Goal: Task Accomplishment & Management: Manage account settings

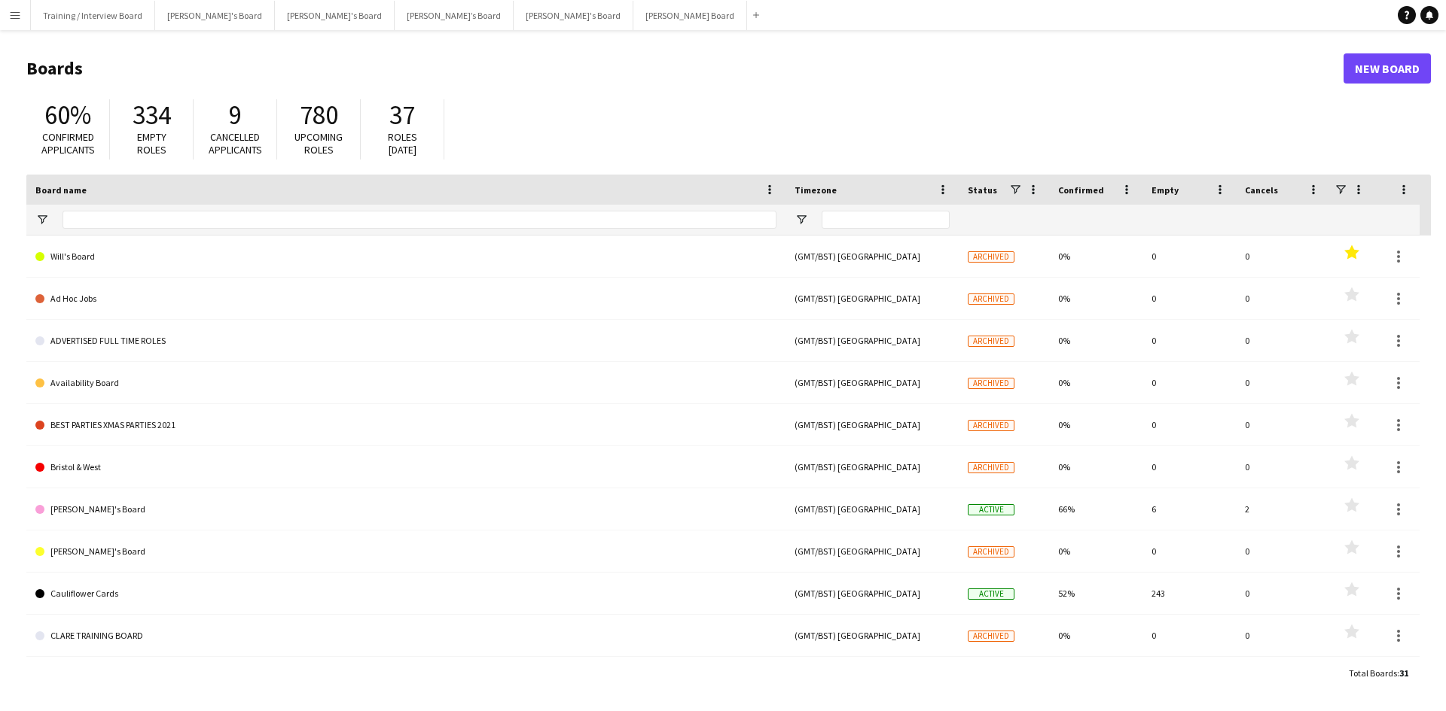
click at [16, 11] on app-icon "Menu" at bounding box center [15, 15] width 12 height 12
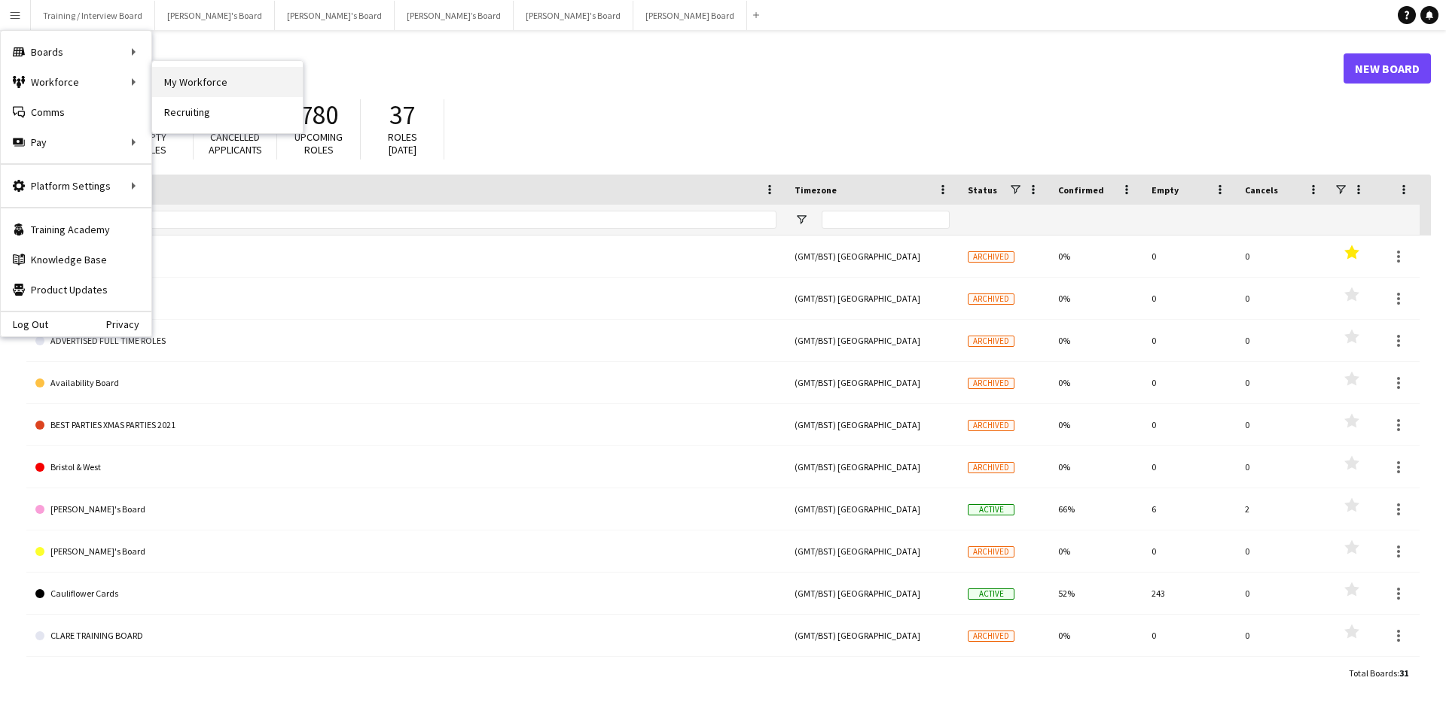
click at [197, 90] on link "My Workforce" at bounding box center [227, 82] width 151 height 30
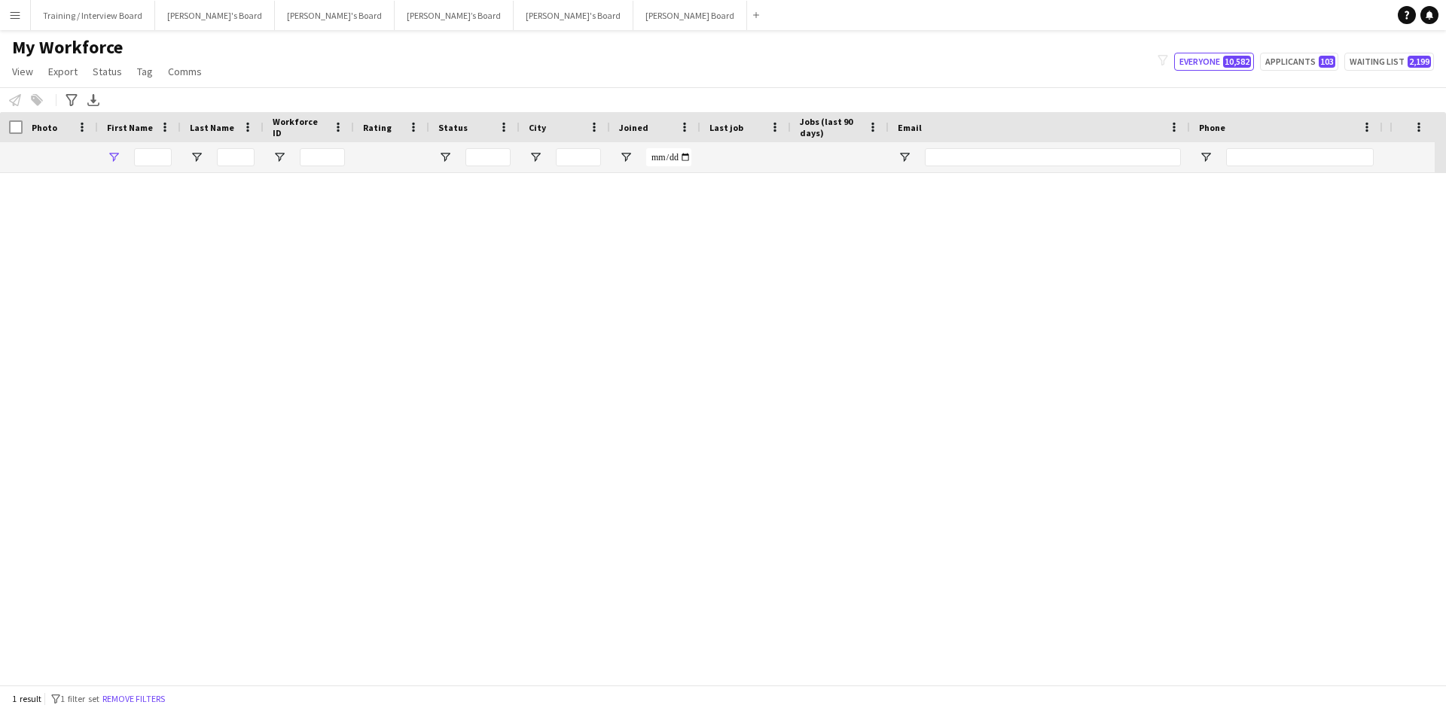
type input "****"
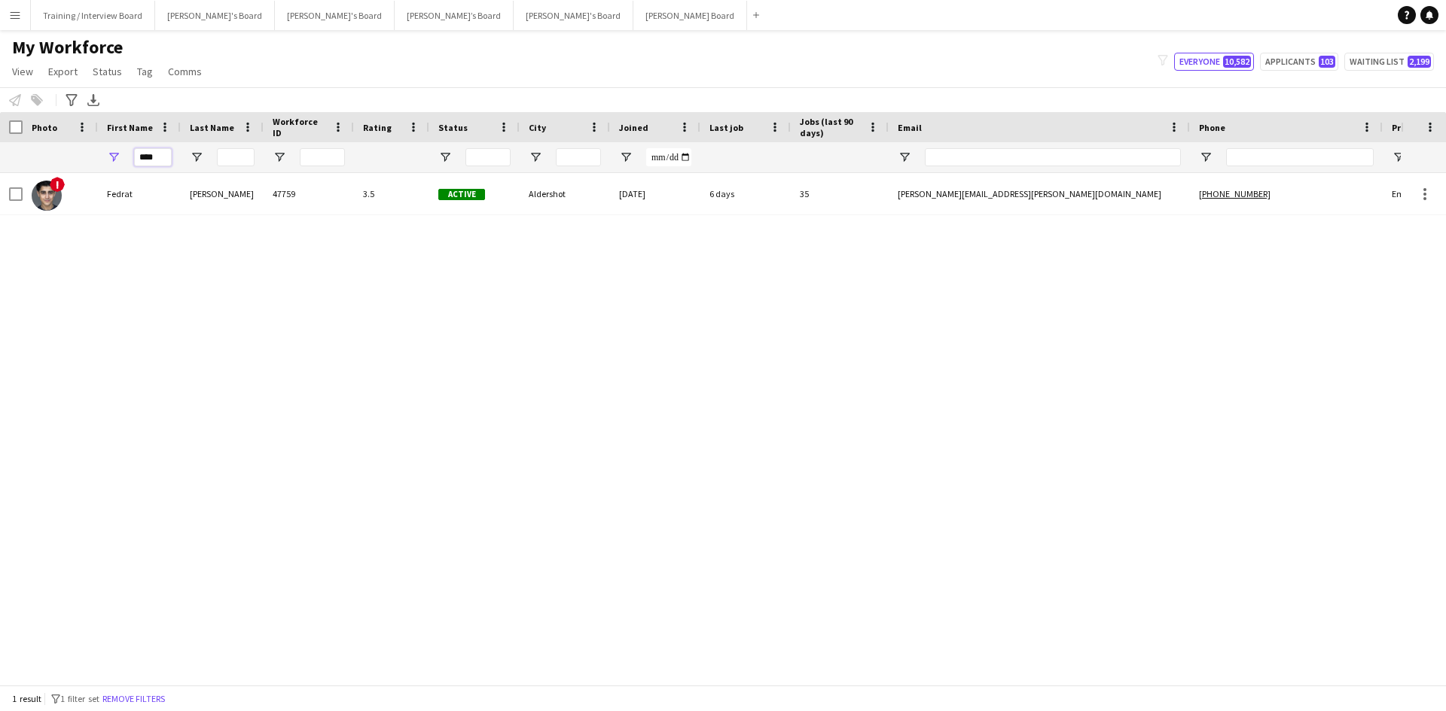
drag, startPoint x: 166, startPoint y: 157, endPoint x: 67, endPoint y: 157, distance: 98.6
click at [67, 157] on div "****" at bounding box center [816, 157] width 1632 height 30
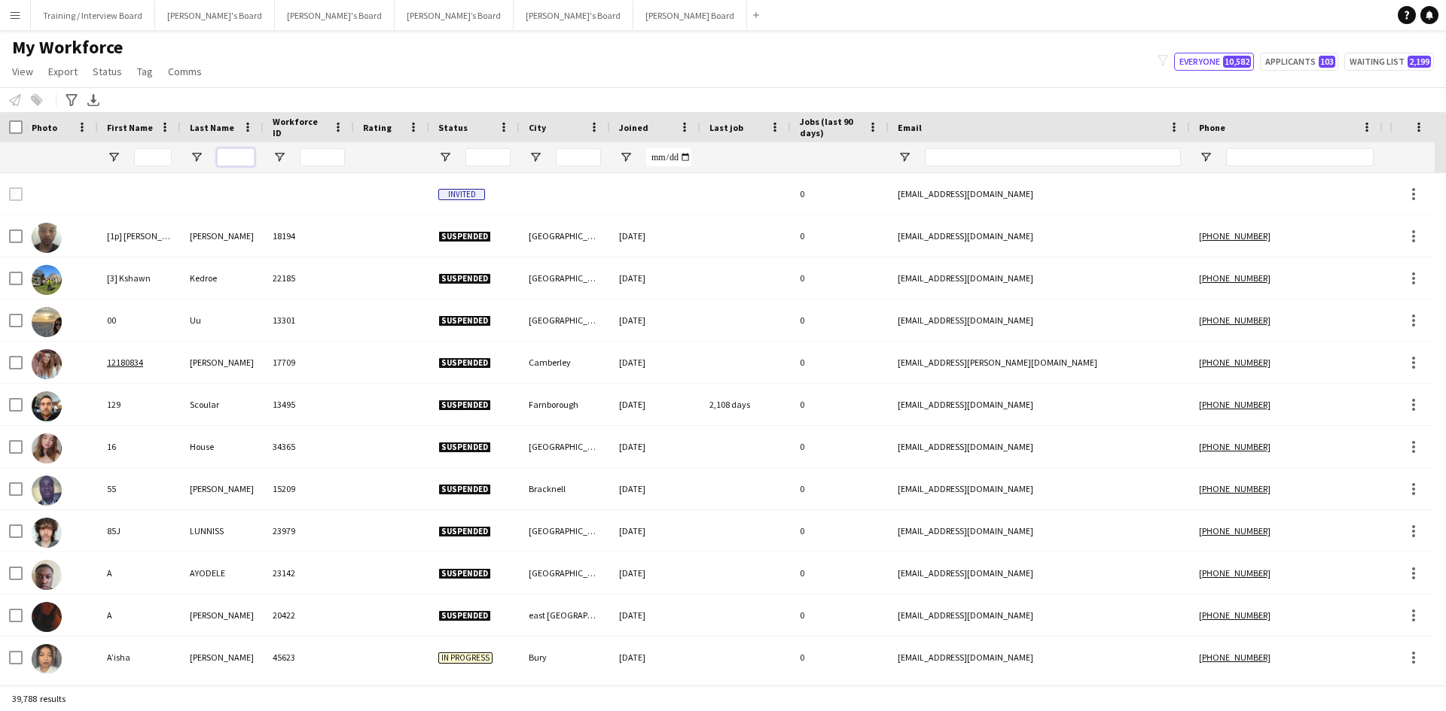
click at [231, 159] on input "Last Name Filter Input" at bounding box center [236, 157] width 38 height 18
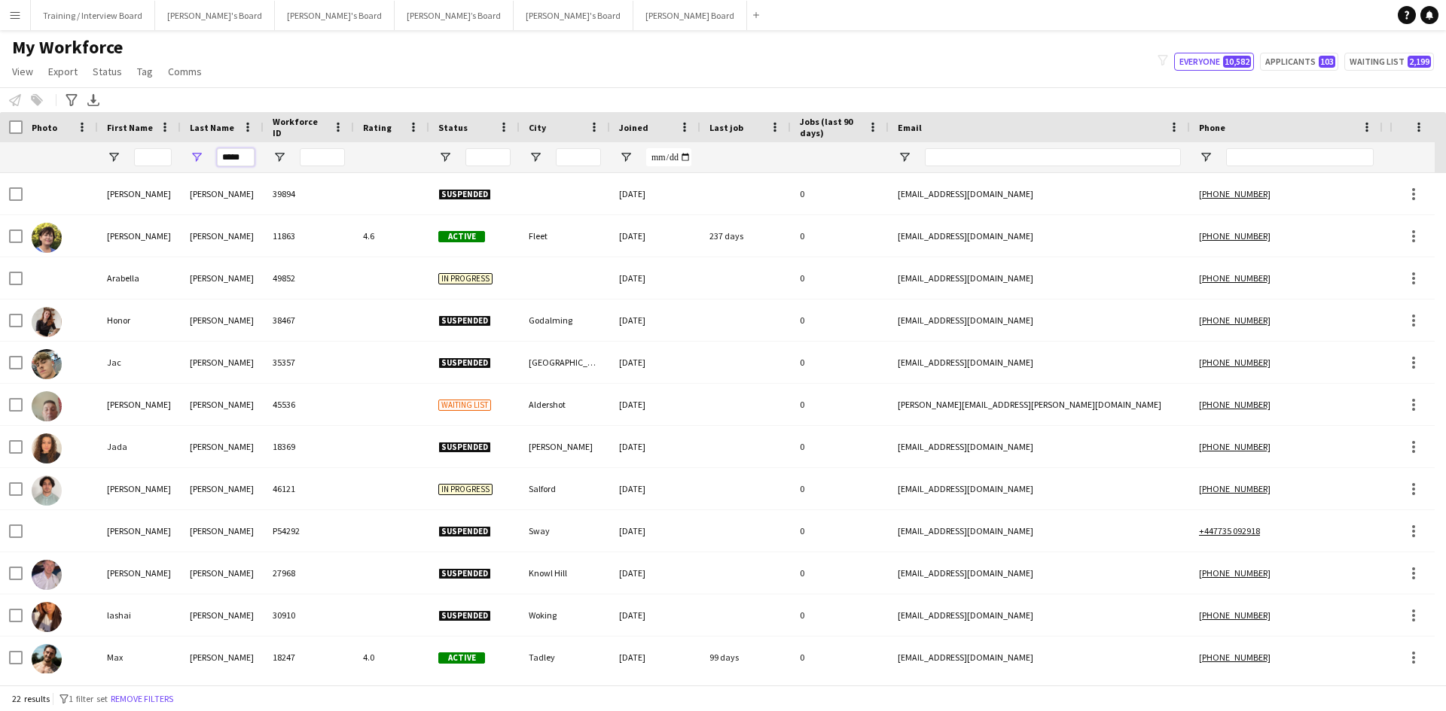
type input "*****"
click at [154, 158] on input "First Name Filter Input" at bounding box center [153, 157] width 38 height 18
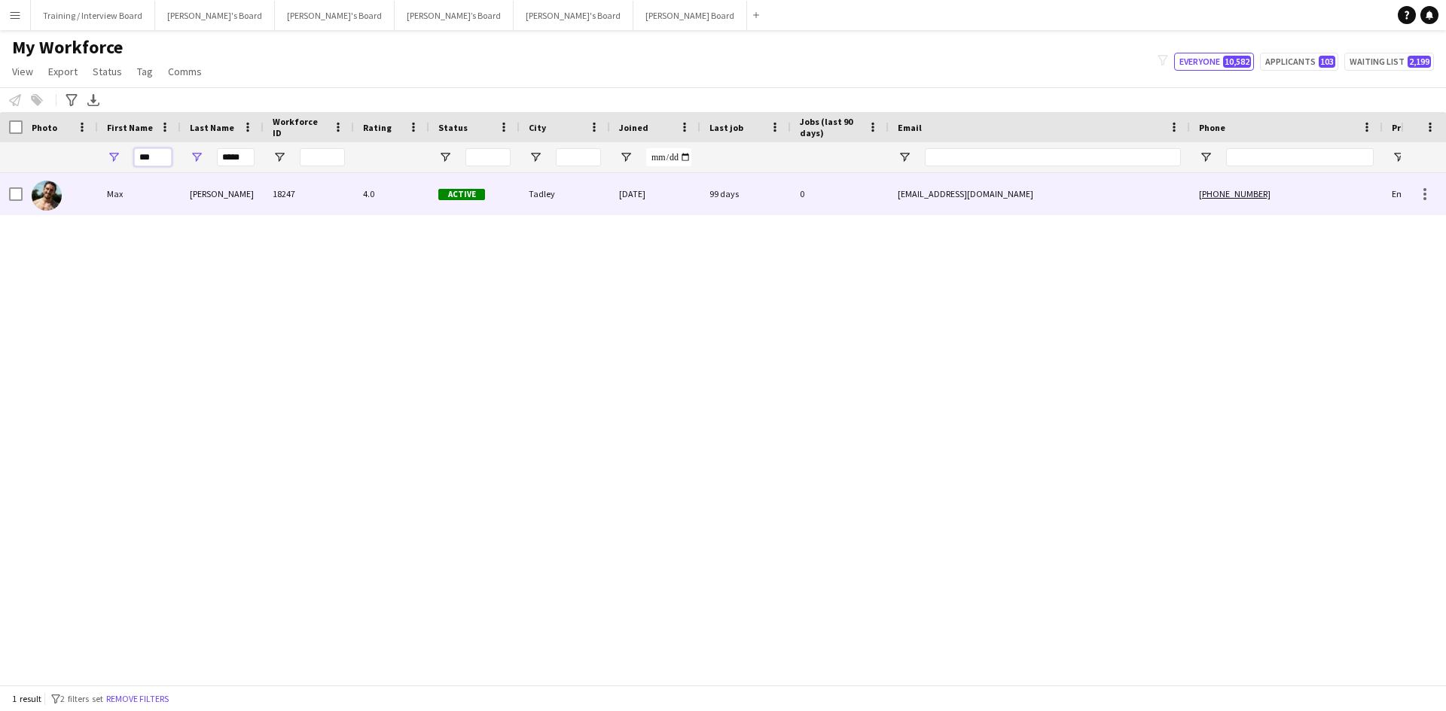
type input "***"
click at [157, 200] on div "Max" at bounding box center [139, 193] width 83 height 41
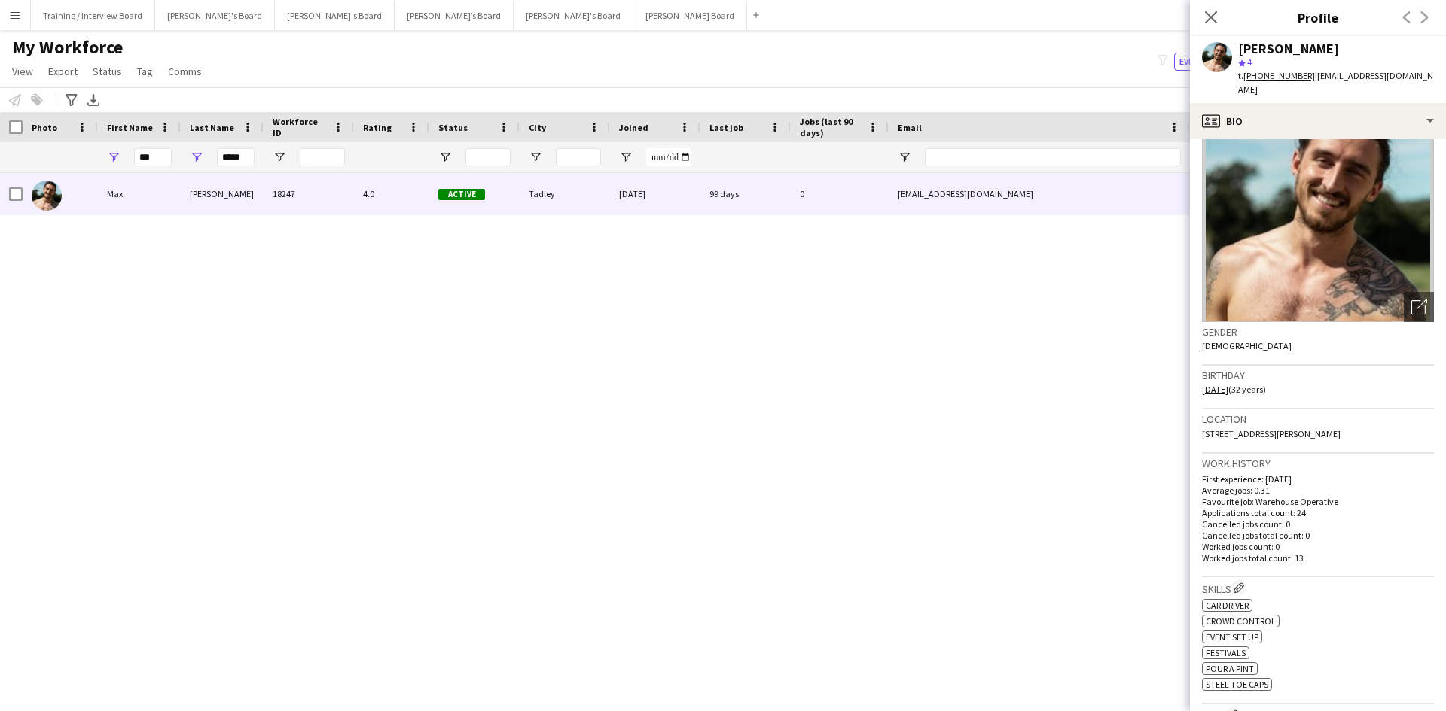
scroll to position [75, 0]
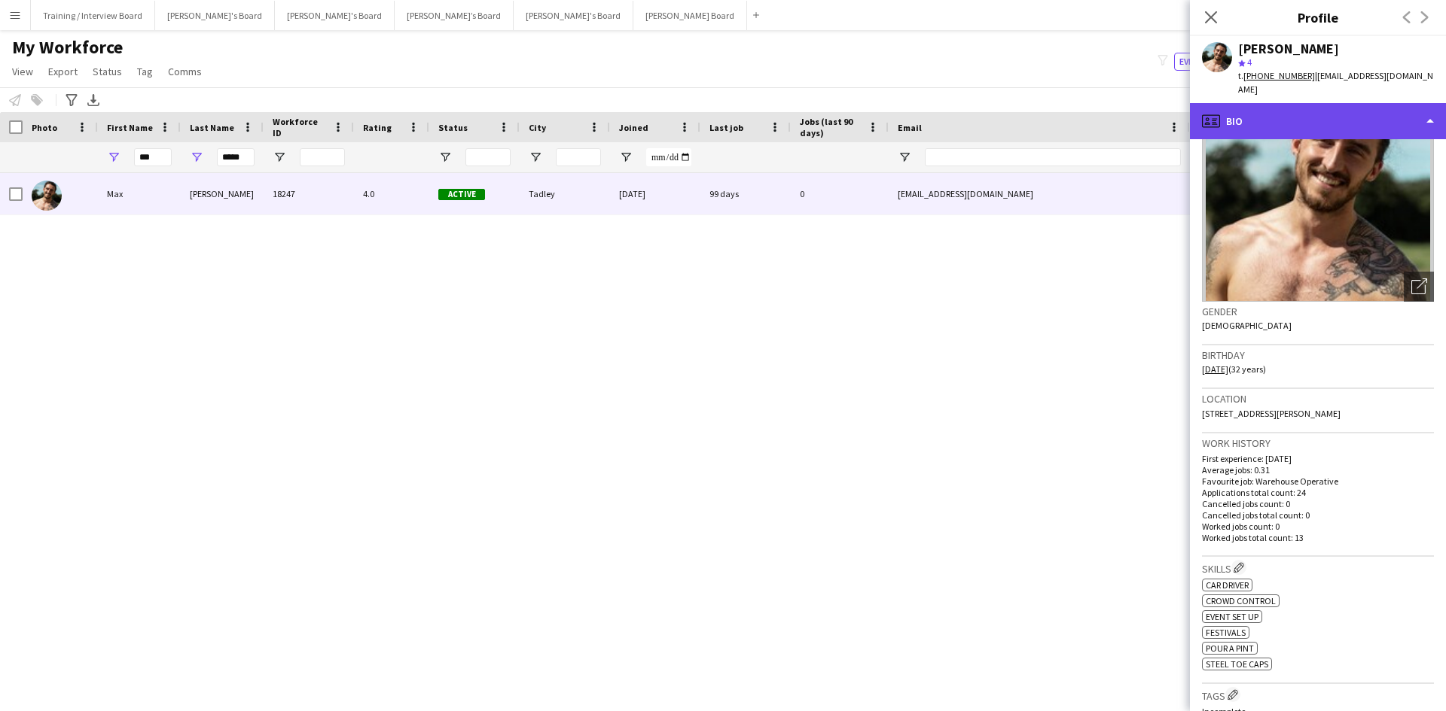
click at [1325, 103] on div "profile Bio" at bounding box center [1318, 121] width 256 height 36
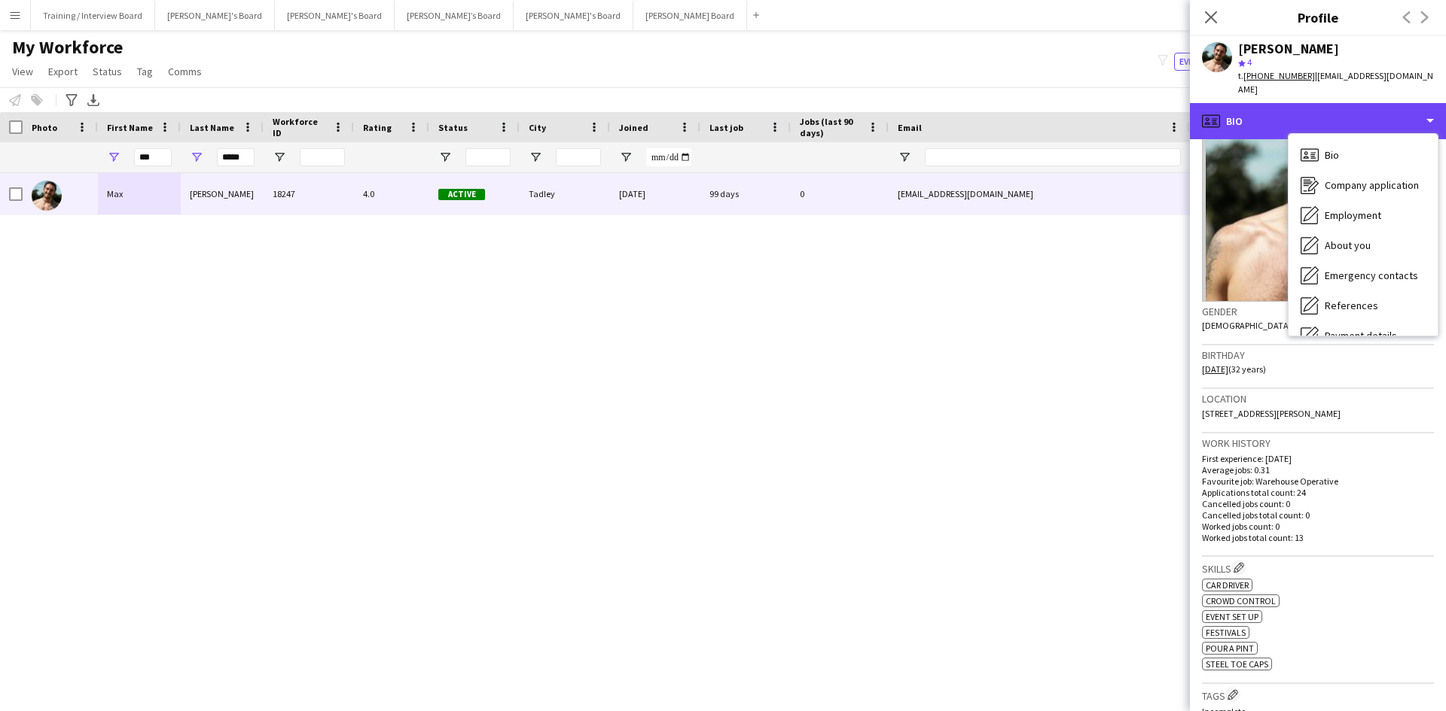
scroll to position [202, 0]
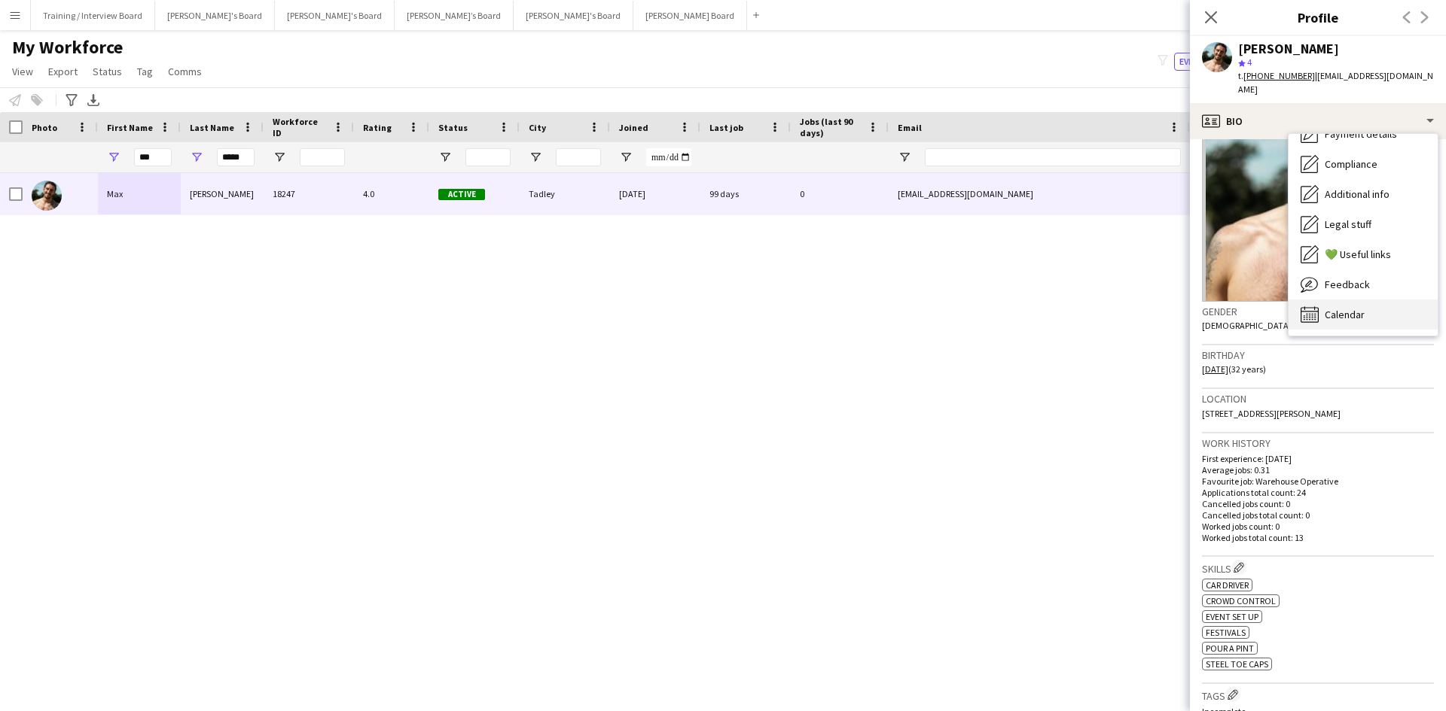
click at [1407, 300] on div "Calendar Calendar" at bounding box center [1362, 315] width 149 height 30
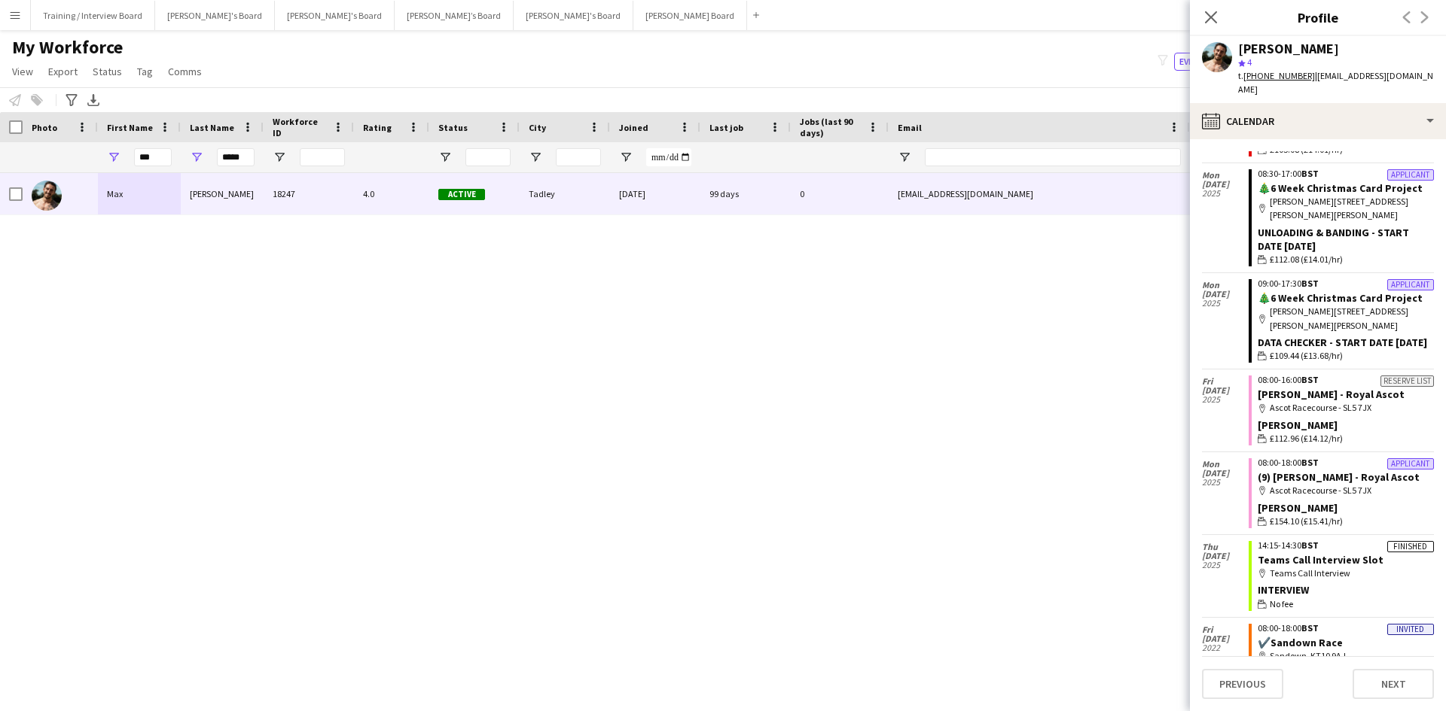
scroll to position [301, 0]
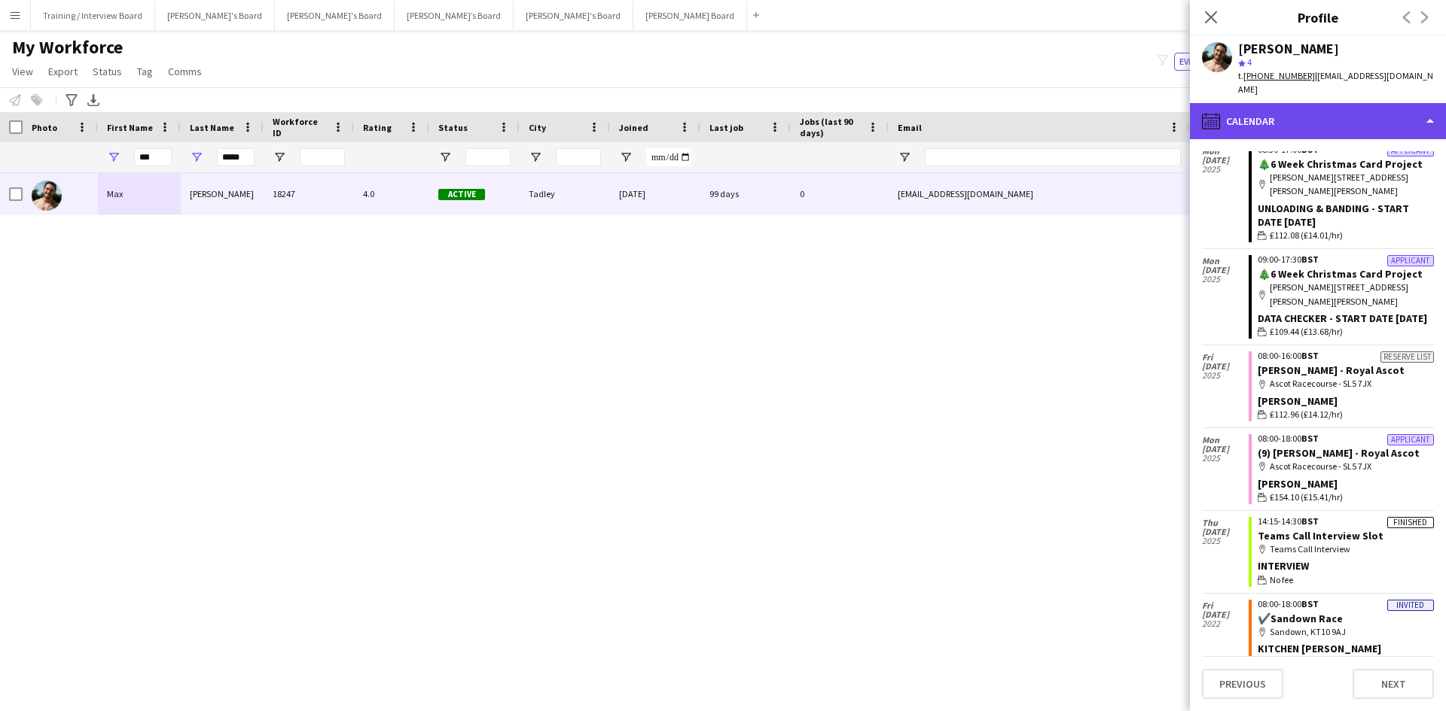
click at [1345, 103] on div "calendar-full Calendar" at bounding box center [1318, 121] width 256 height 36
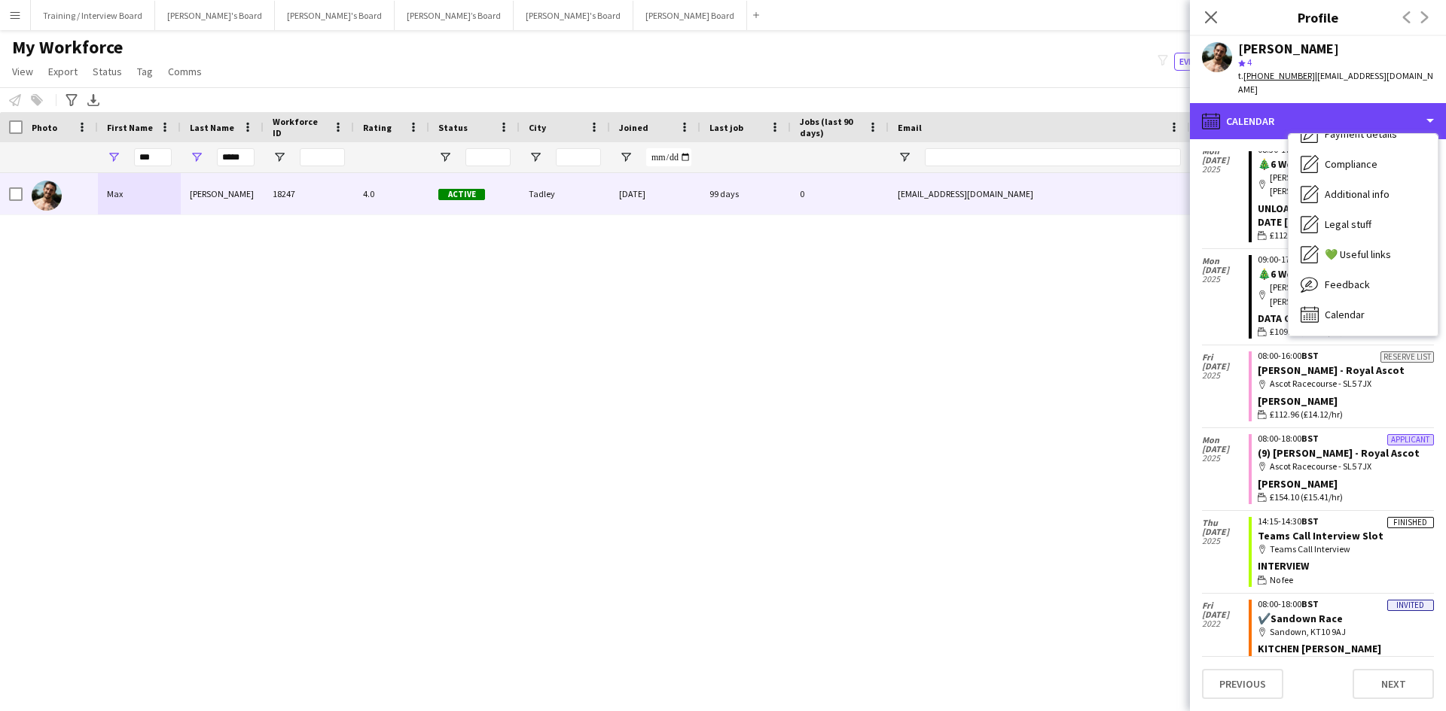
scroll to position [0, 0]
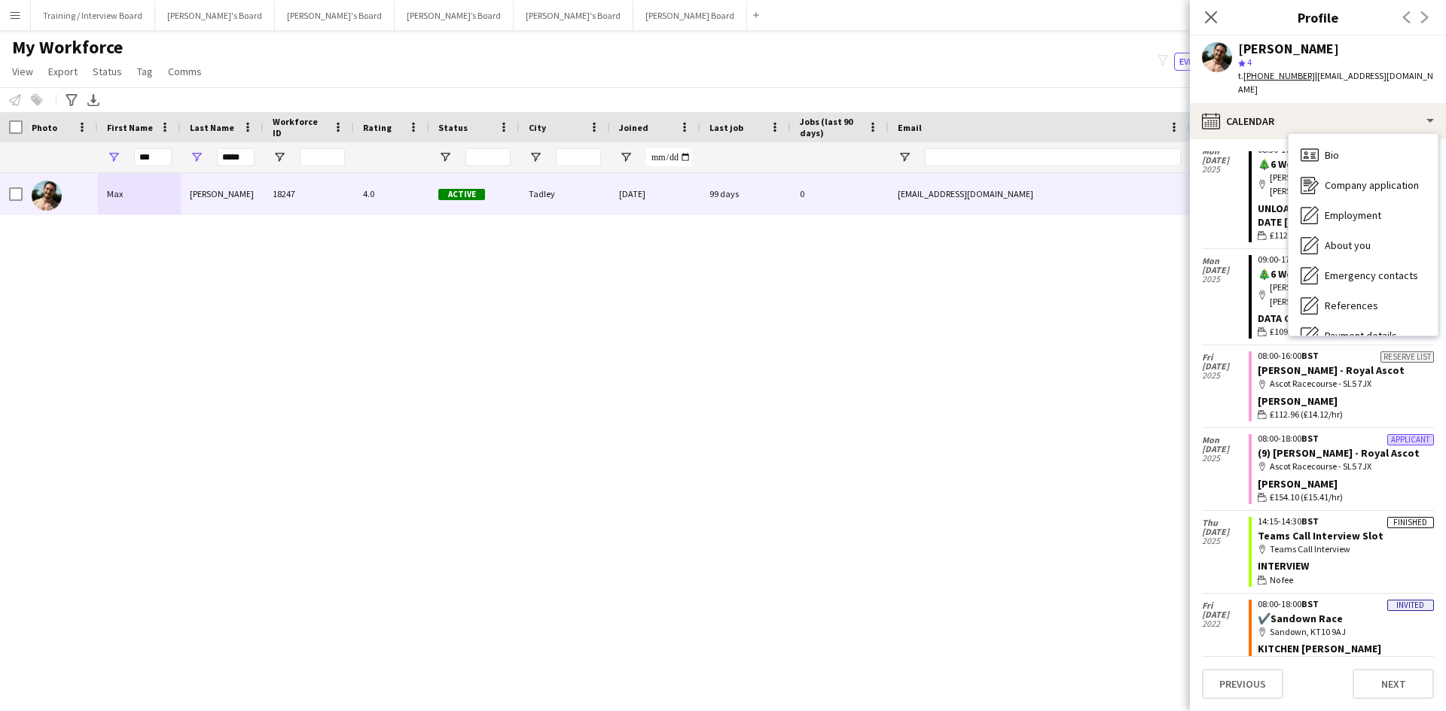
click at [1377, 134] on div "Bio Bio Company application Company application Employment Employment About you…" at bounding box center [1362, 235] width 149 height 202
click at [1371, 140] on div "Bio Bio" at bounding box center [1362, 155] width 149 height 30
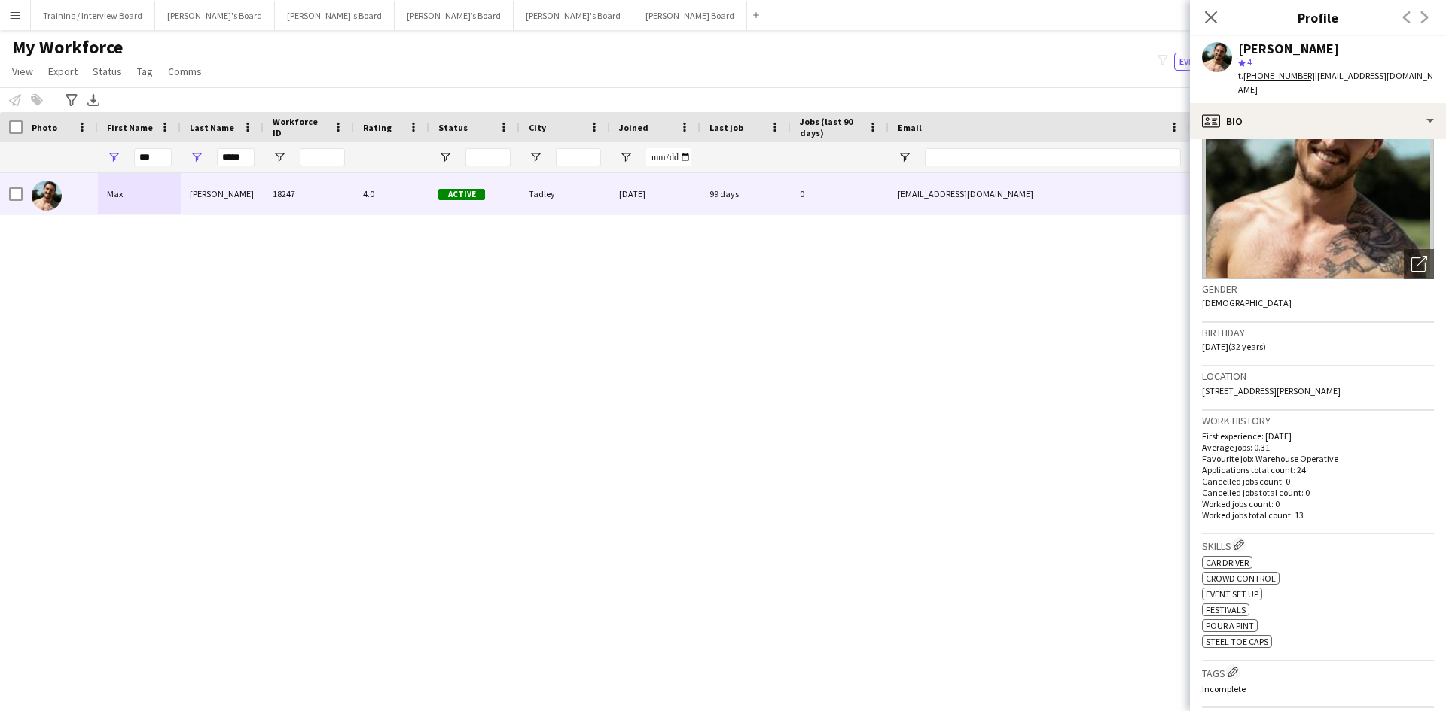
scroll to position [226, 0]
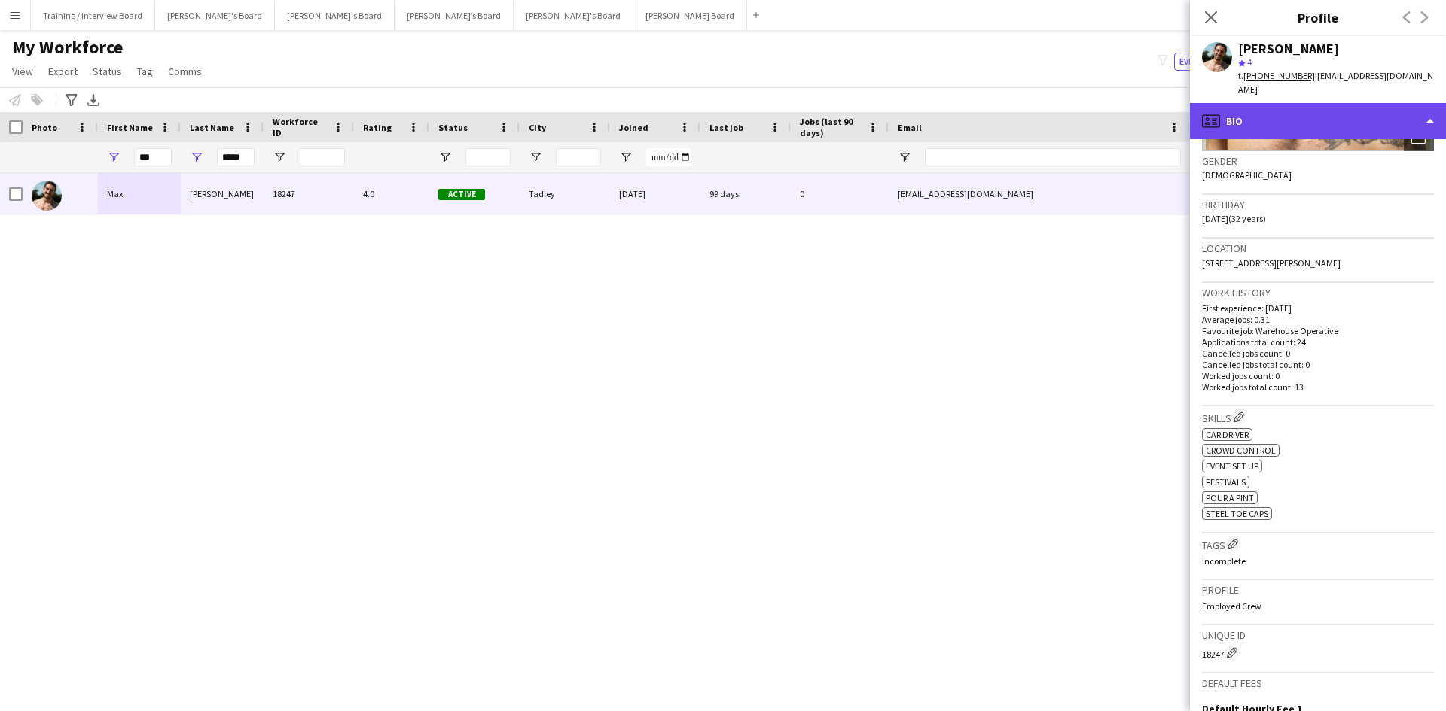
drag, startPoint x: 1315, startPoint y: 122, endPoint x: 1316, endPoint y: 113, distance: 9.2
click at [1316, 113] on div "profile Bio" at bounding box center [1318, 121] width 256 height 36
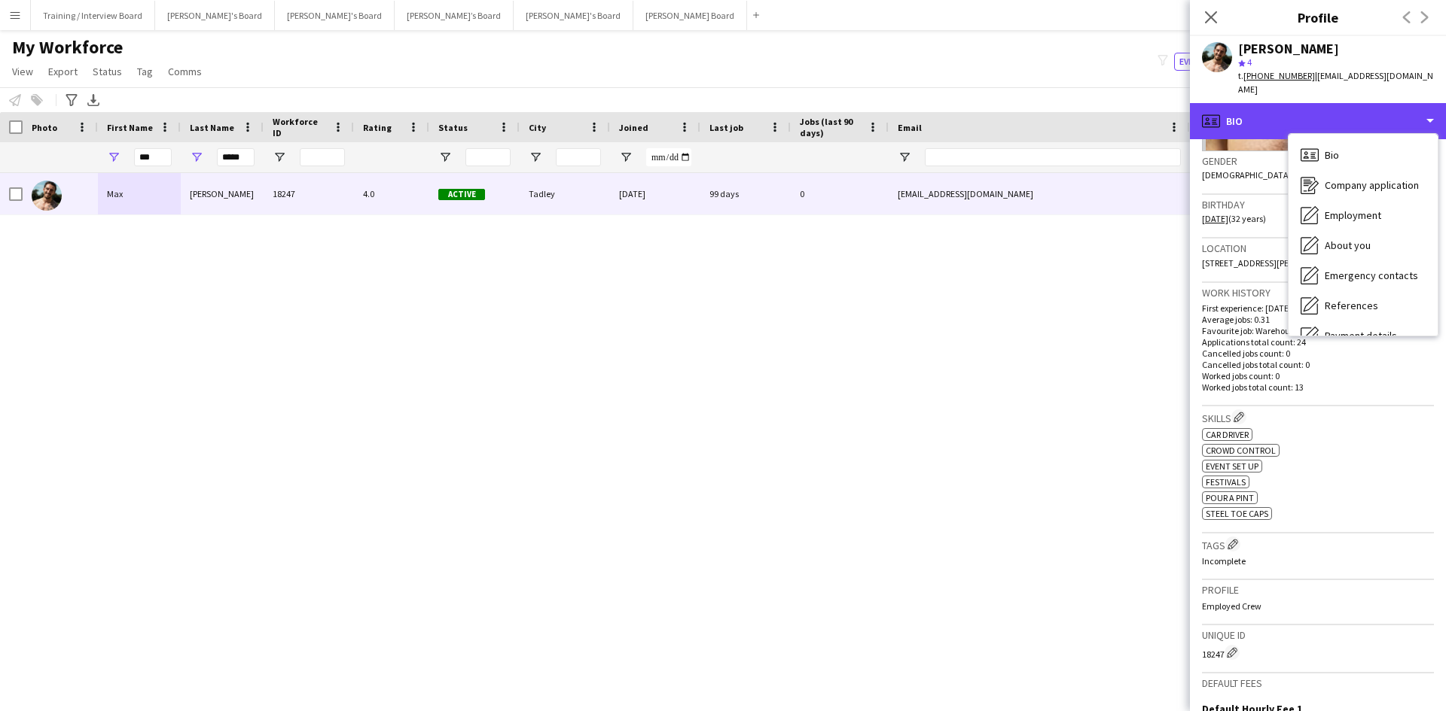
scroll to position [202, 0]
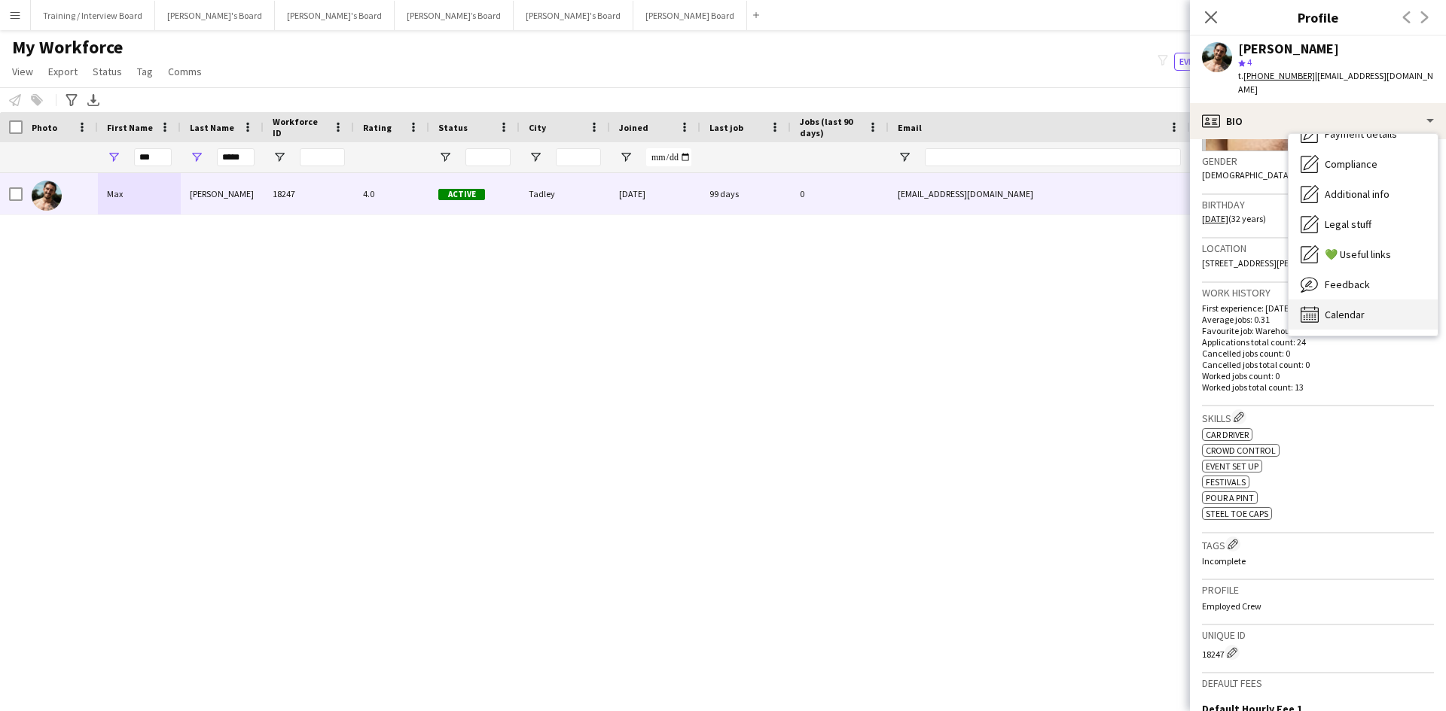
click at [1380, 309] on div "Calendar Calendar" at bounding box center [1362, 315] width 149 height 30
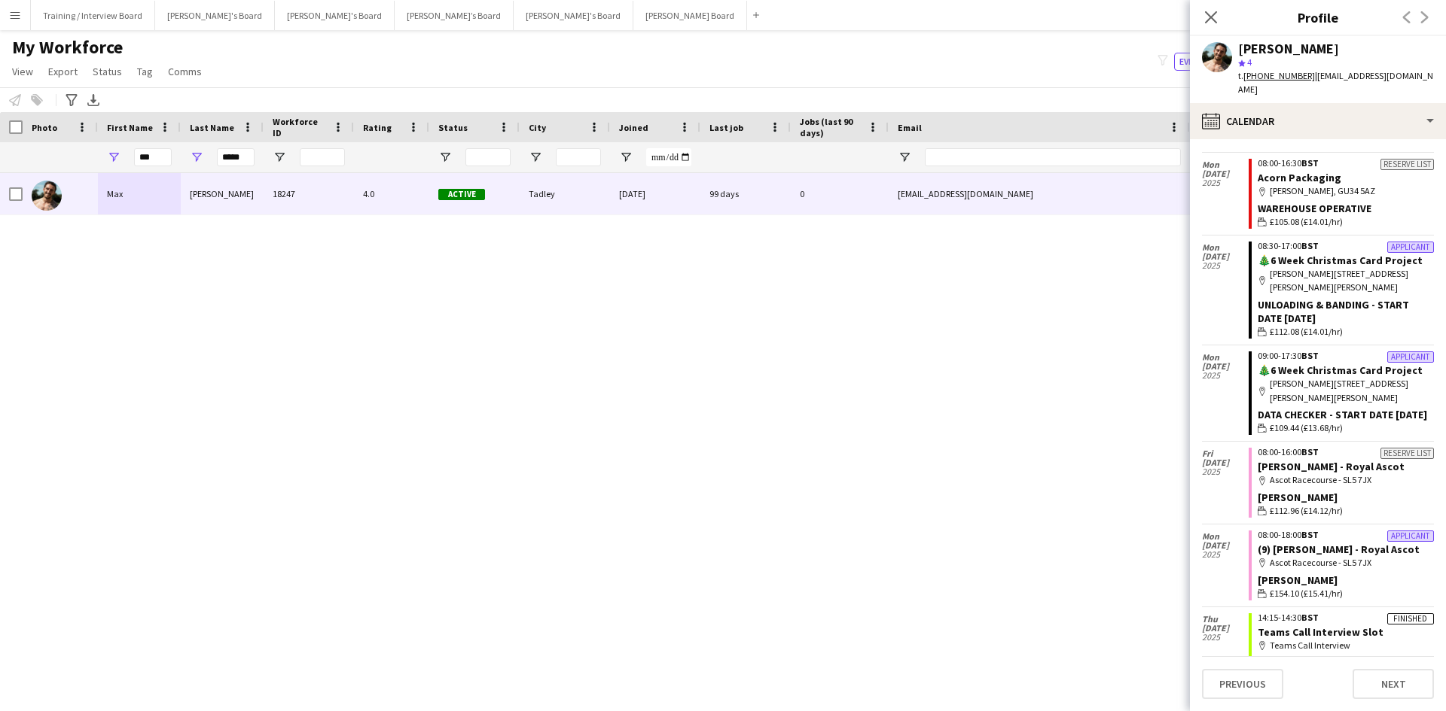
scroll to position [201, 0]
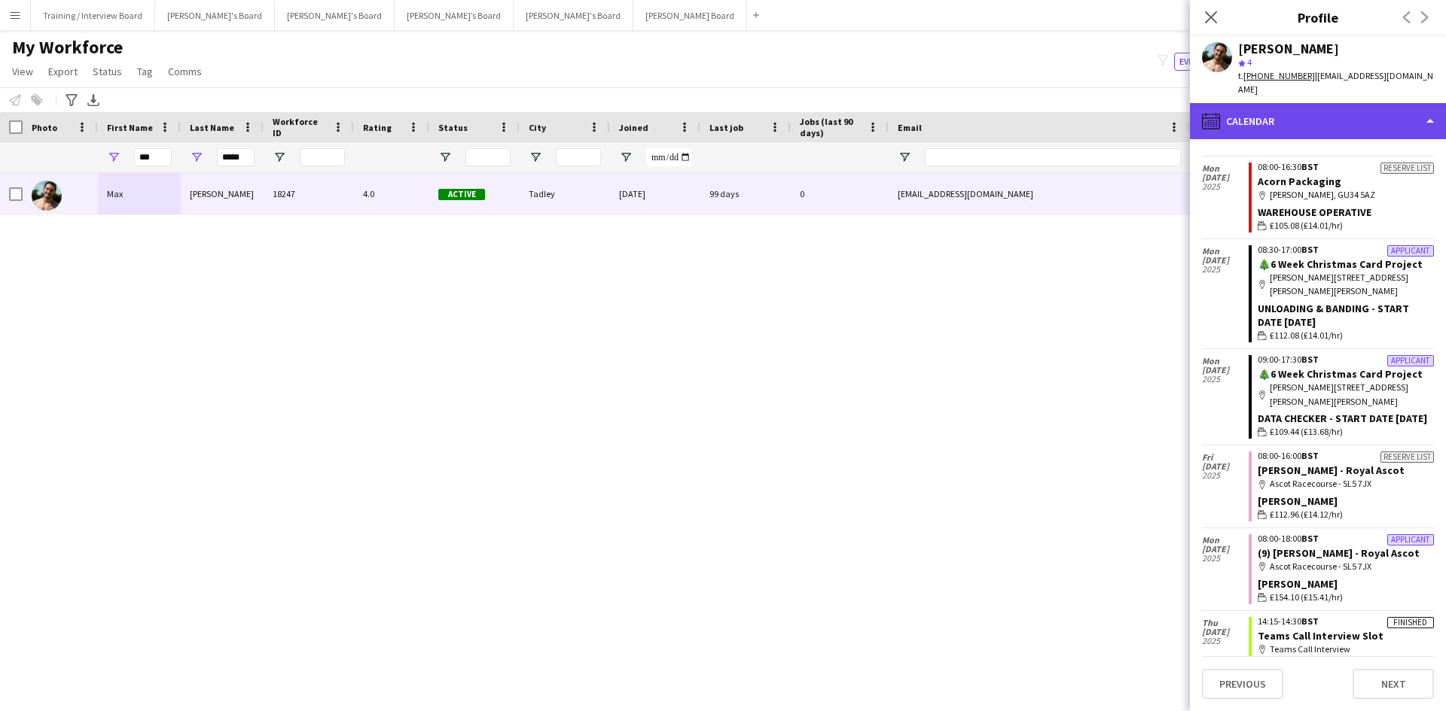
click at [1267, 114] on div "calendar-full Calendar" at bounding box center [1318, 121] width 256 height 36
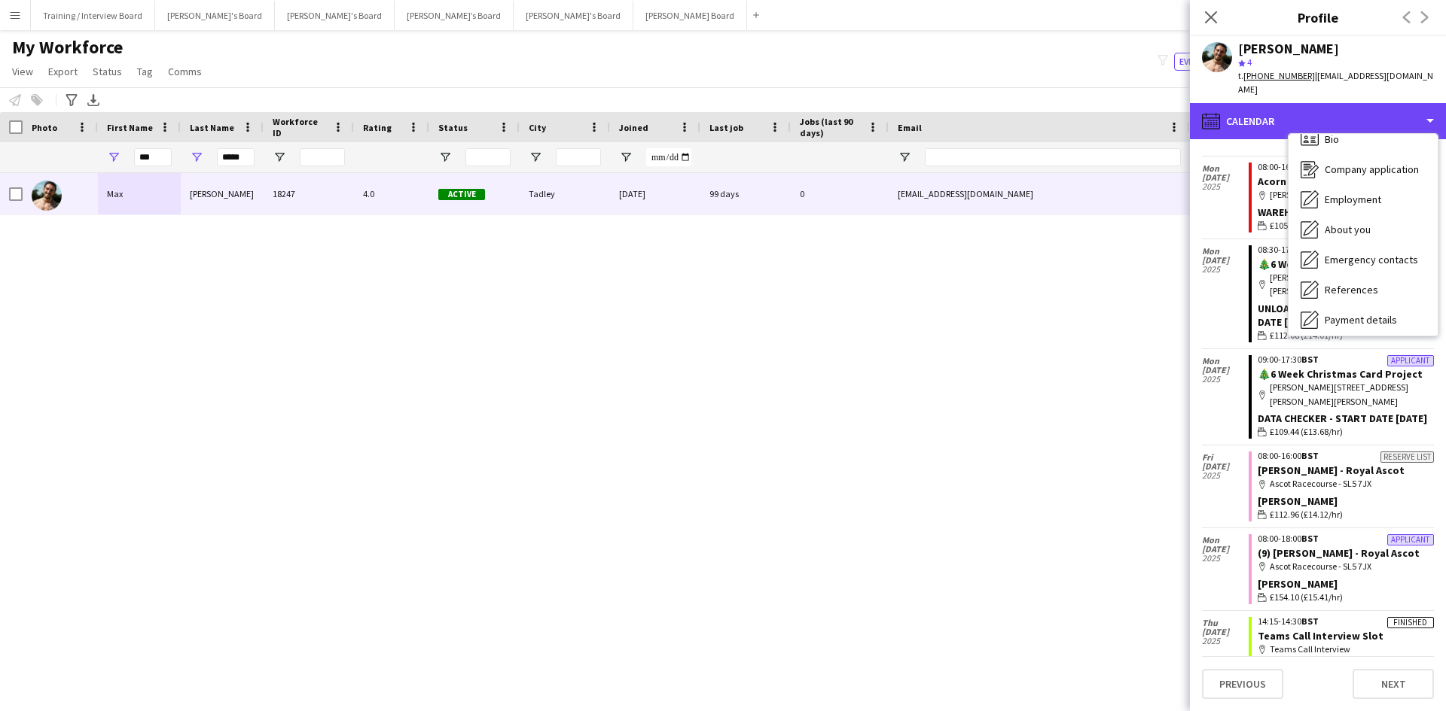
scroll to position [0, 0]
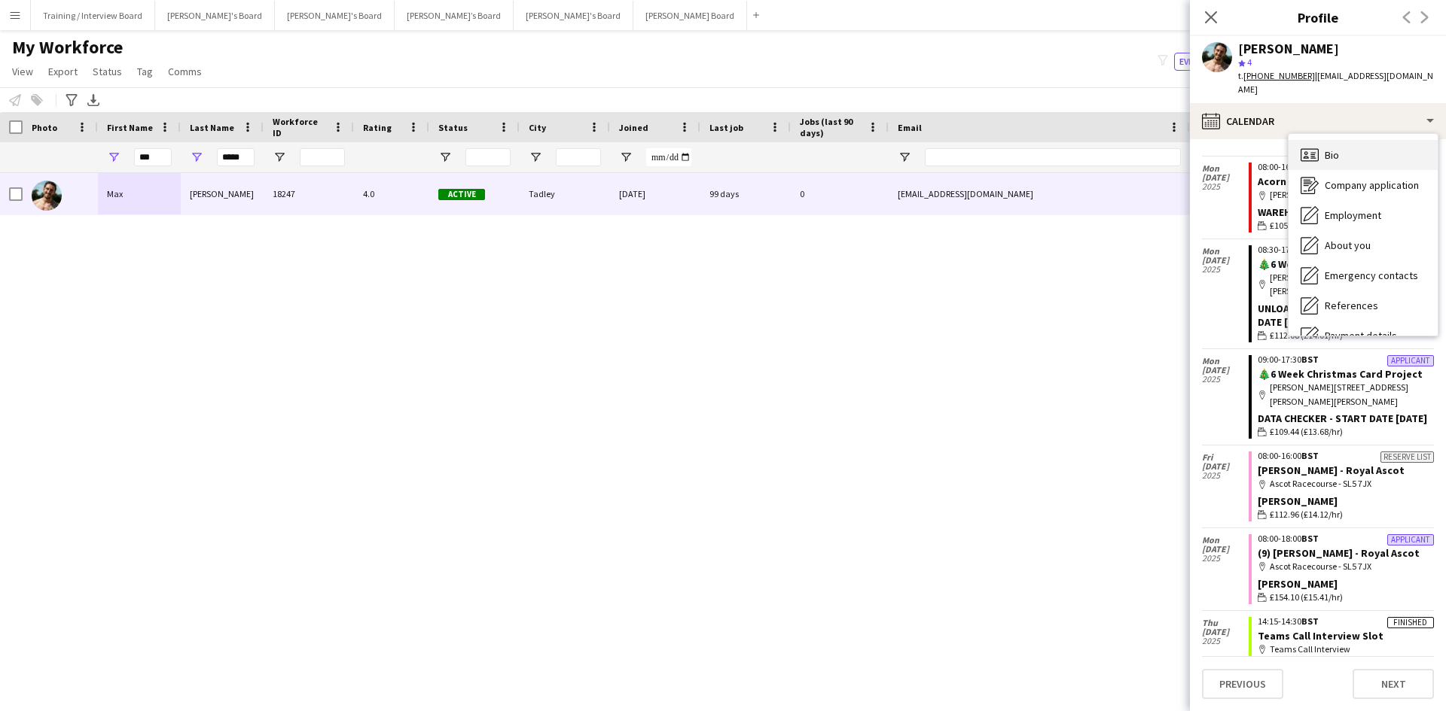
click at [1373, 141] on div "Bio Bio" at bounding box center [1362, 155] width 149 height 30
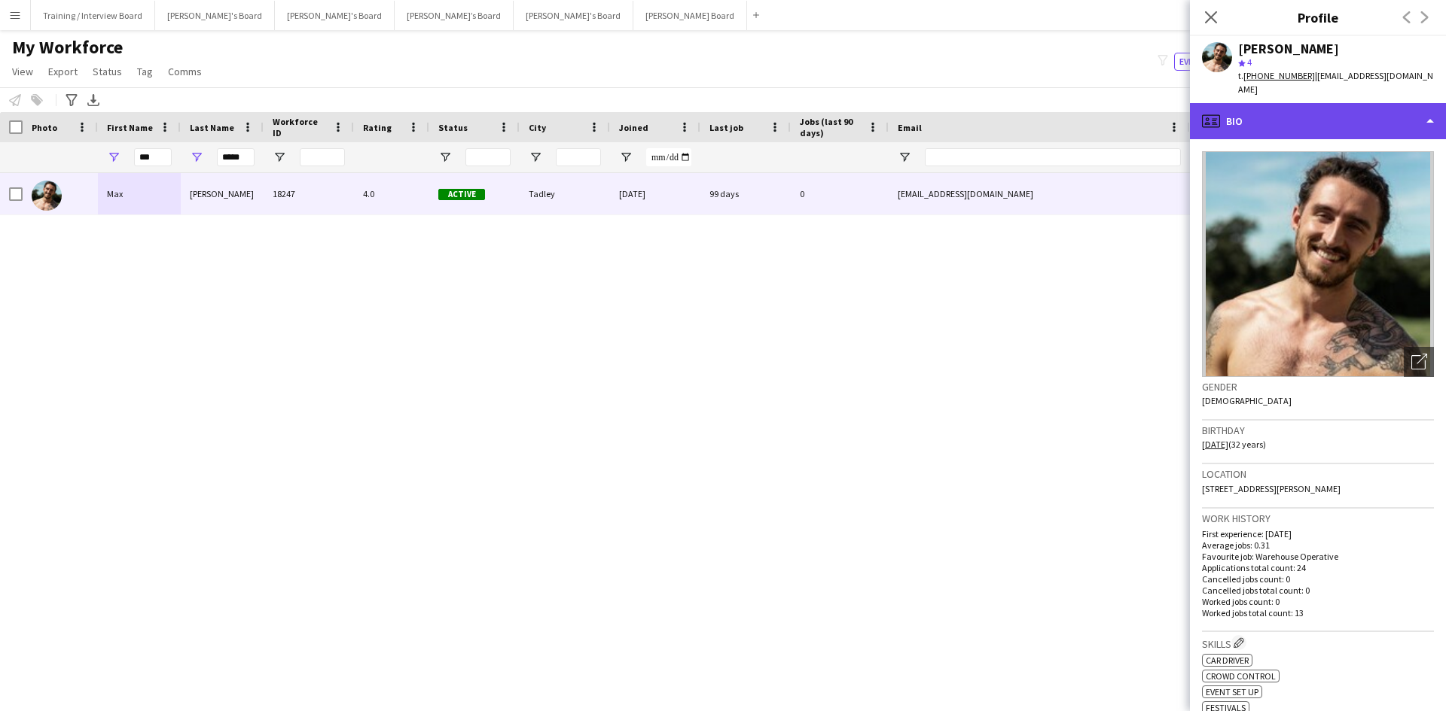
click at [1315, 104] on div "profile Bio" at bounding box center [1318, 121] width 256 height 36
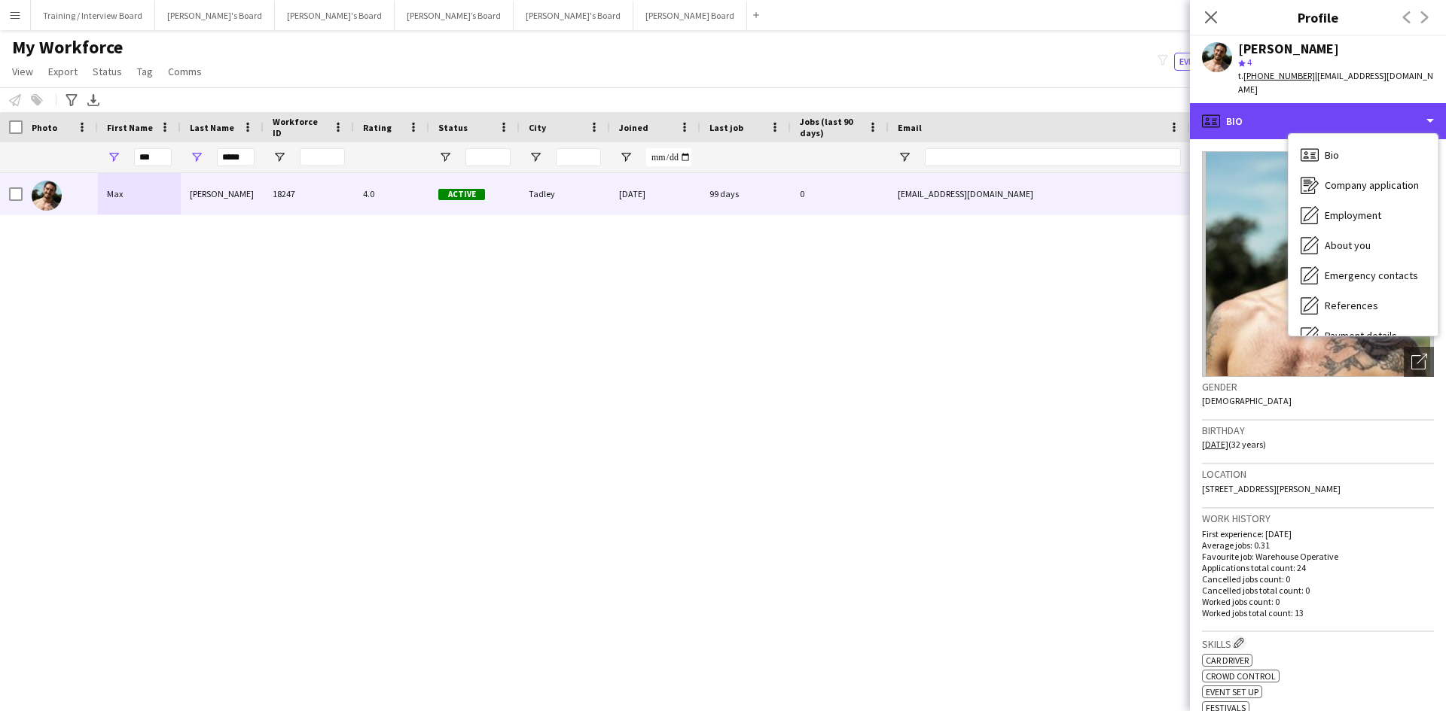
scroll to position [202, 0]
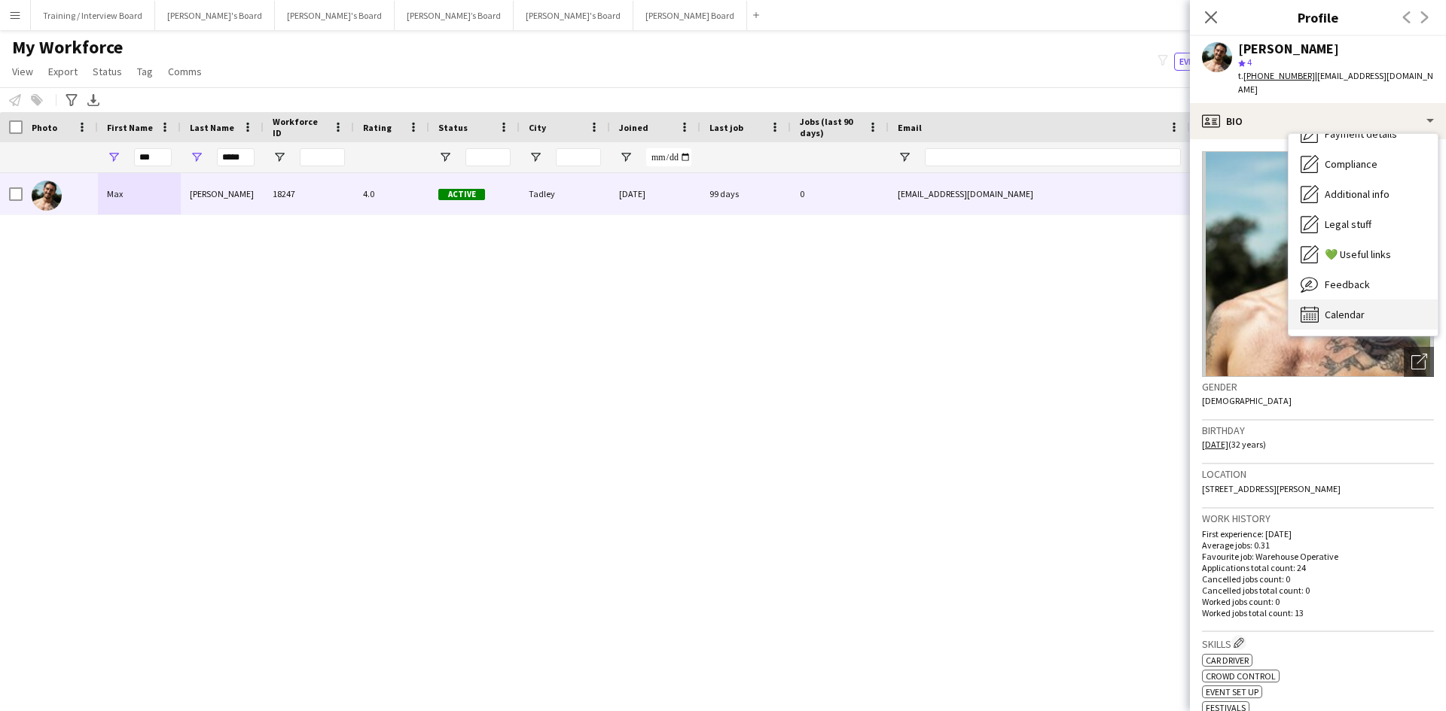
click at [1380, 300] on div "Calendar Calendar" at bounding box center [1362, 315] width 149 height 30
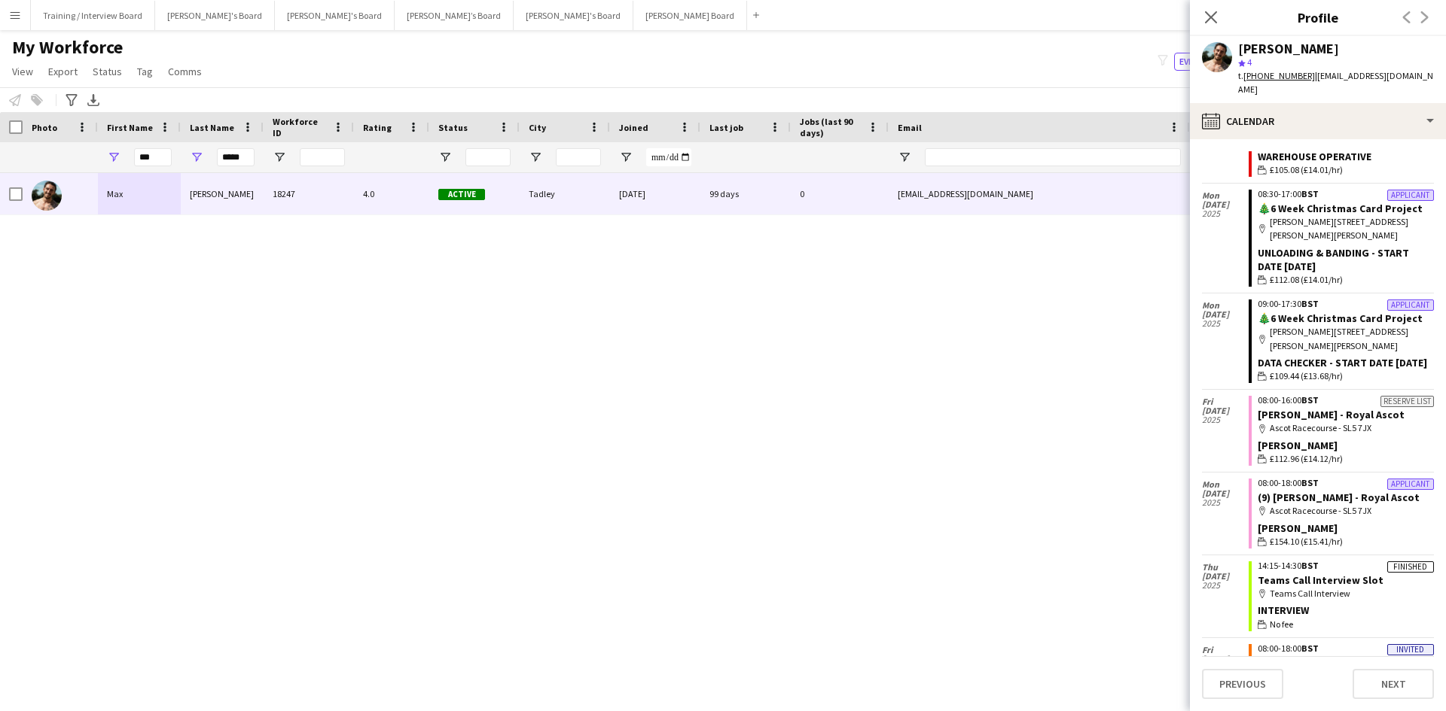
scroll to position [0, 0]
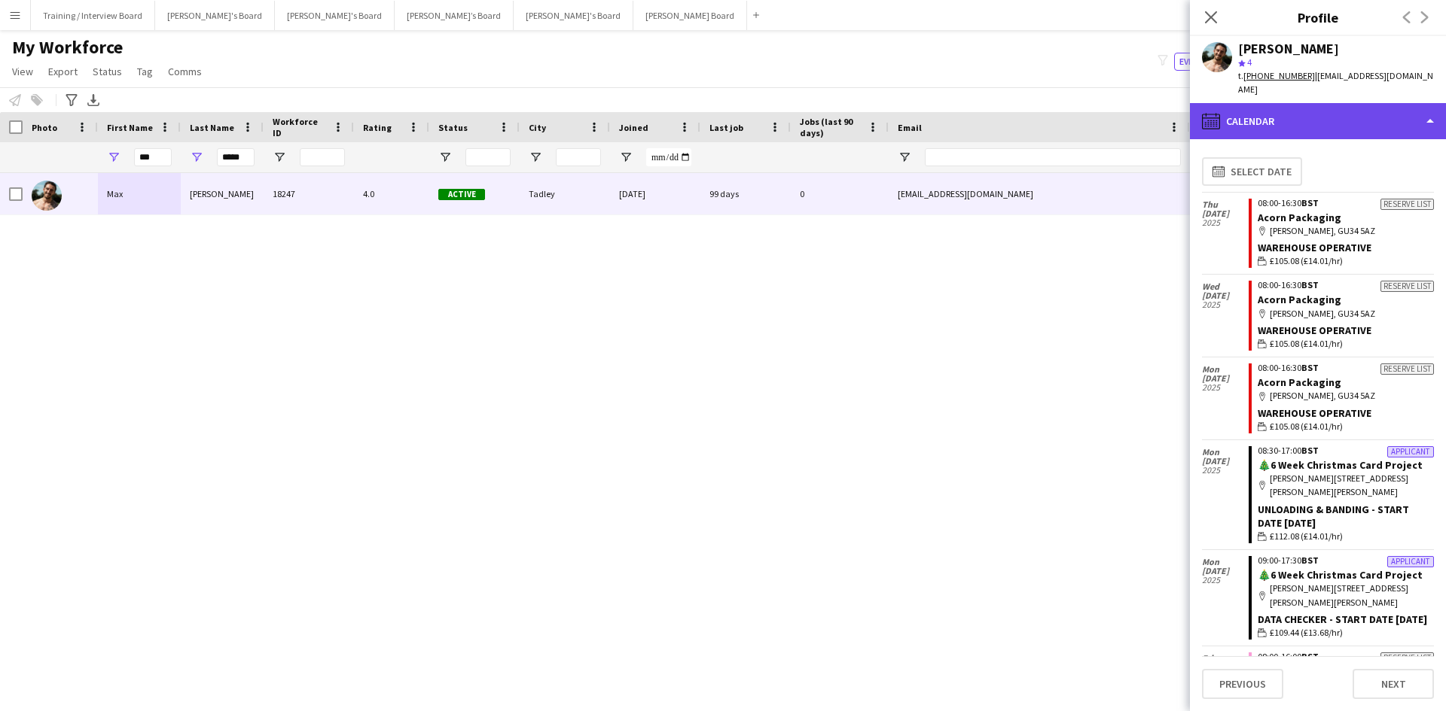
click at [1296, 116] on div "calendar-full Calendar" at bounding box center [1318, 121] width 256 height 36
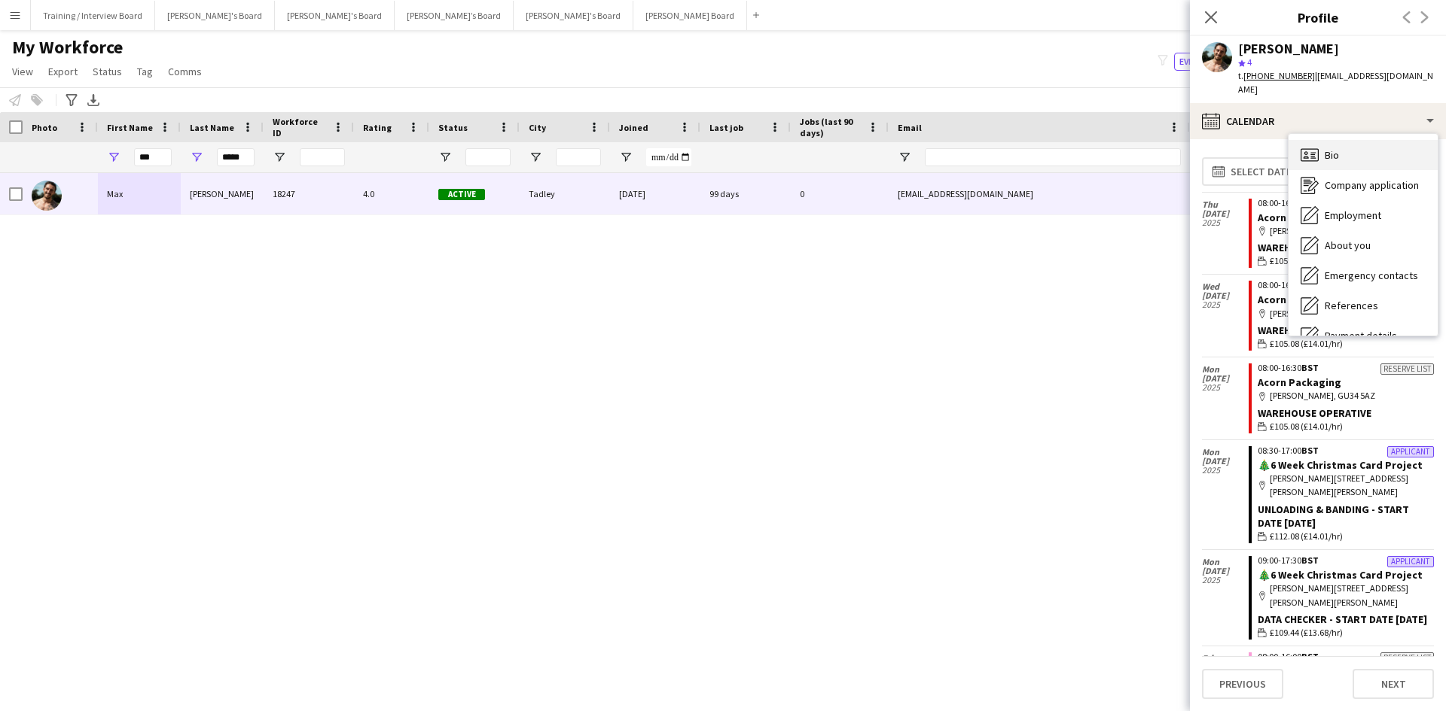
click at [1393, 142] on div "Bio Bio" at bounding box center [1362, 155] width 149 height 30
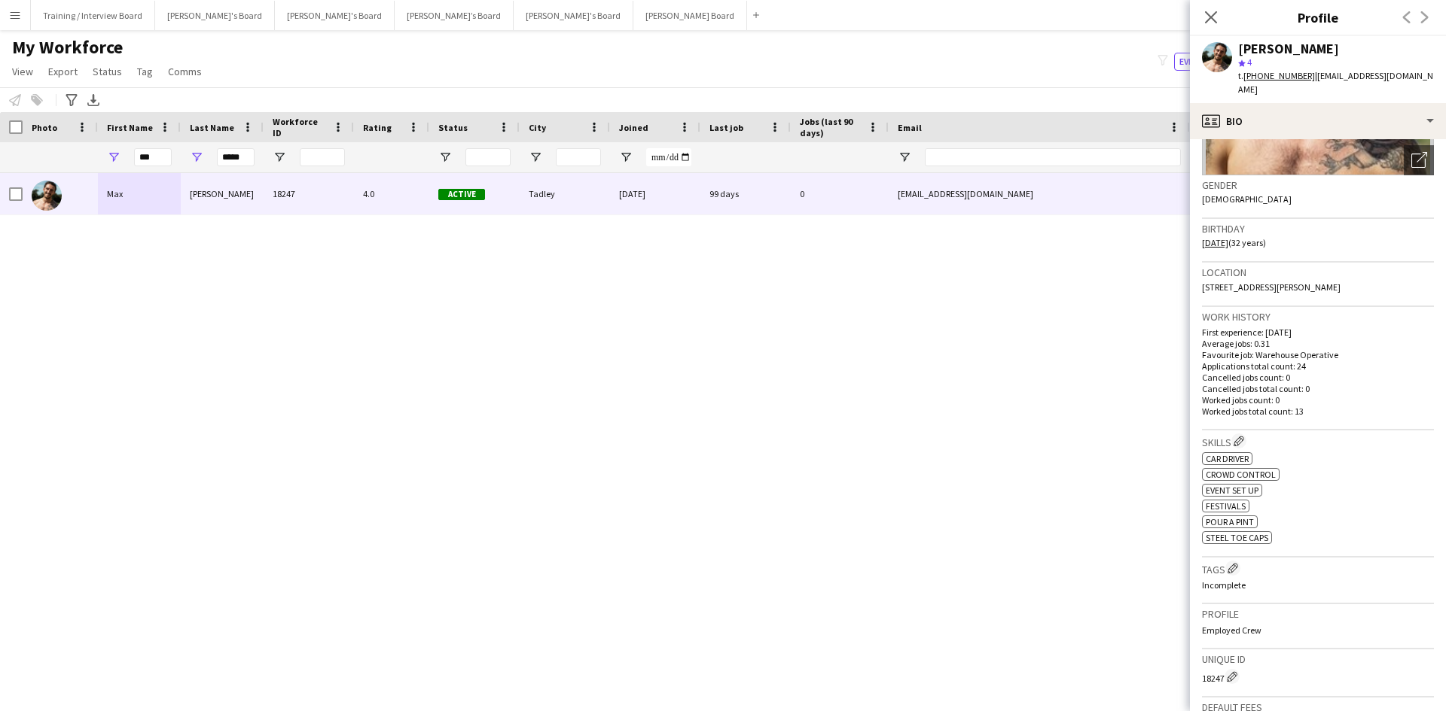
scroll to position [226, 0]
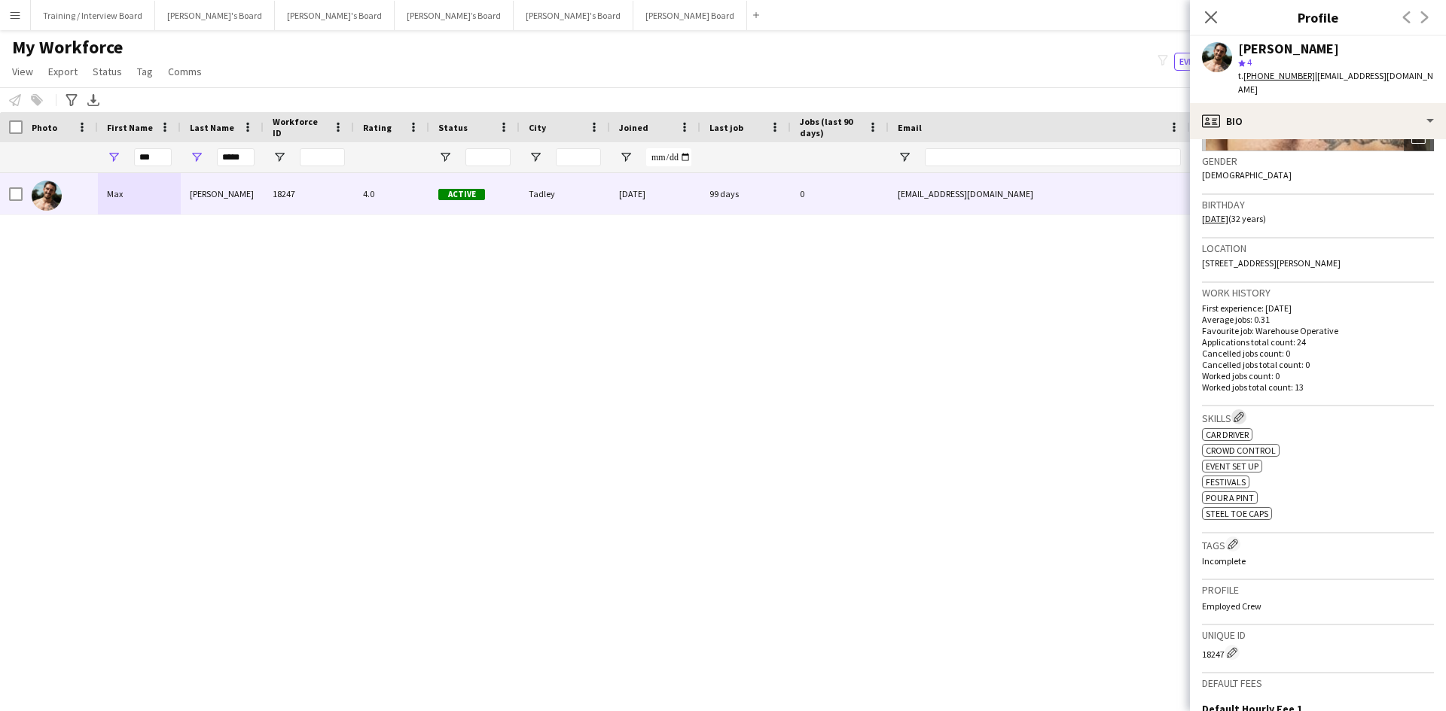
click at [1240, 412] on app-icon "Edit crew company skills" at bounding box center [1238, 417] width 11 height 11
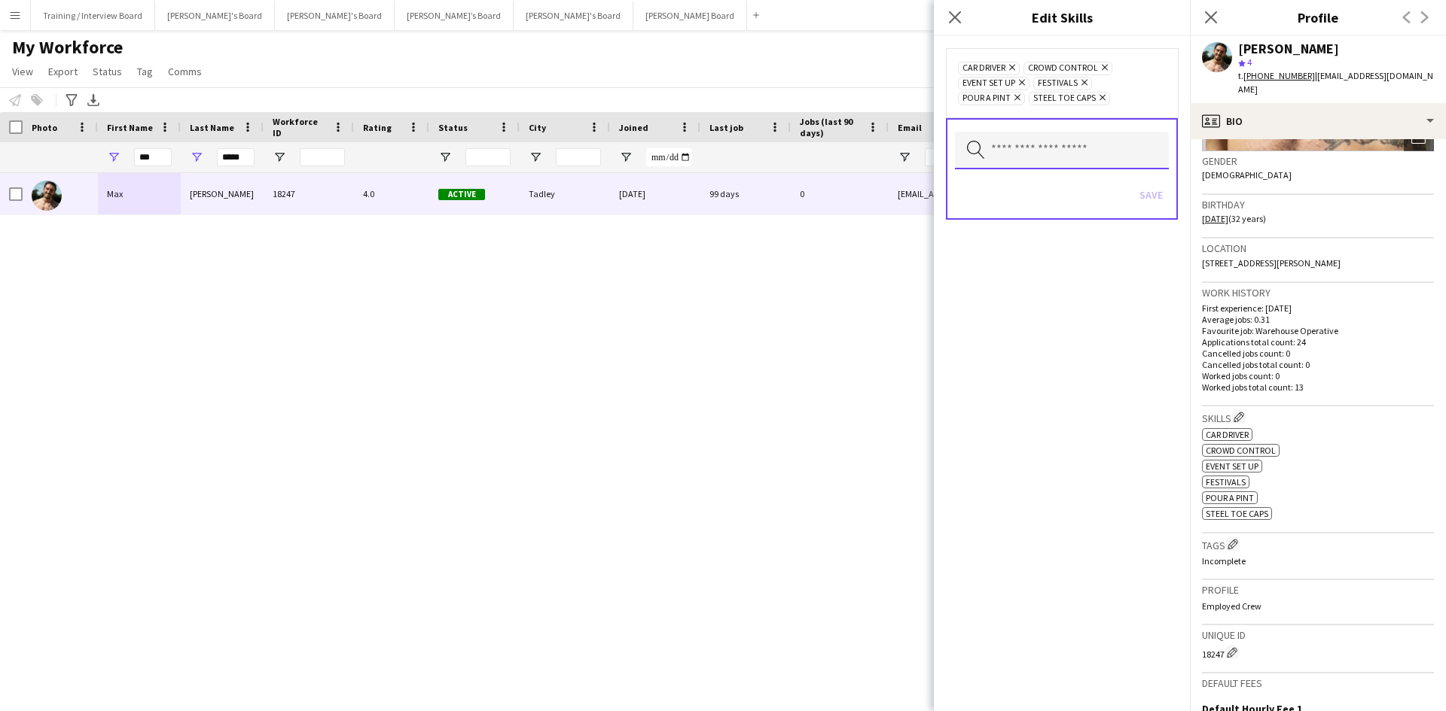
click at [1034, 146] on input "text" at bounding box center [1062, 151] width 214 height 38
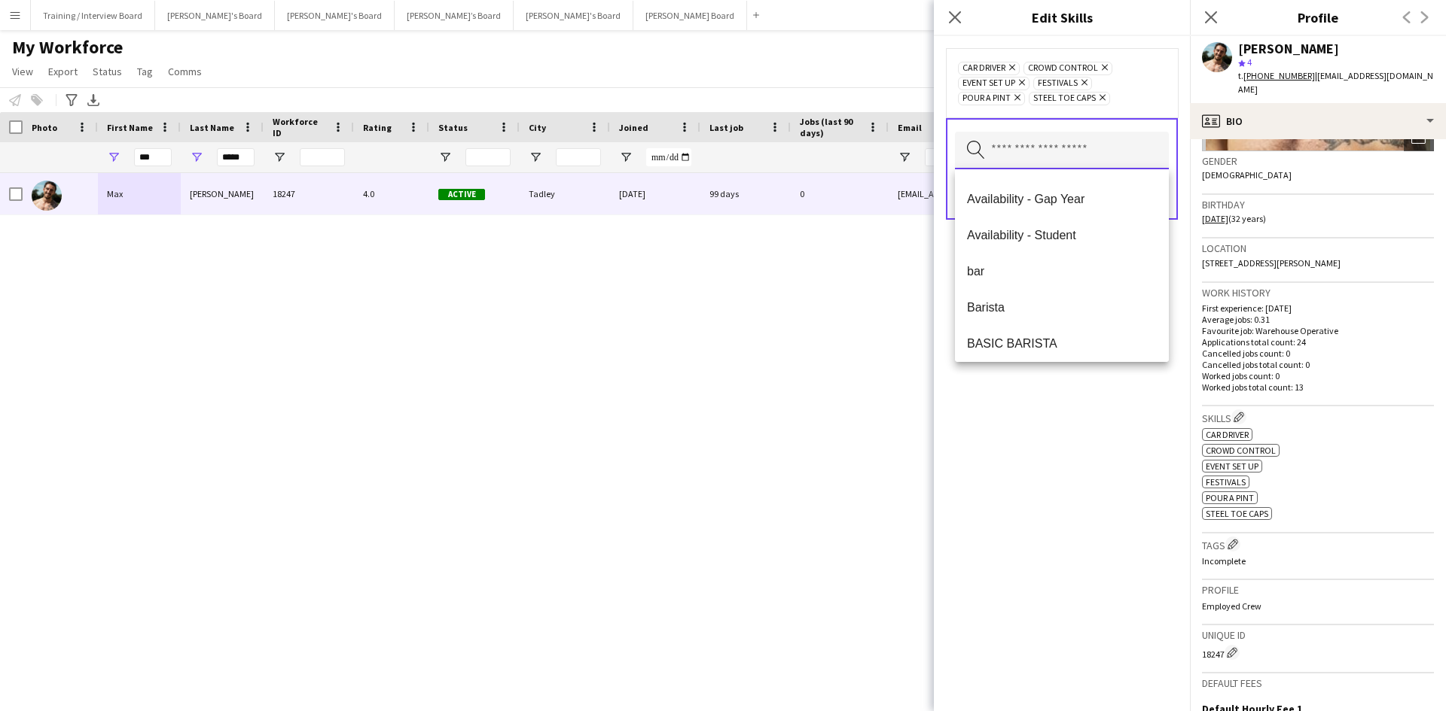
scroll to position [60, 0]
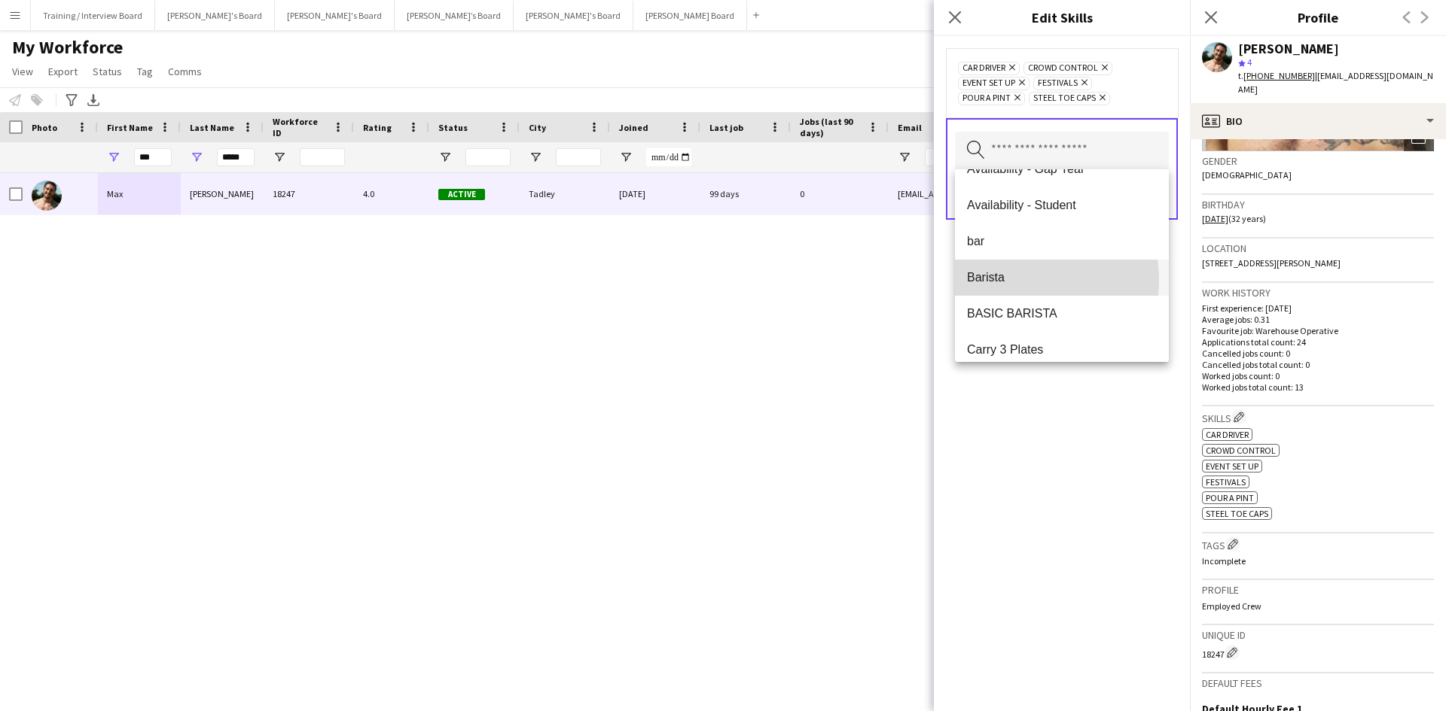
click at [1013, 281] on span "Barista" at bounding box center [1062, 277] width 190 height 14
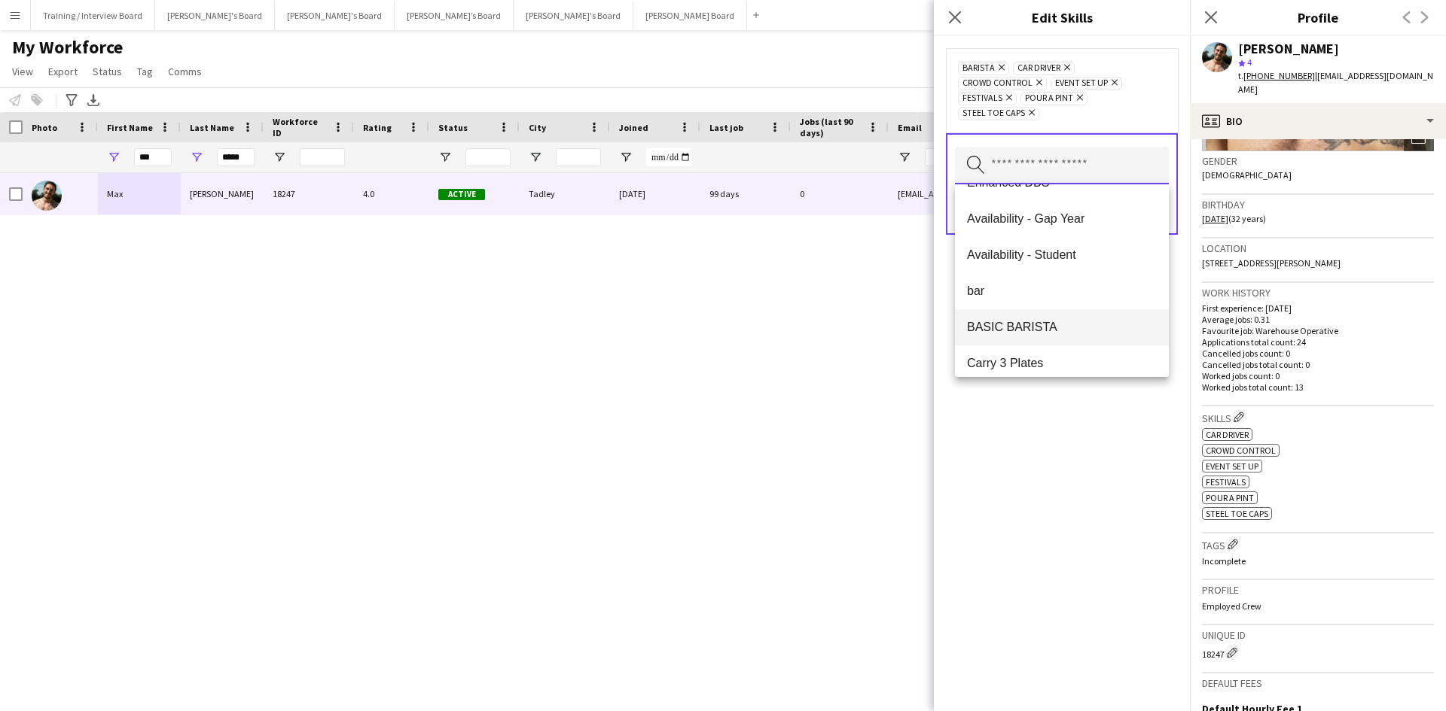
scroll to position [0, 0]
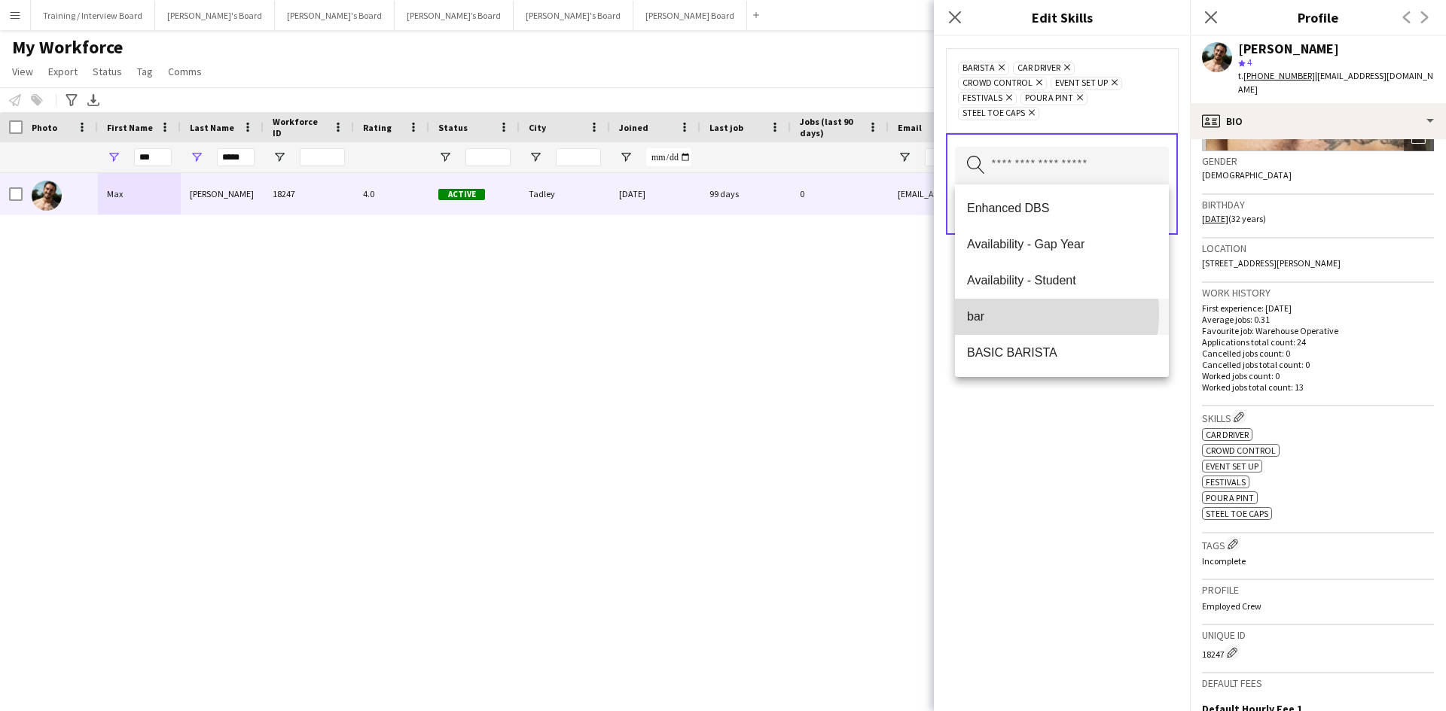
click at [1016, 313] on span "bar" at bounding box center [1062, 316] width 190 height 14
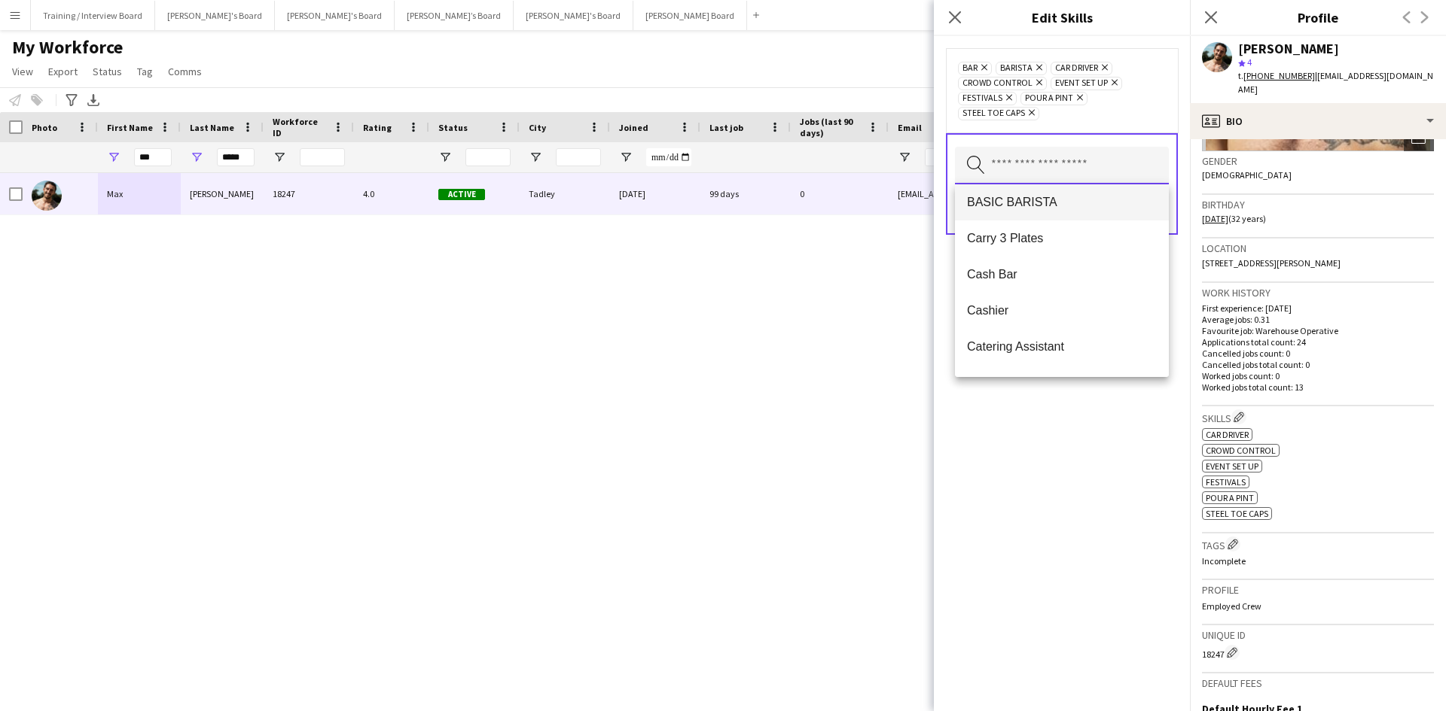
scroll to position [151, 0]
click at [1048, 242] on span "Cash Bar" at bounding box center [1062, 238] width 190 height 14
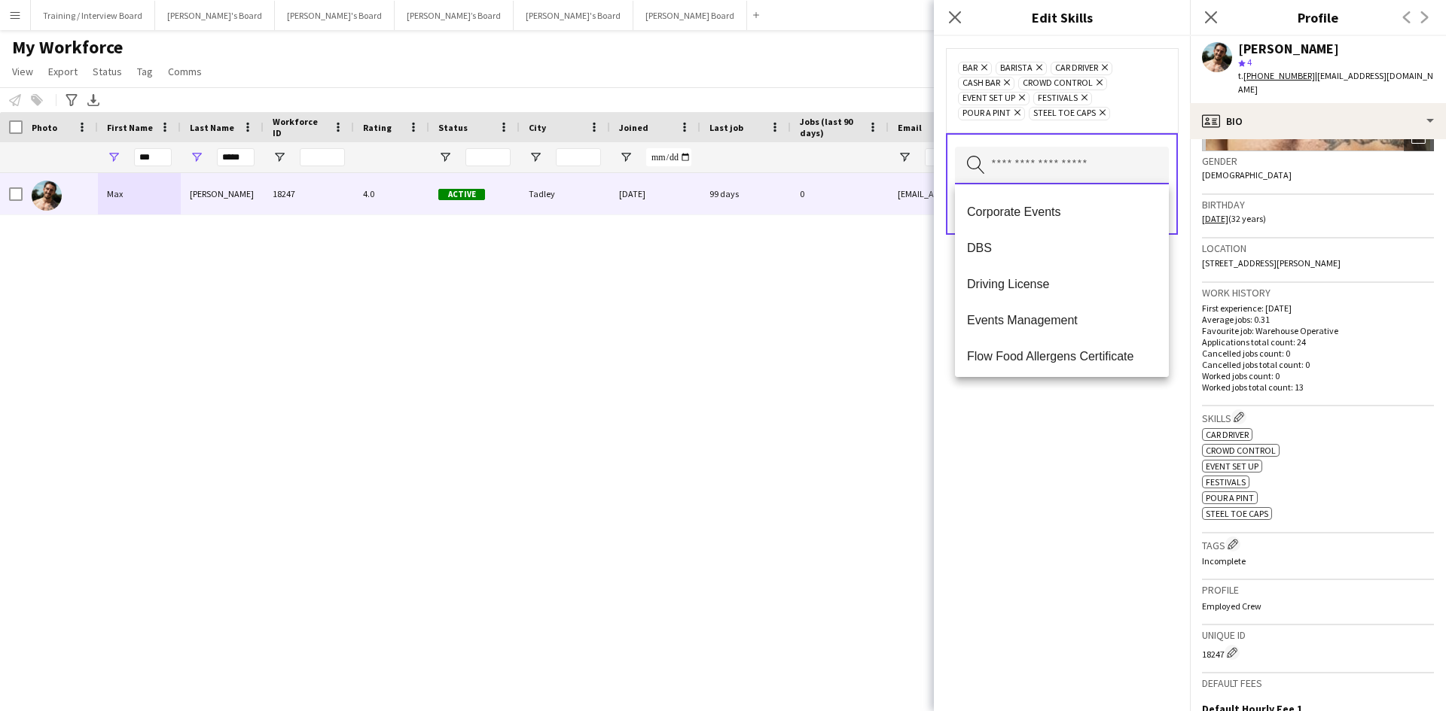
scroll to position [452, 0]
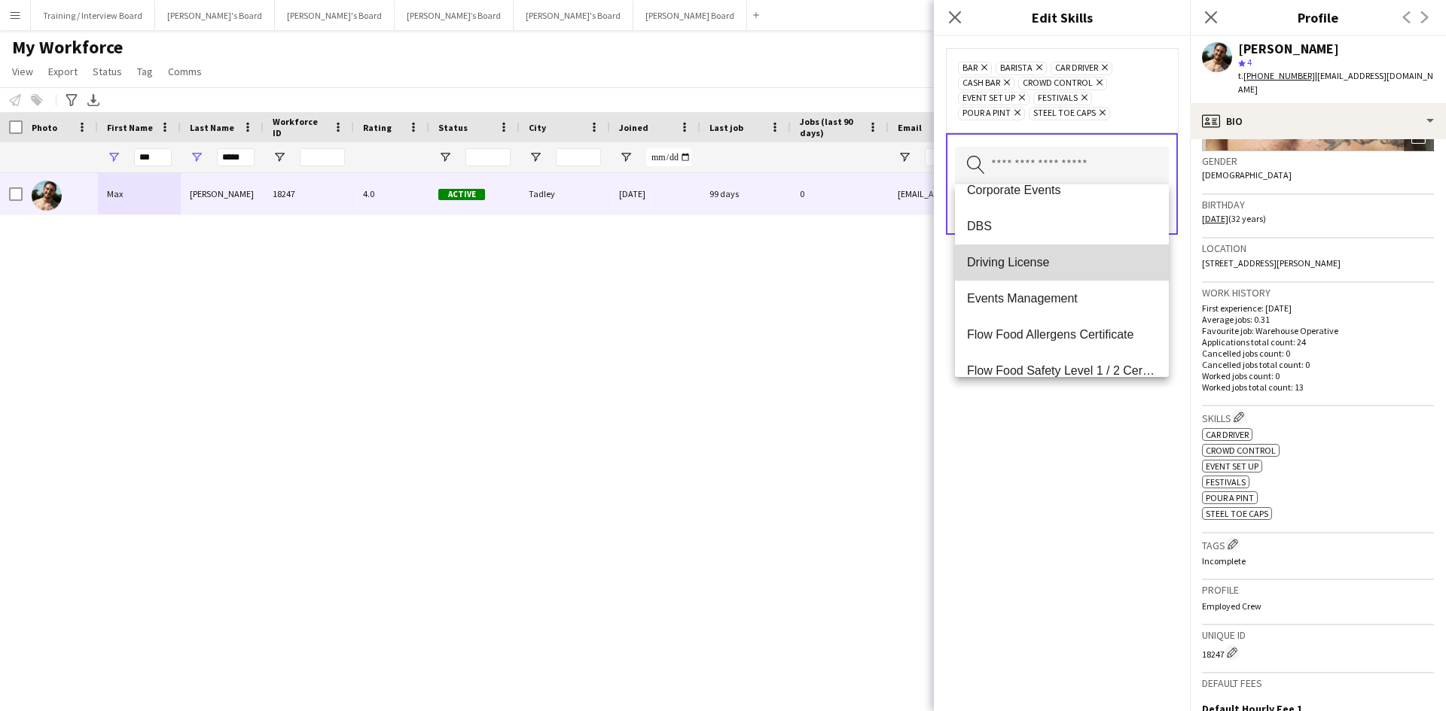
click at [1072, 264] on span "Driving License" at bounding box center [1062, 262] width 190 height 14
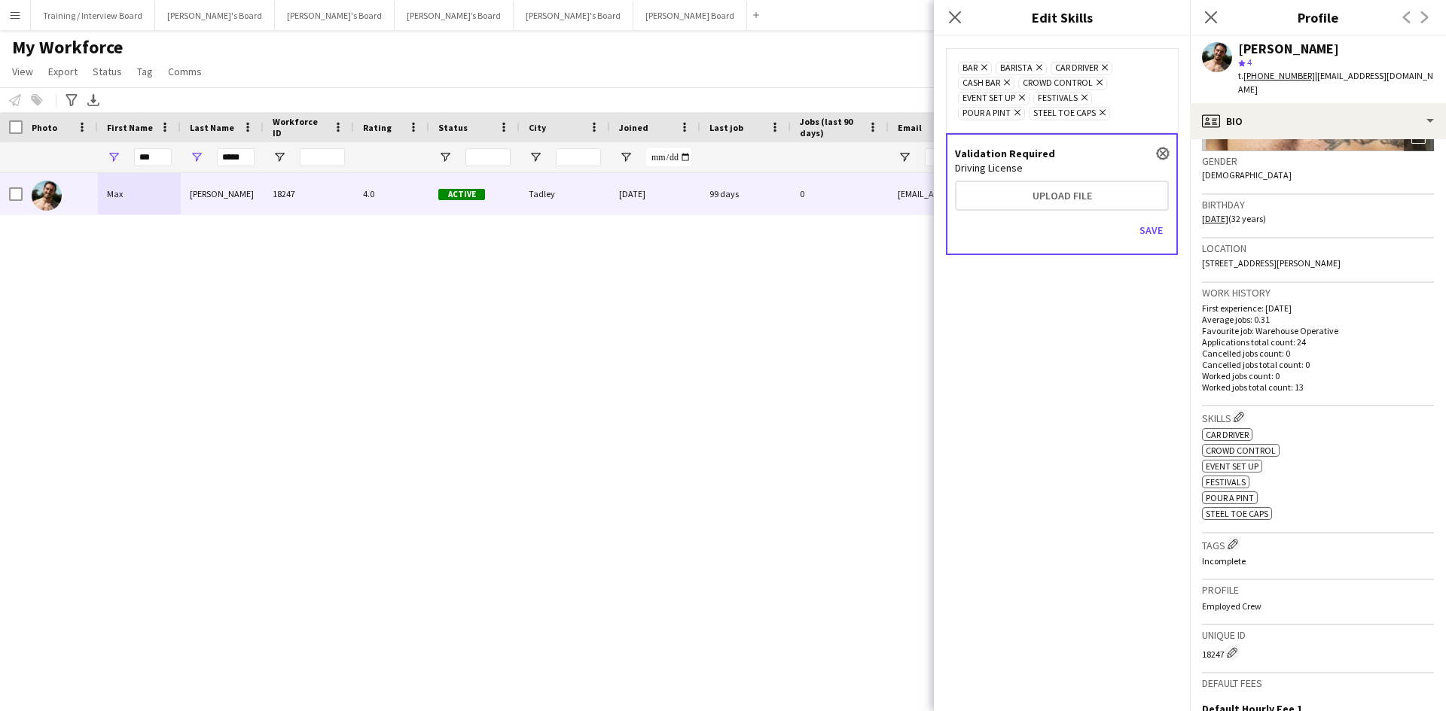
click at [1160, 156] on app-icon "close" at bounding box center [1162, 154] width 9 height 6
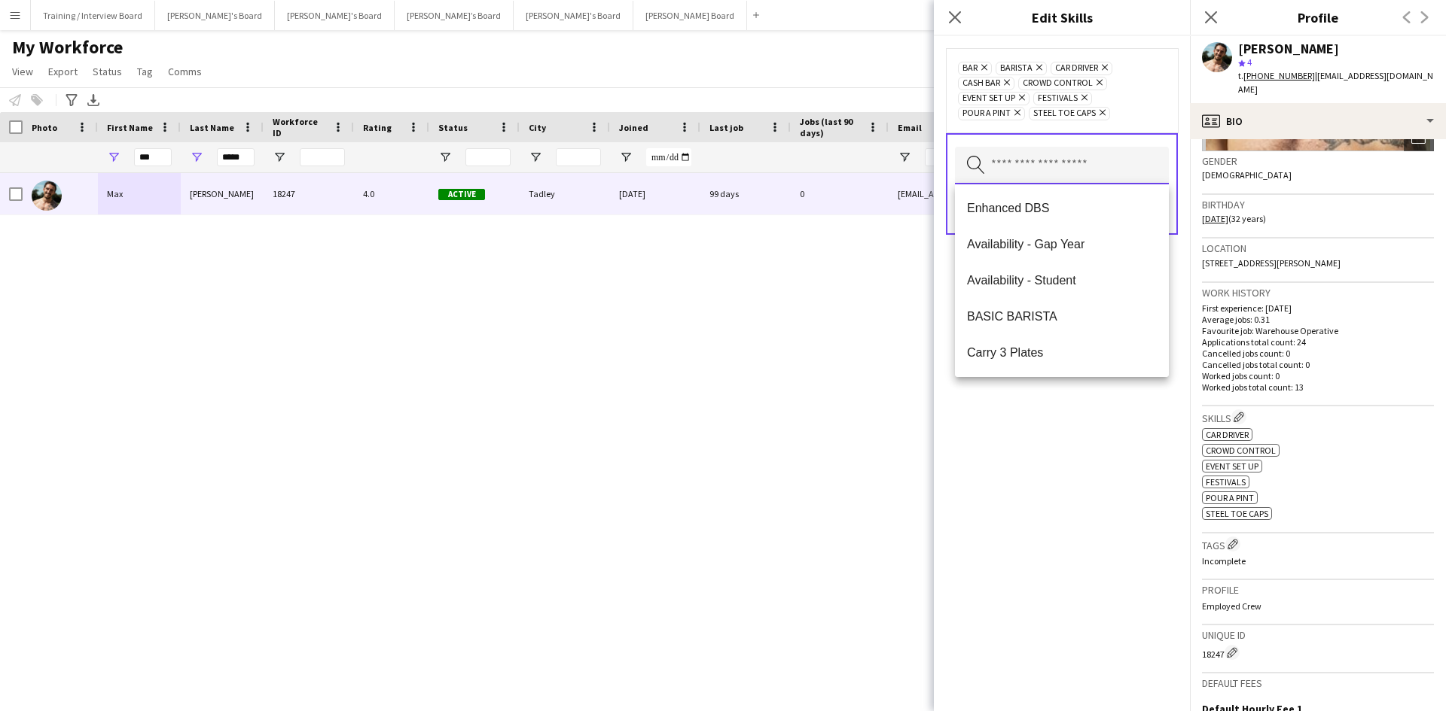
click at [1060, 172] on input "text" at bounding box center [1062, 166] width 214 height 38
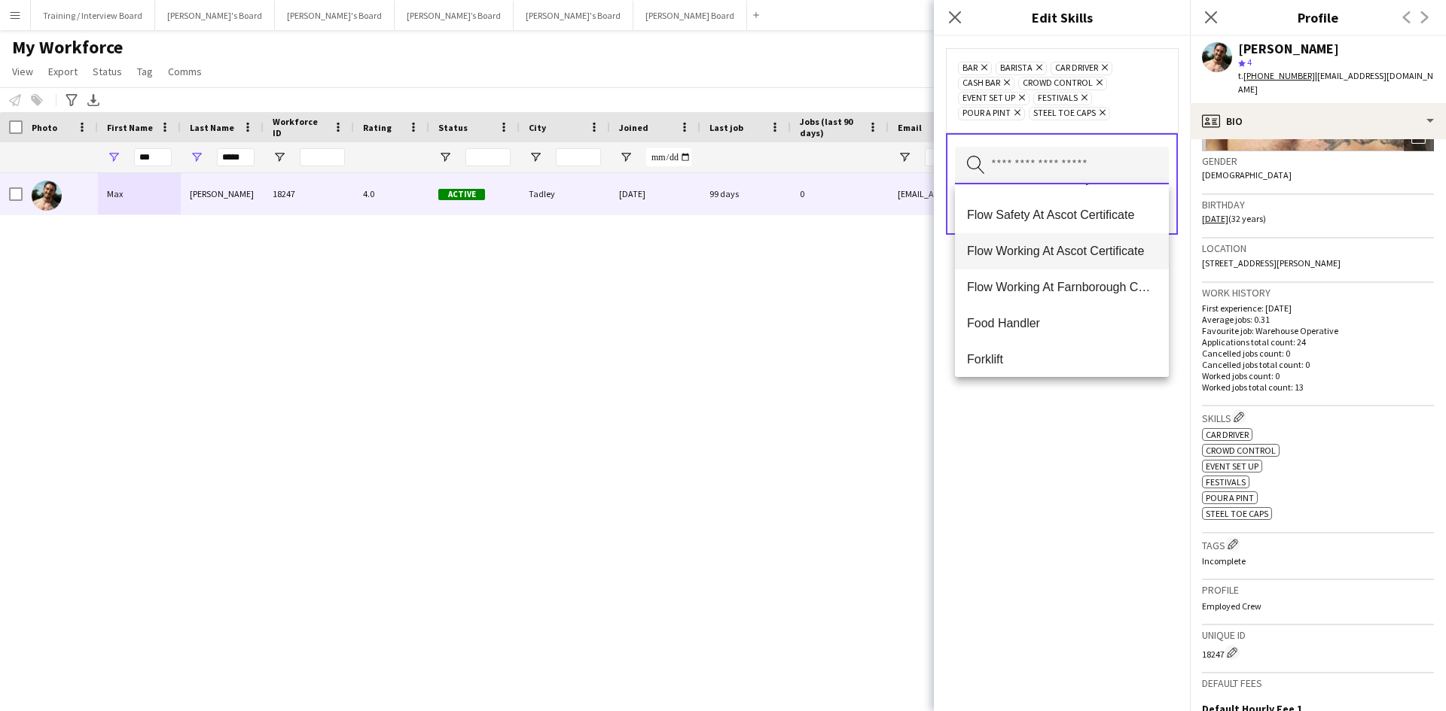
scroll to position [705, 0]
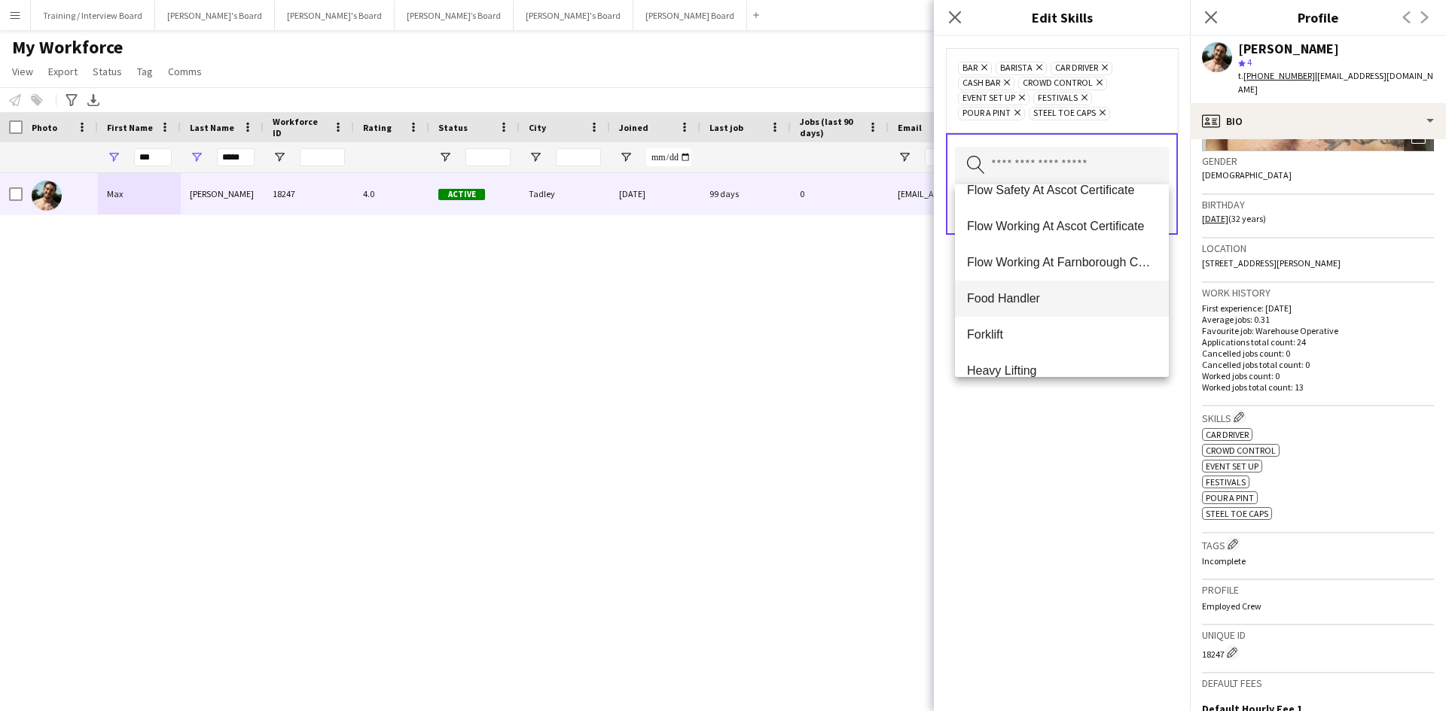
click at [1058, 297] on span "Food Handler" at bounding box center [1062, 298] width 190 height 14
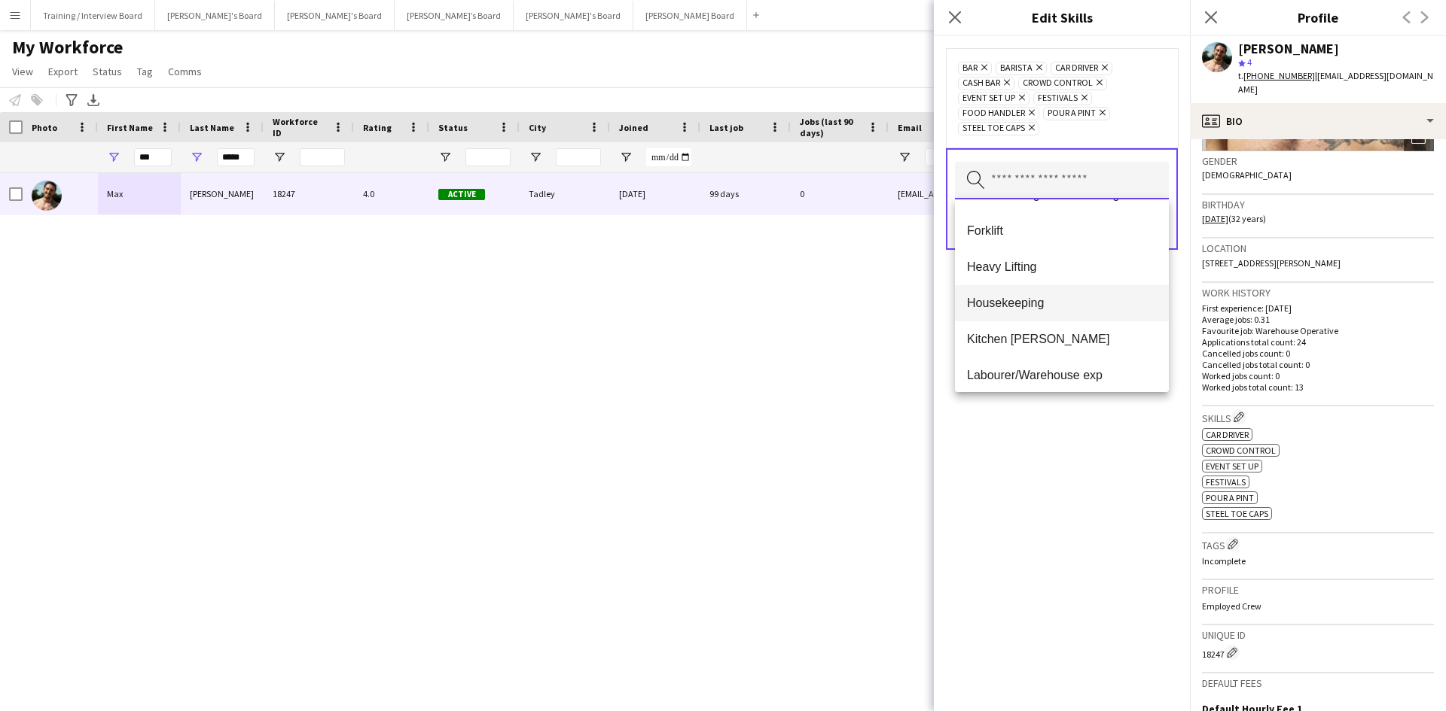
scroll to position [751, 0]
click at [1037, 298] on span "Heavy Lifting" at bounding box center [1062, 303] width 190 height 14
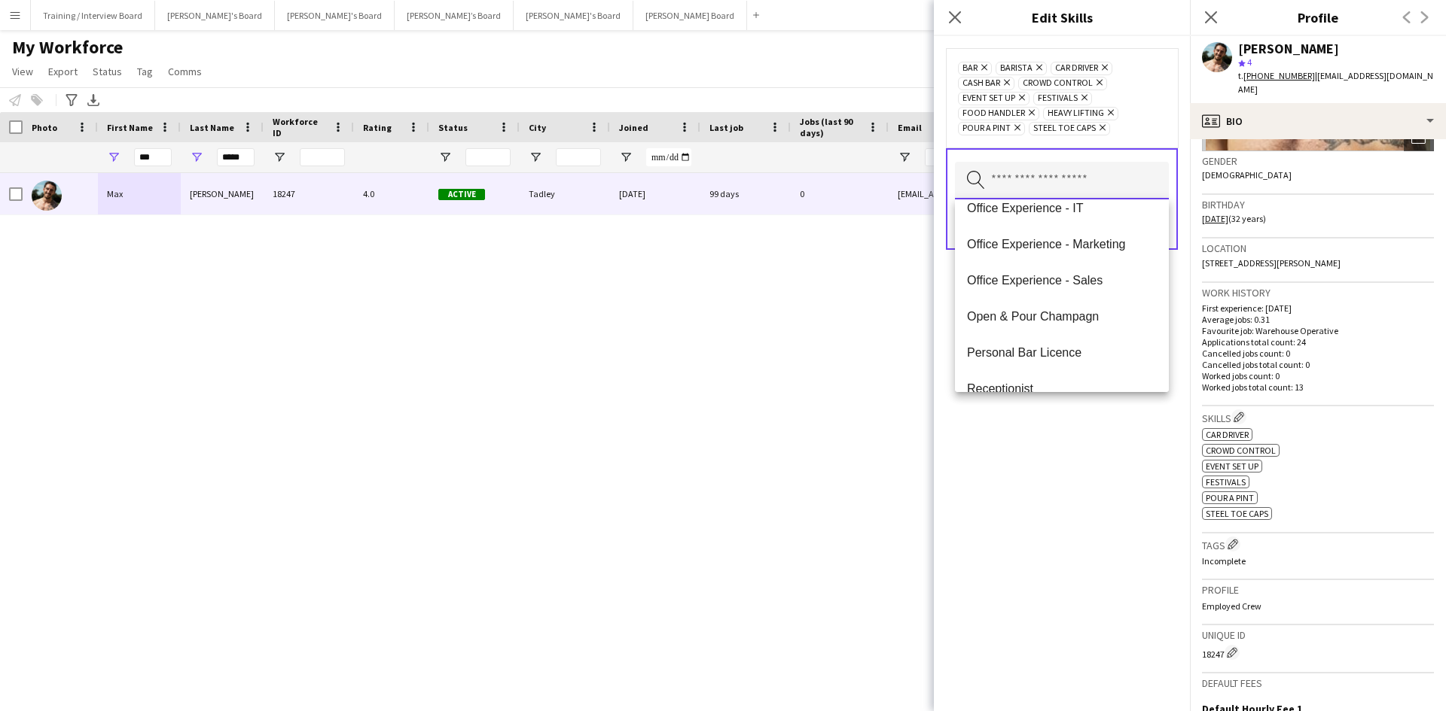
scroll to position [1355, 0]
click at [1080, 239] on span "Open & Pour Champagn" at bounding box center [1062, 241] width 190 height 14
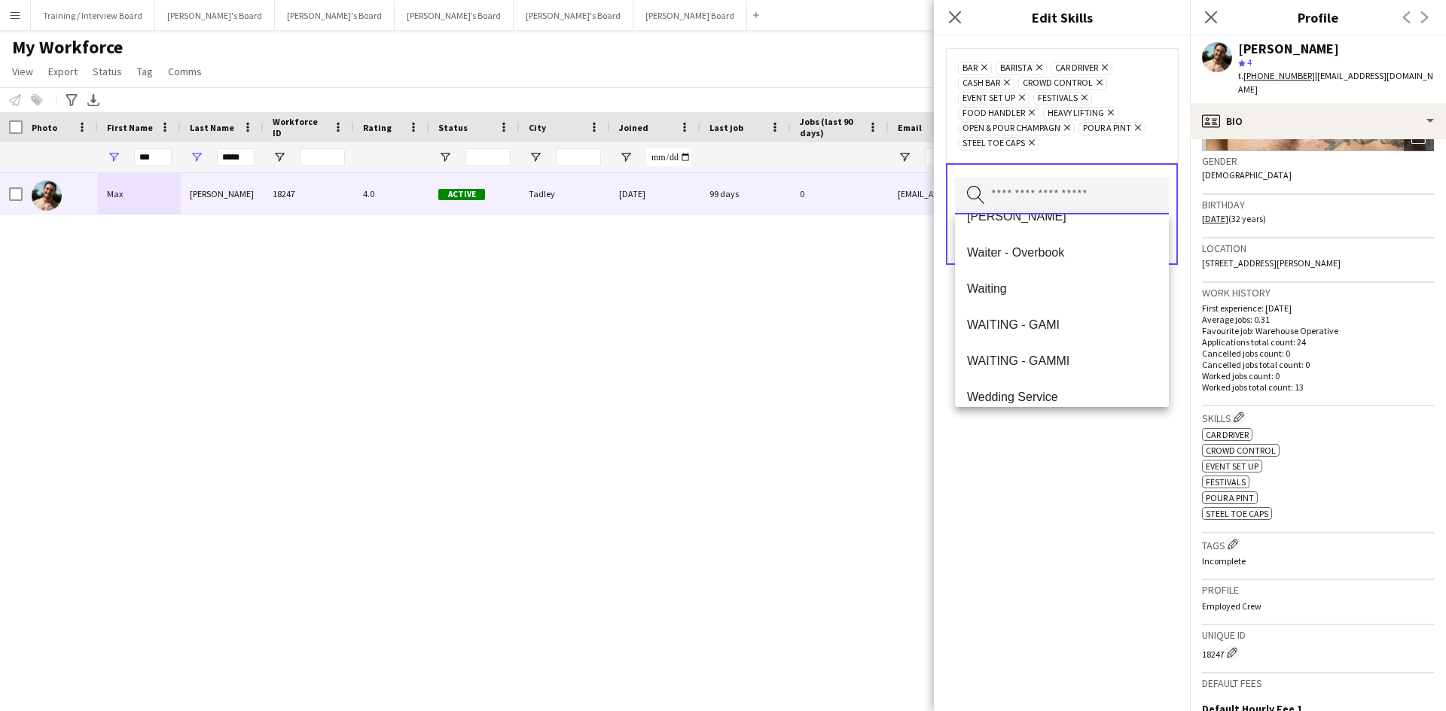
scroll to position [1951, 0]
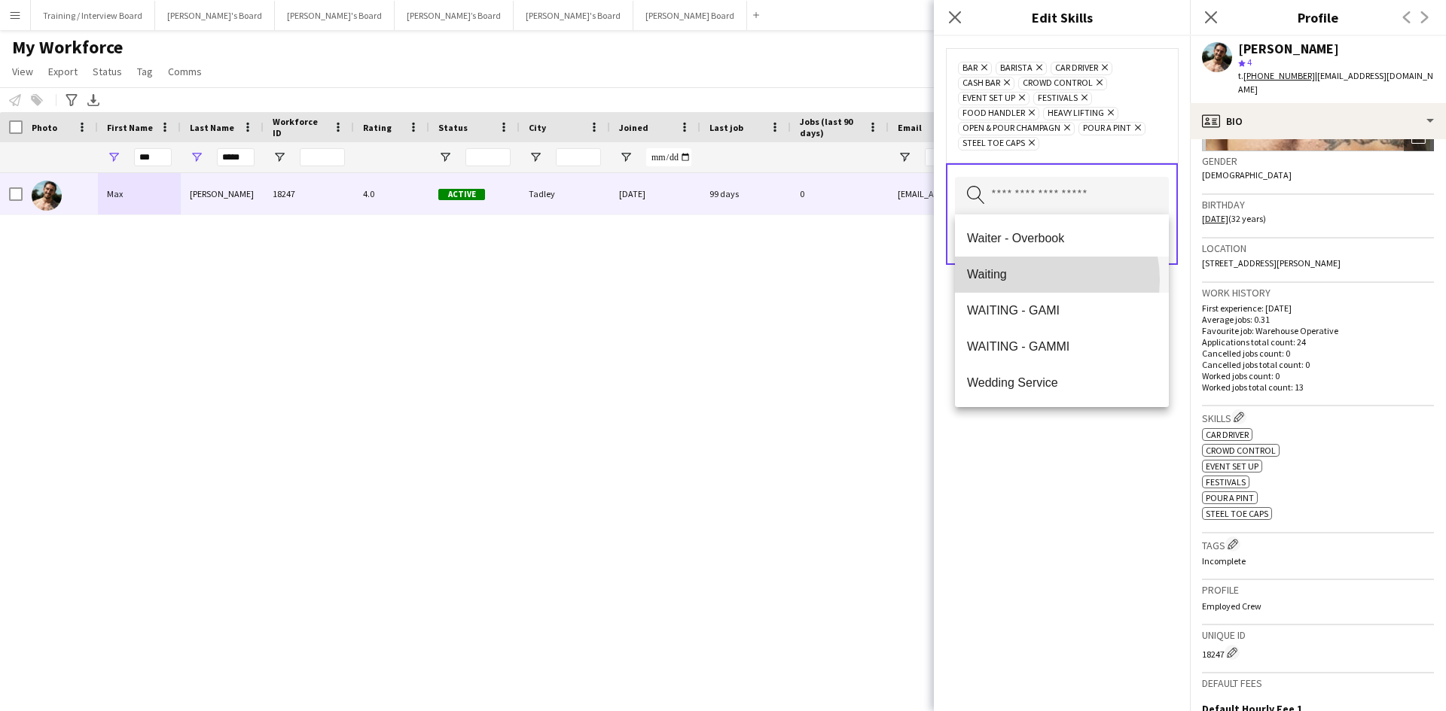
click at [1032, 280] on span "Waiting" at bounding box center [1062, 274] width 190 height 14
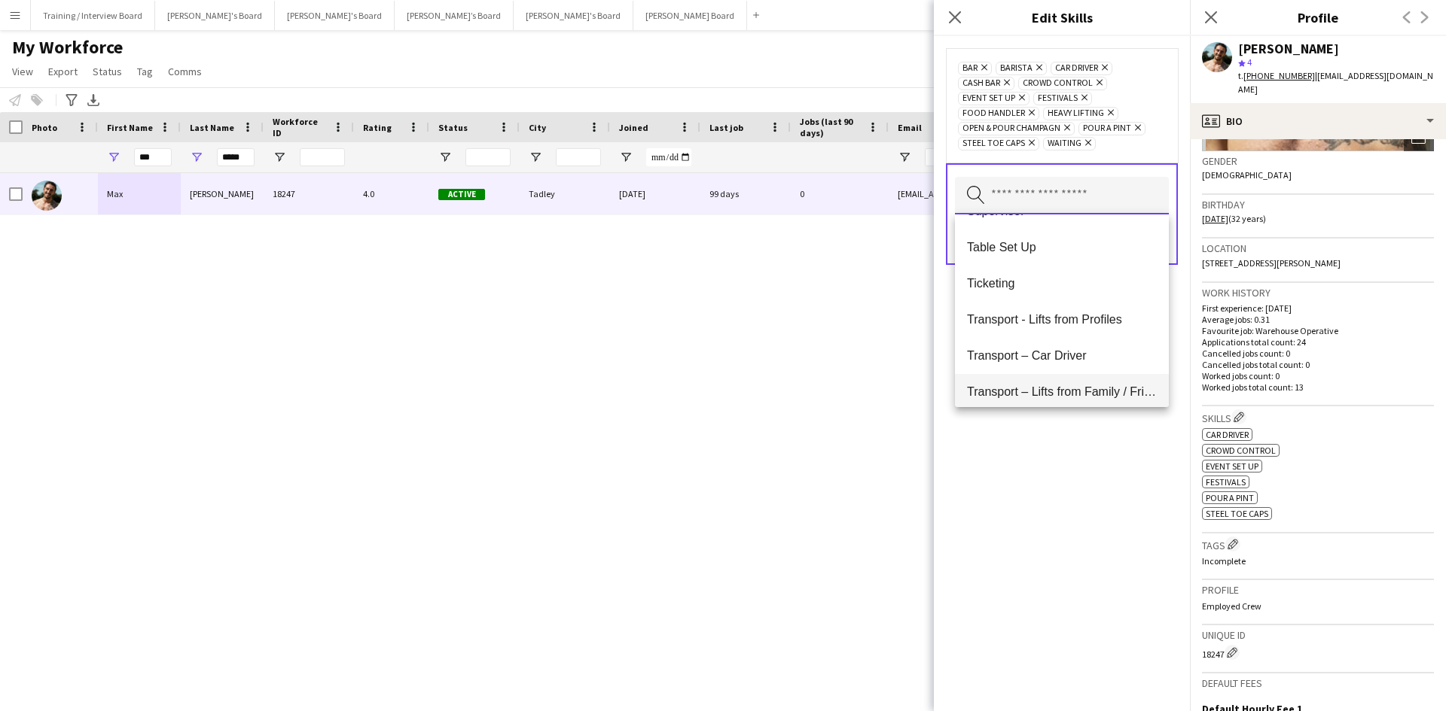
scroll to position [1915, 0]
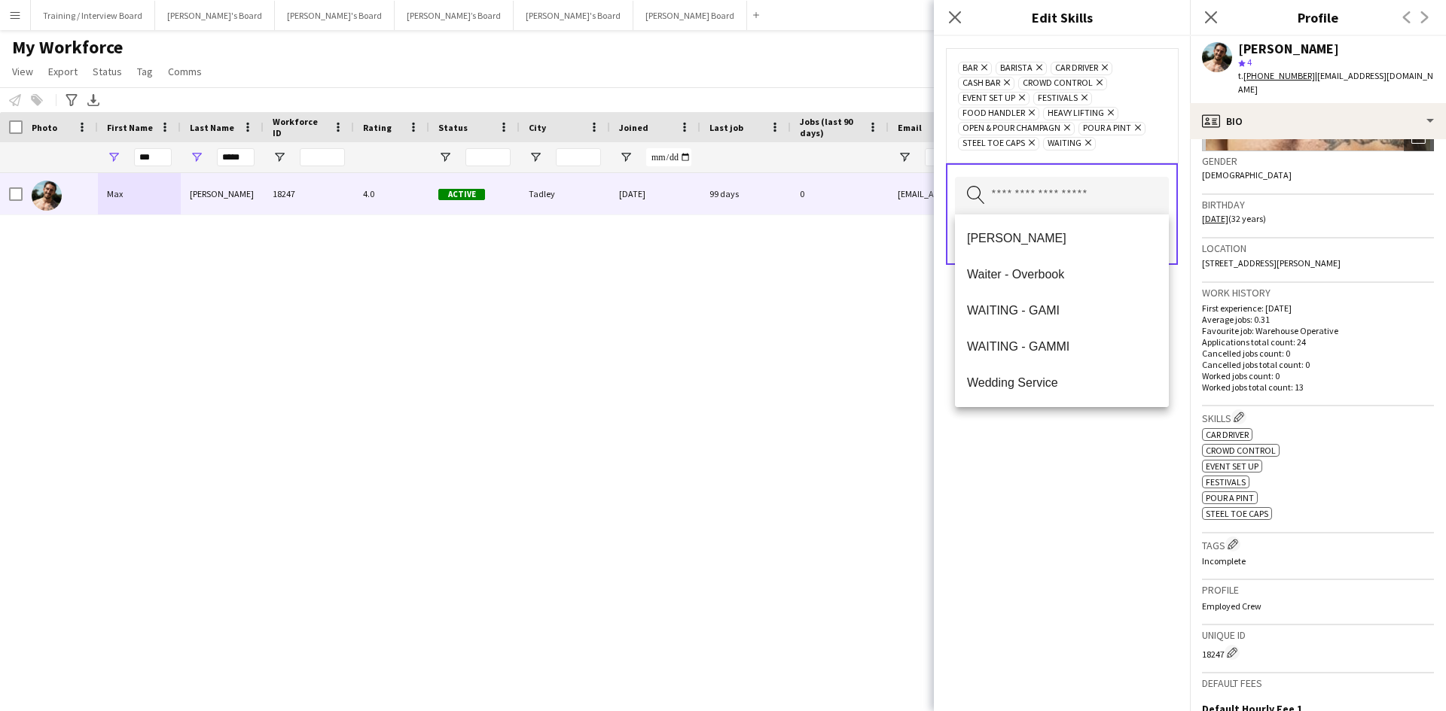
click at [812, 428] on div "Max Walsh 18247 4.0 Active Tadley 22-12-2021 99 days 0 maximaewalsh@outlook.com…" at bounding box center [700, 423] width 1400 height 501
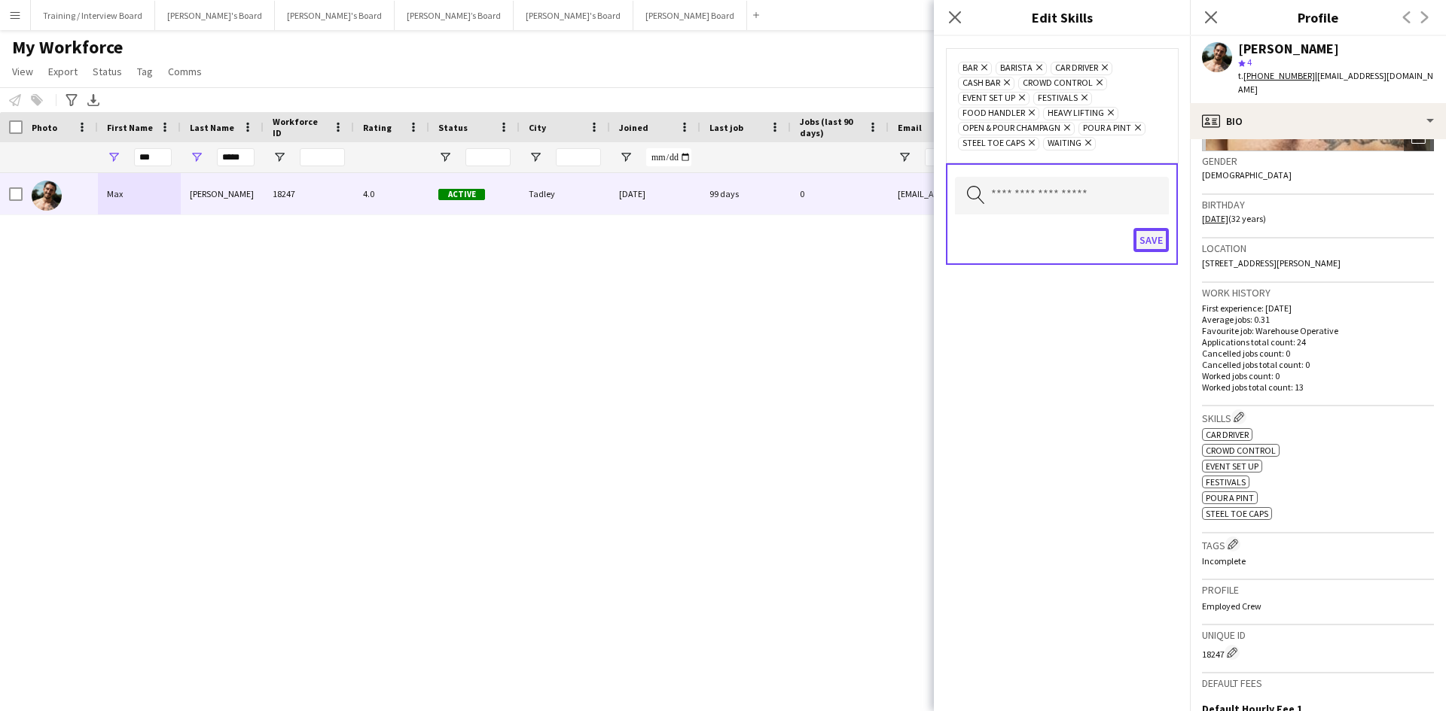
click at [1148, 245] on button "Save" at bounding box center [1150, 240] width 35 height 24
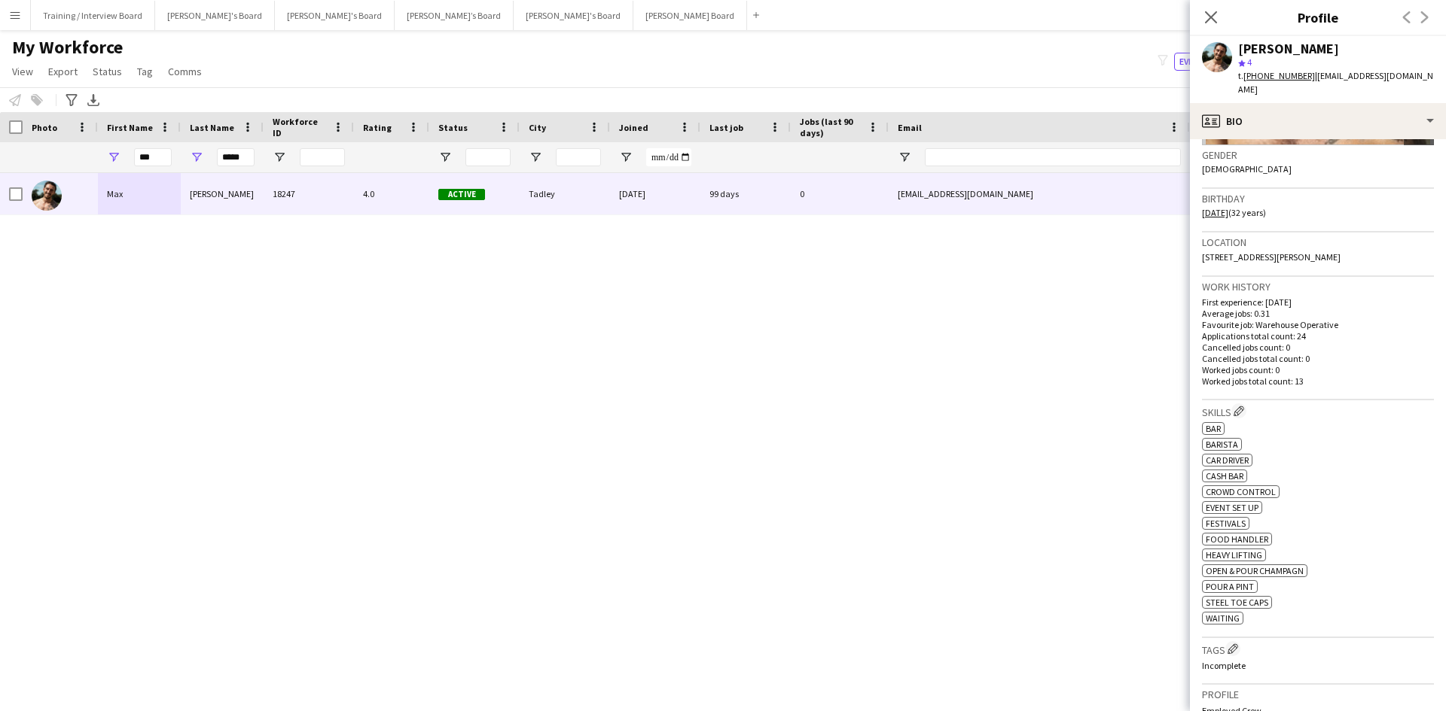
scroll to position [59, 0]
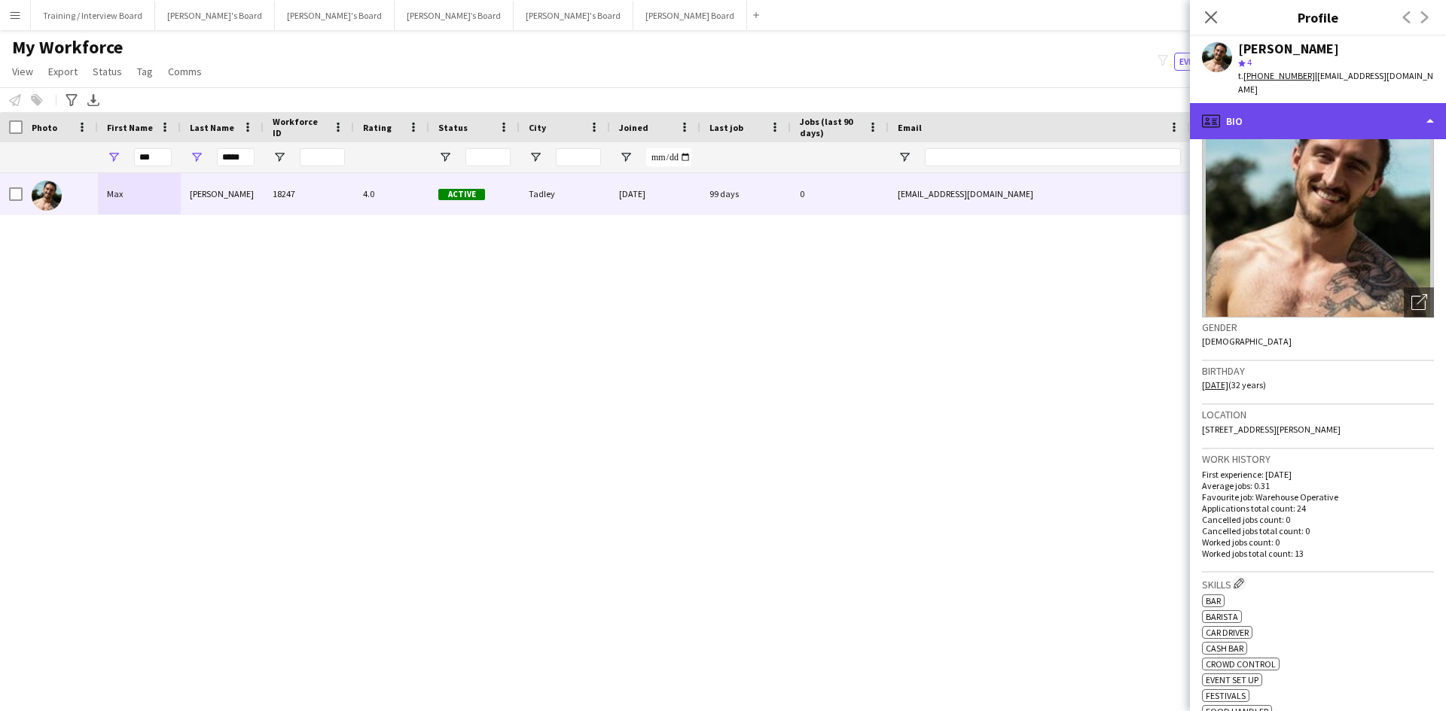
click at [1328, 113] on div "profile Bio" at bounding box center [1318, 121] width 256 height 36
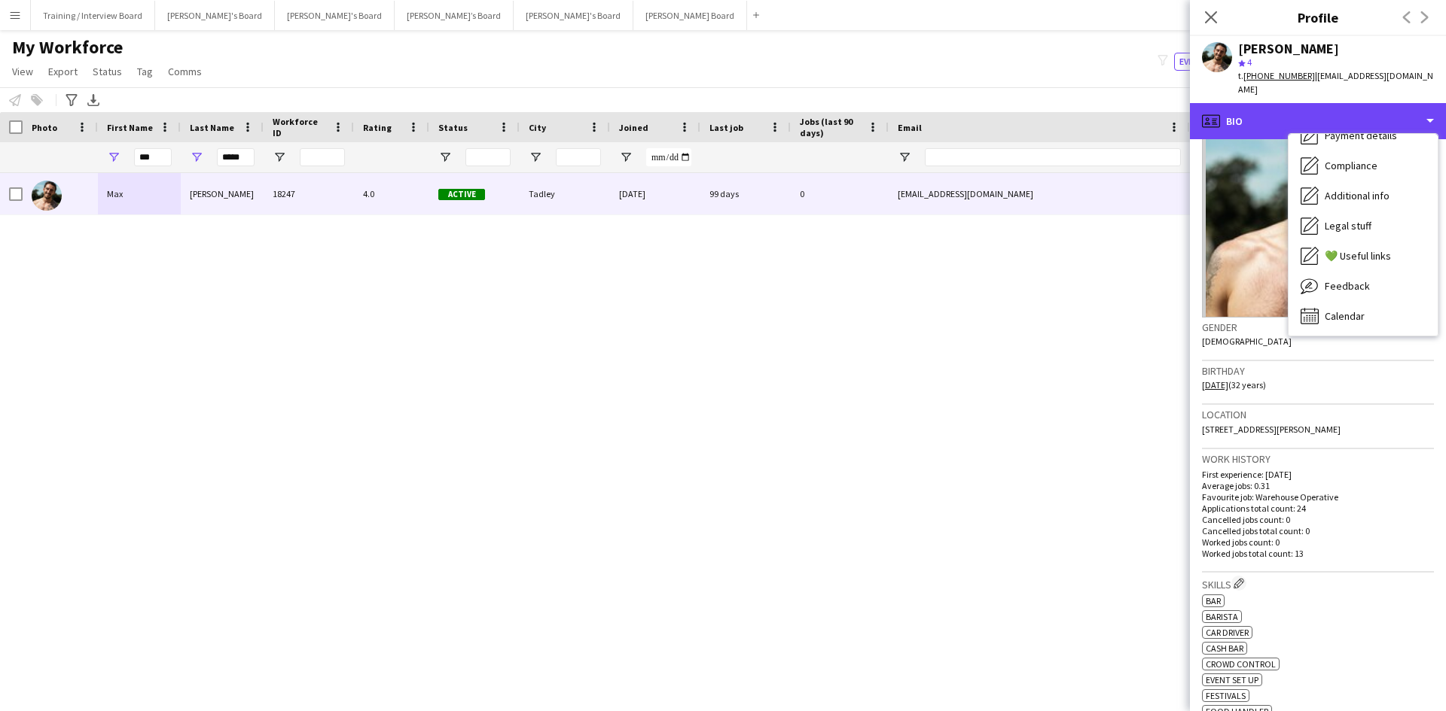
scroll to position [202, 0]
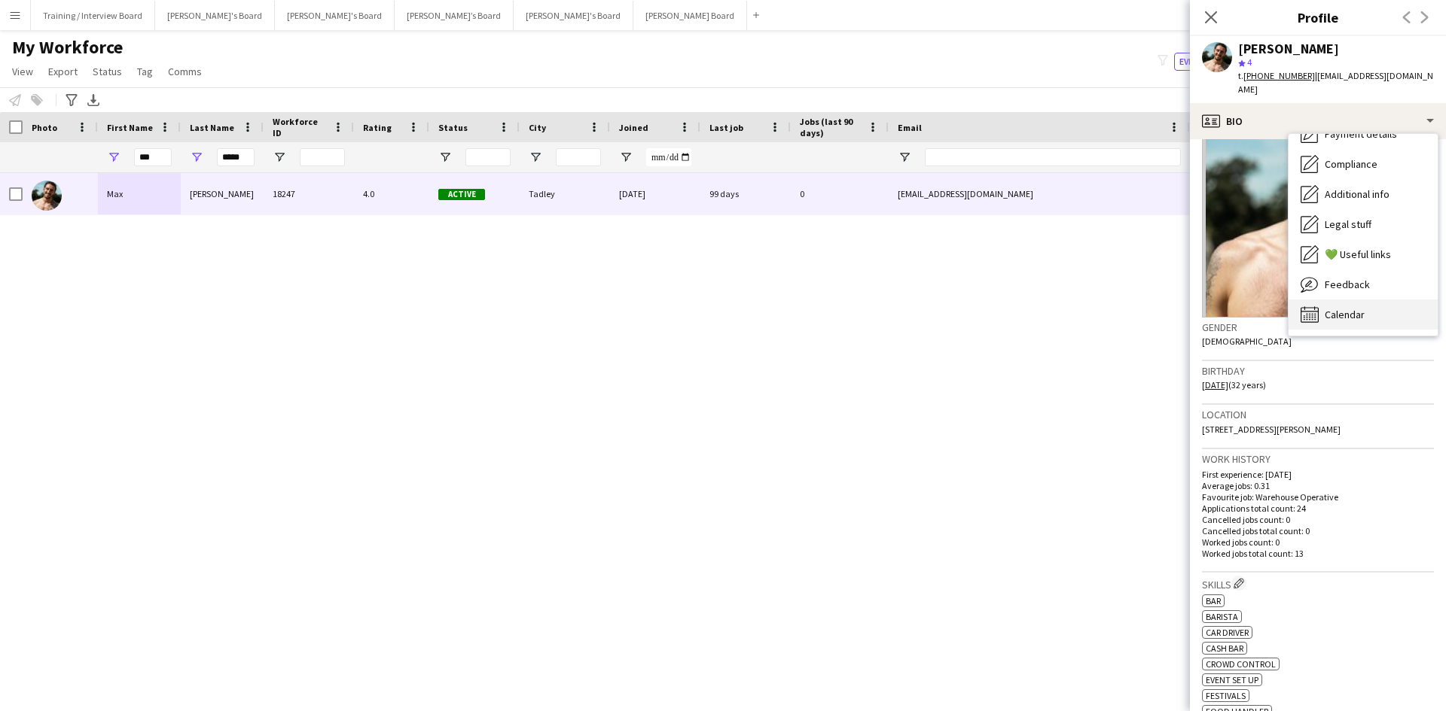
click at [1357, 308] on span "Calendar" at bounding box center [1344, 315] width 40 height 14
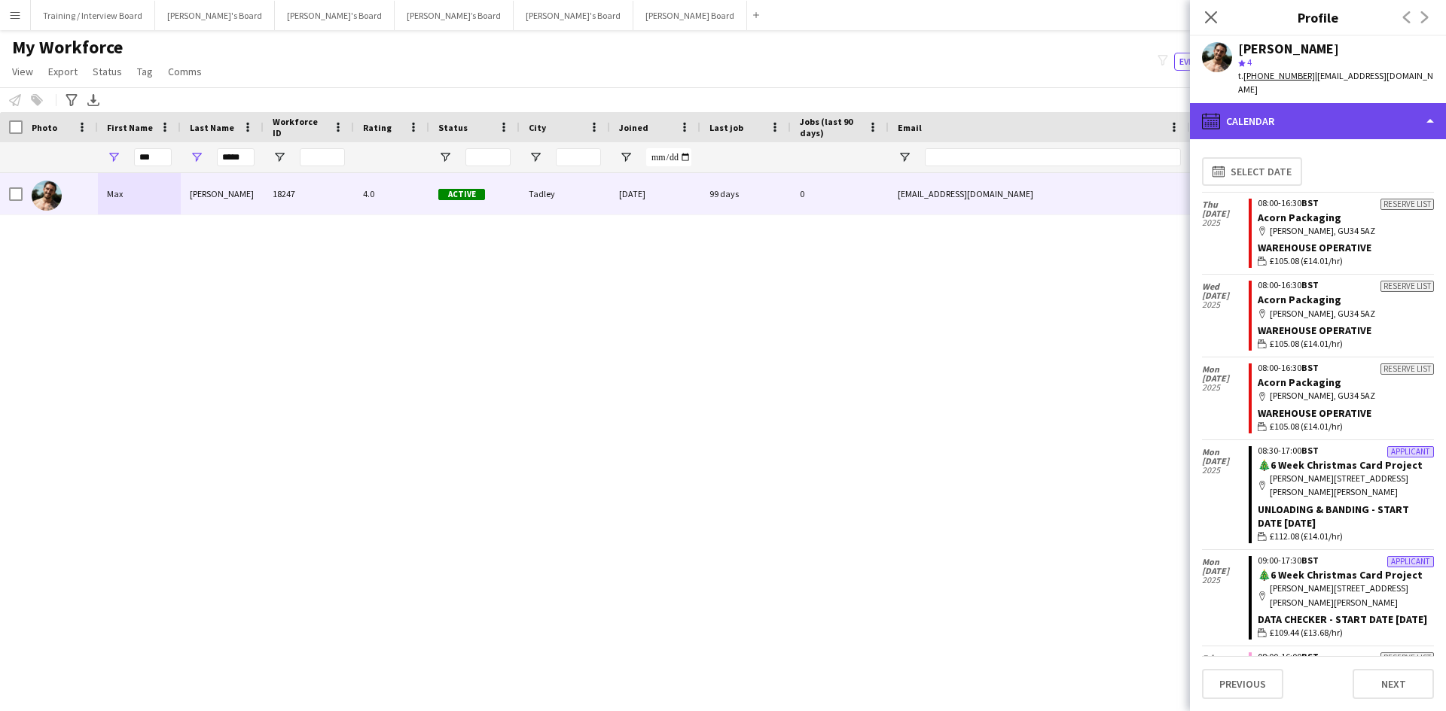
click at [1339, 108] on div "calendar-full Calendar" at bounding box center [1318, 121] width 256 height 36
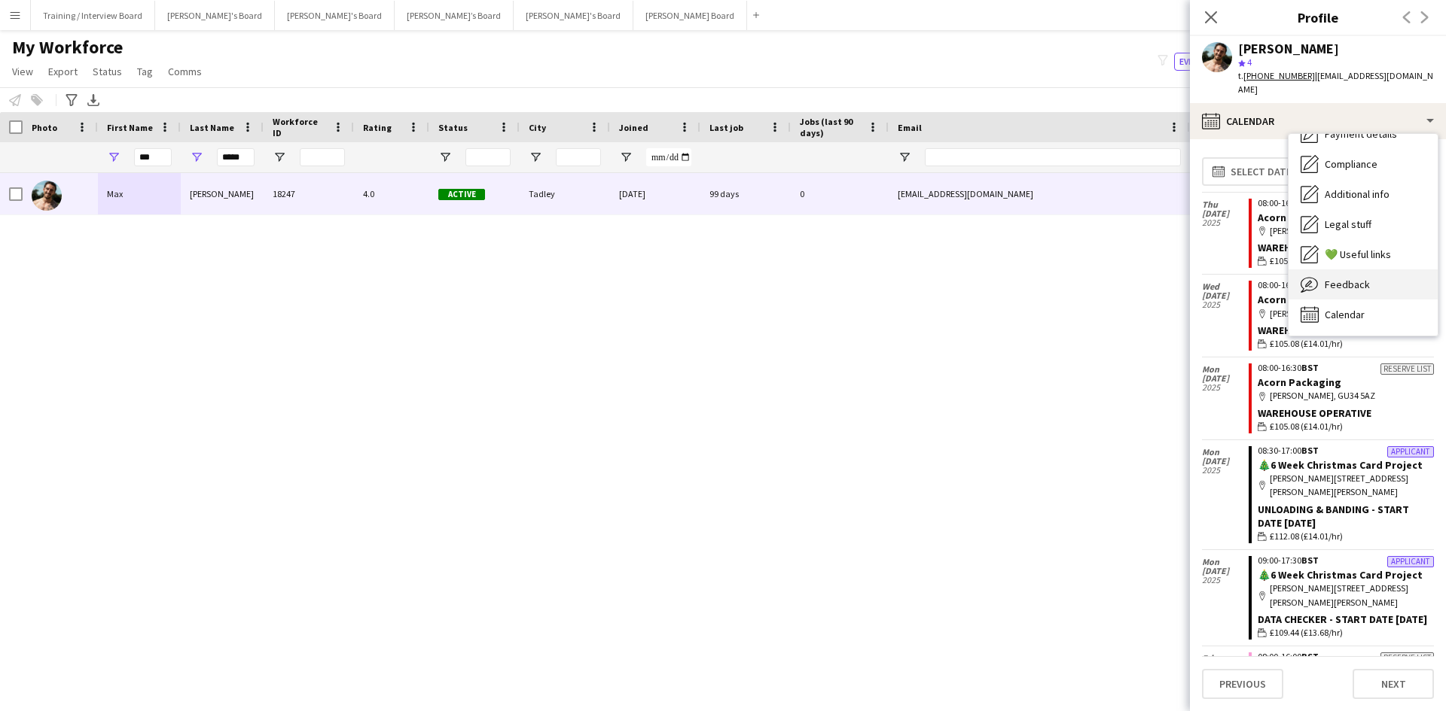
click at [1375, 273] on div "Feedback Feedback" at bounding box center [1362, 285] width 149 height 30
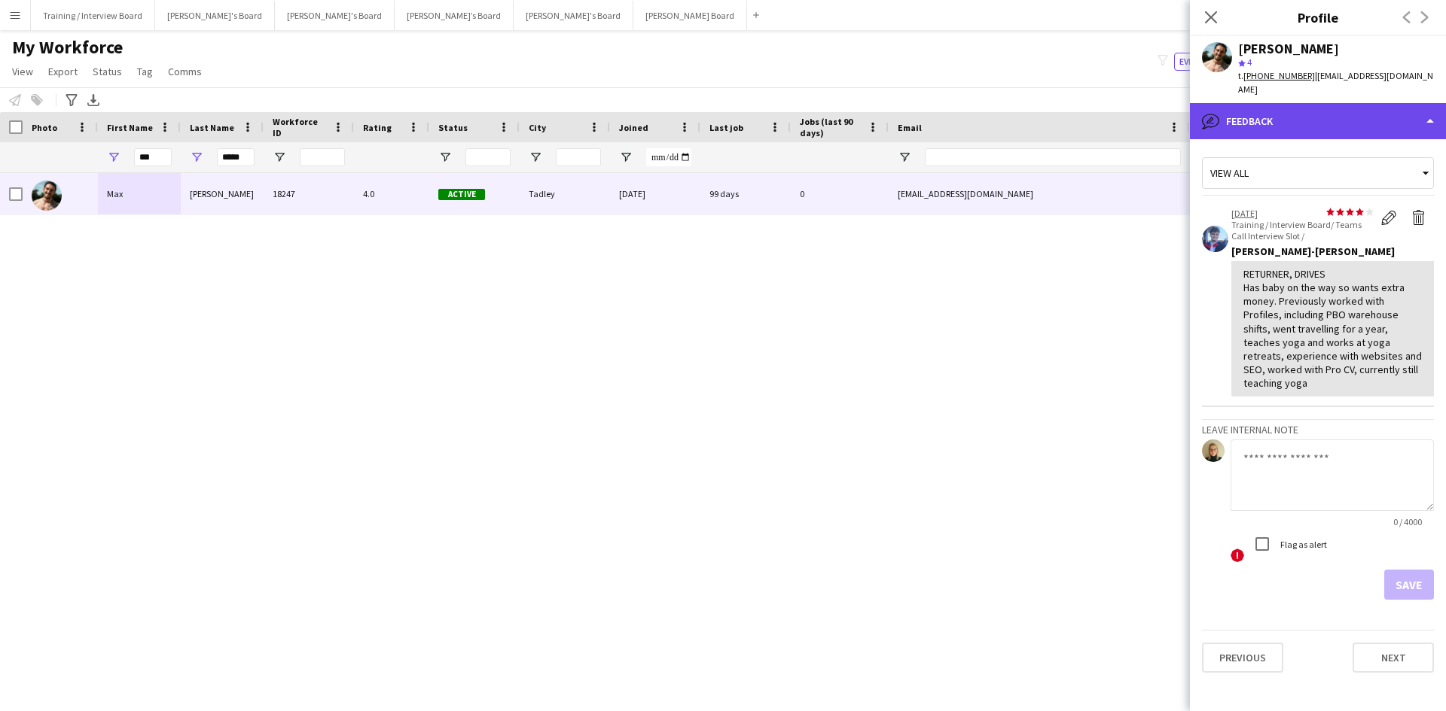
click at [1364, 117] on div "bubble-pencil Feedback" at bounding box center [1318, 121] width 256 height 36
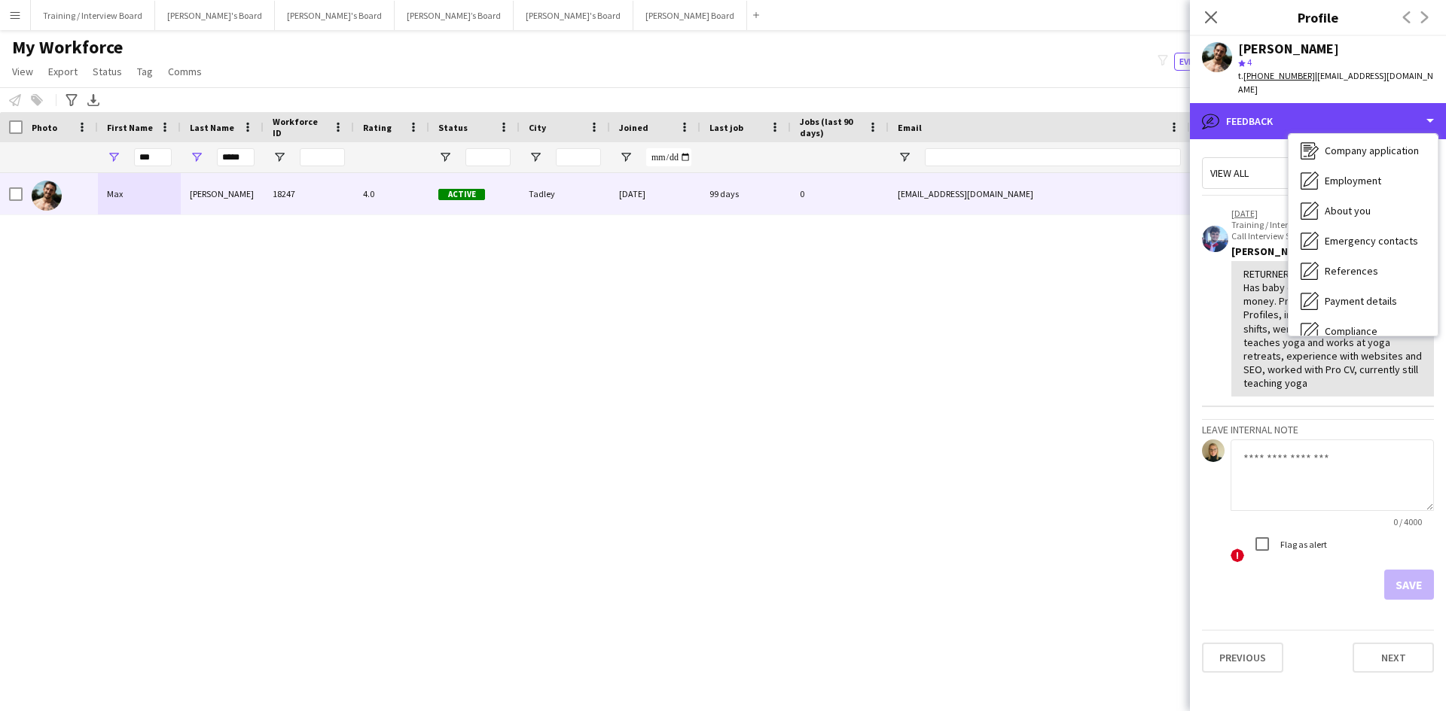
scroll to position [0, 0]
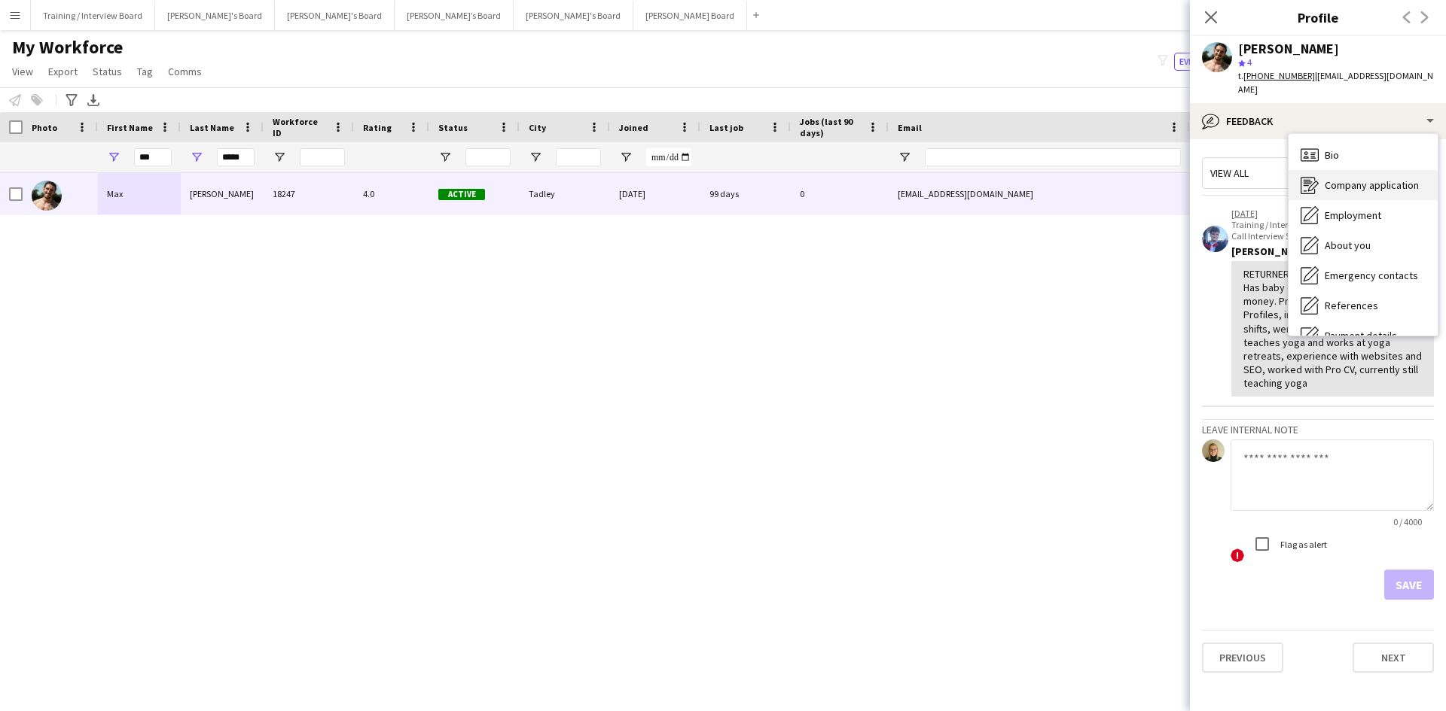
click at [1373, 178] on span "Company application" at bounding box center [1371, 185] width 94 height 14
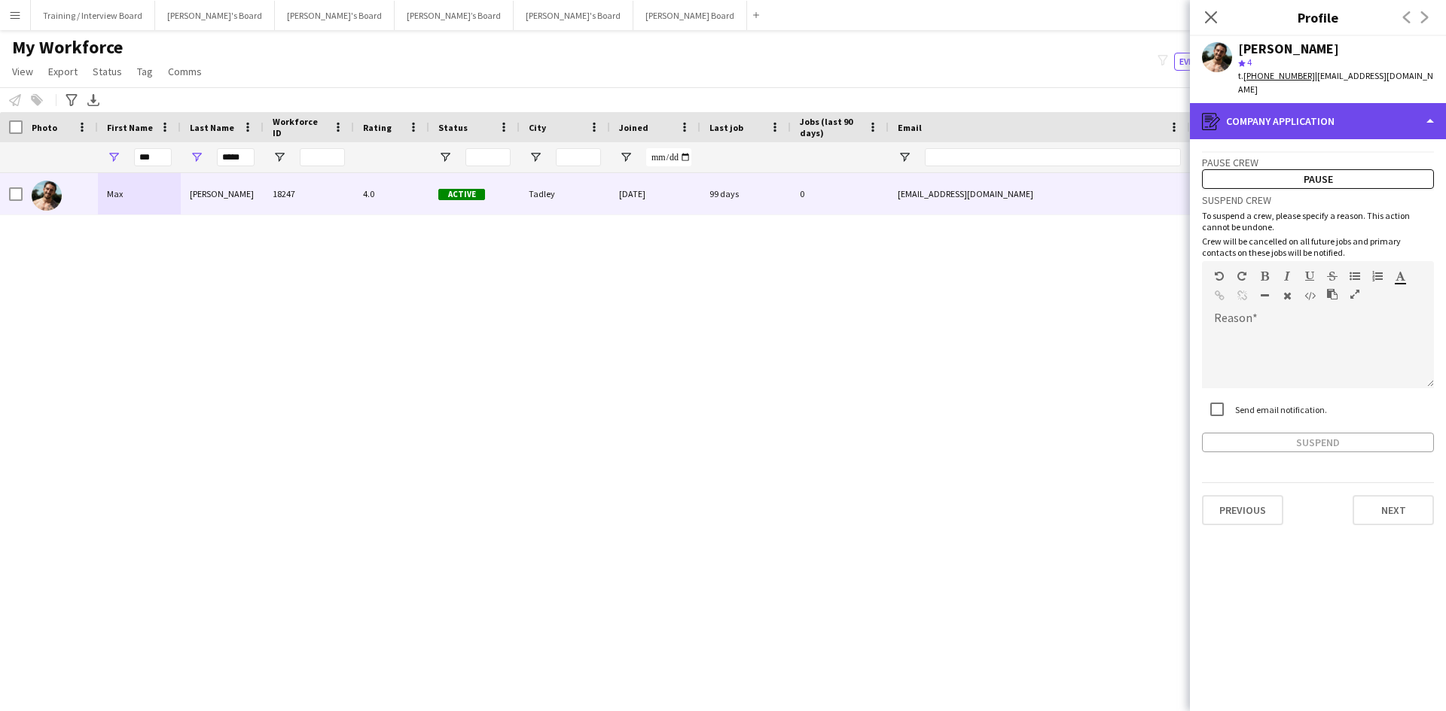
click at [1299, 116] on div "register Company application" at bounding box center [1318, 121] width 256 height 36
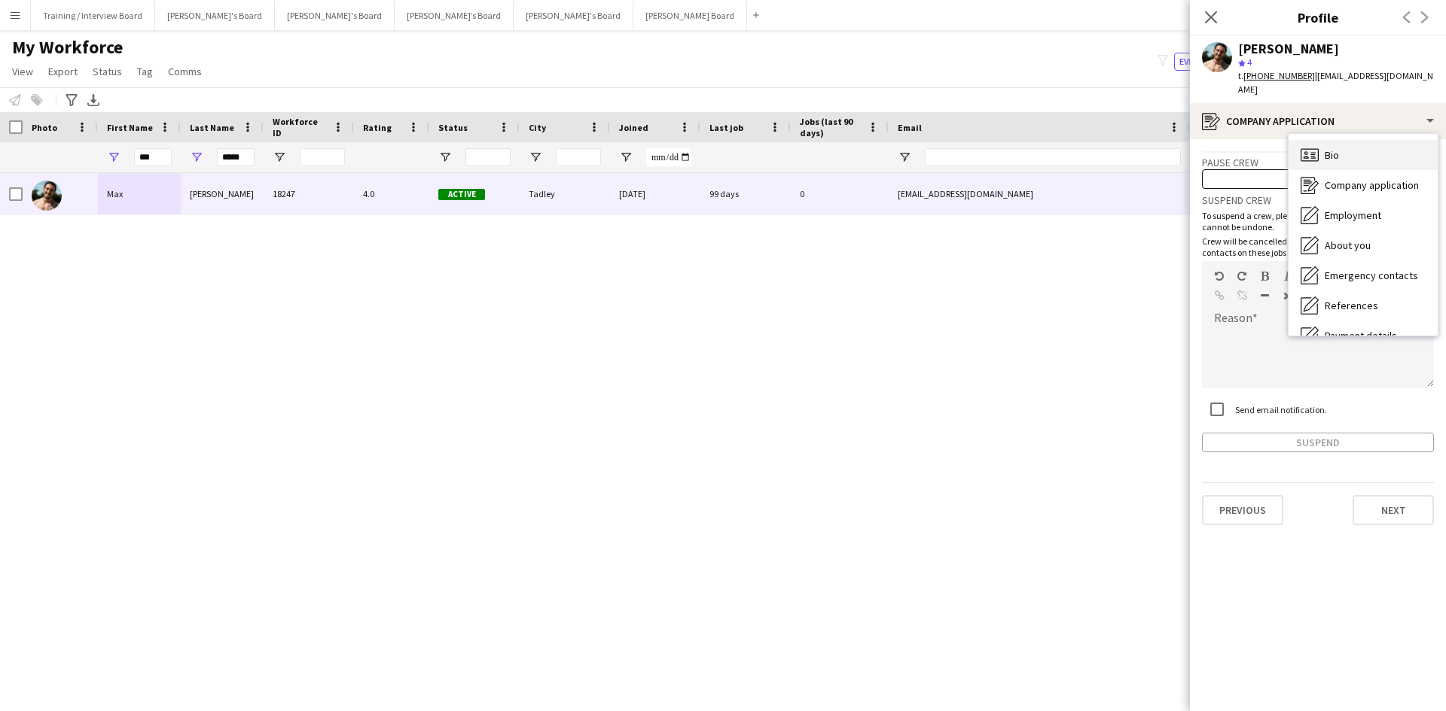
click at [1338, 148] on span "Bio" at bounding box center [1331, 155] width 14 height 14
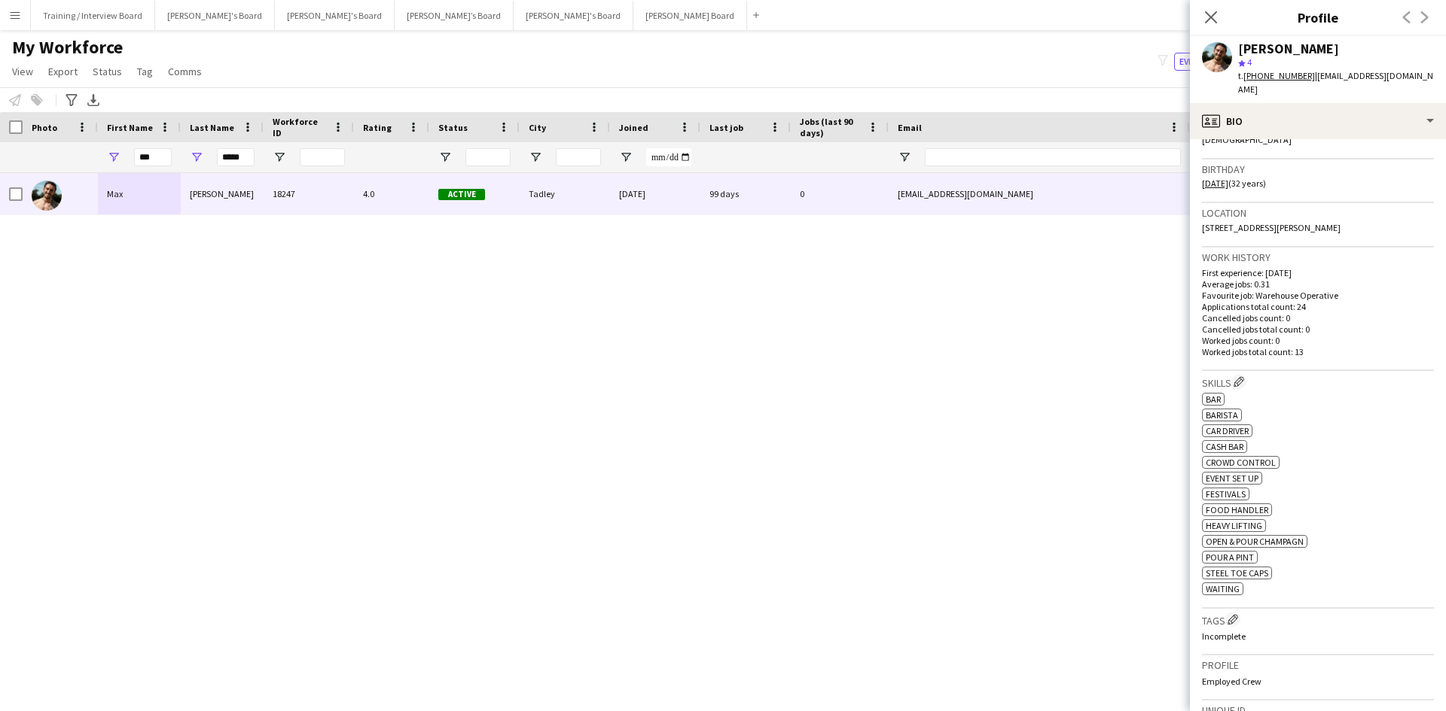
scroll to position [301, 0]
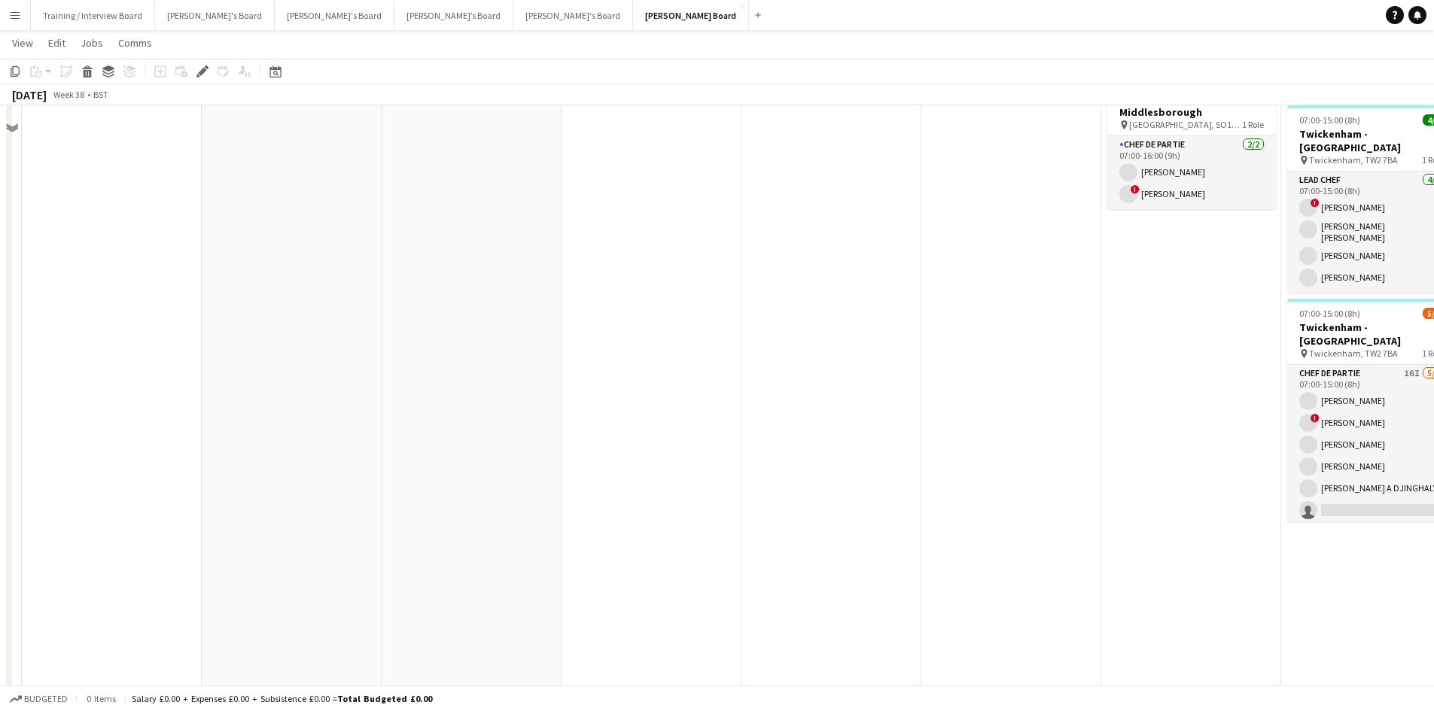
scroll to position [1954, 0]
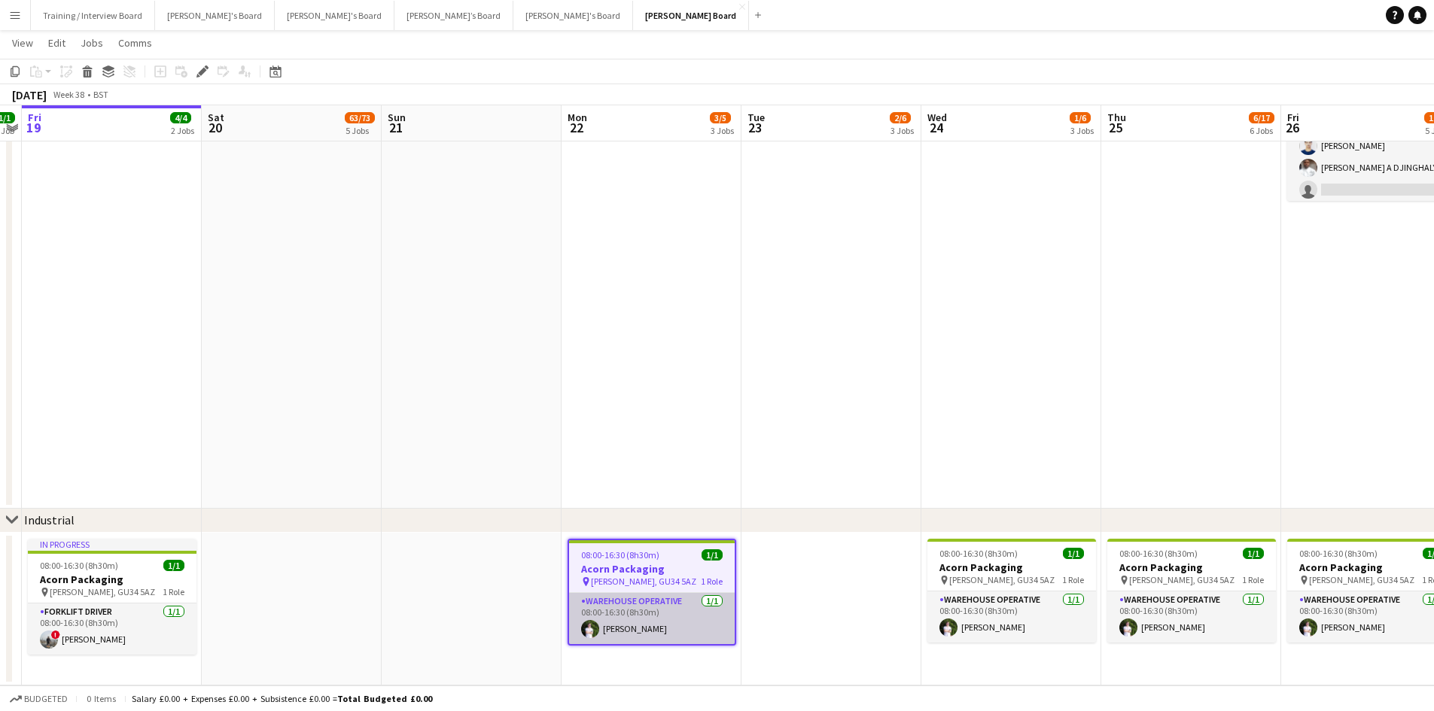
click at [657, 632] on app-card-role "Warehouse Operative [DATE] 08:00-16:30 (8h30m) [PERSON_NAME]" at bounding box center [652, 618] width 166 height 51
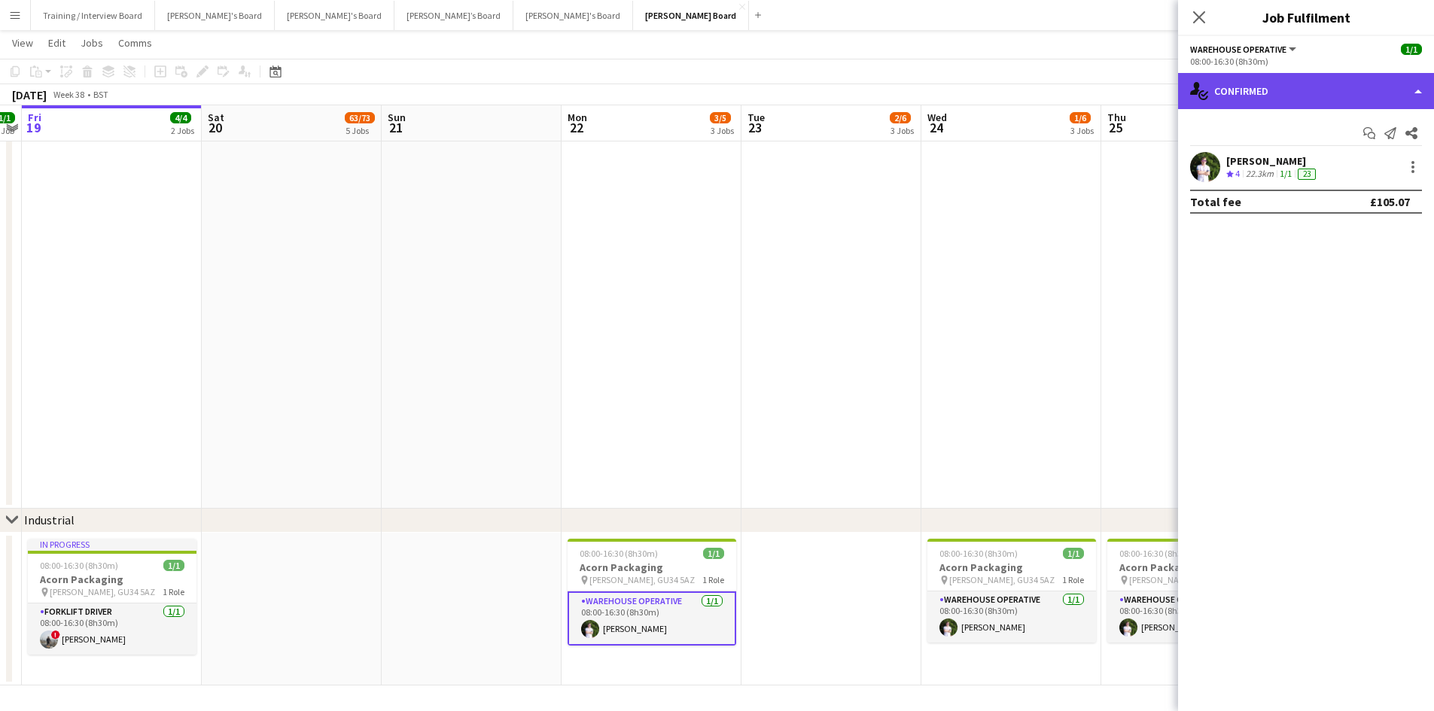
click at [1281, 102] on div "single-neutral-actions-check-2 Confirmed" at bounding box center [1306, 91] width 256 height 36
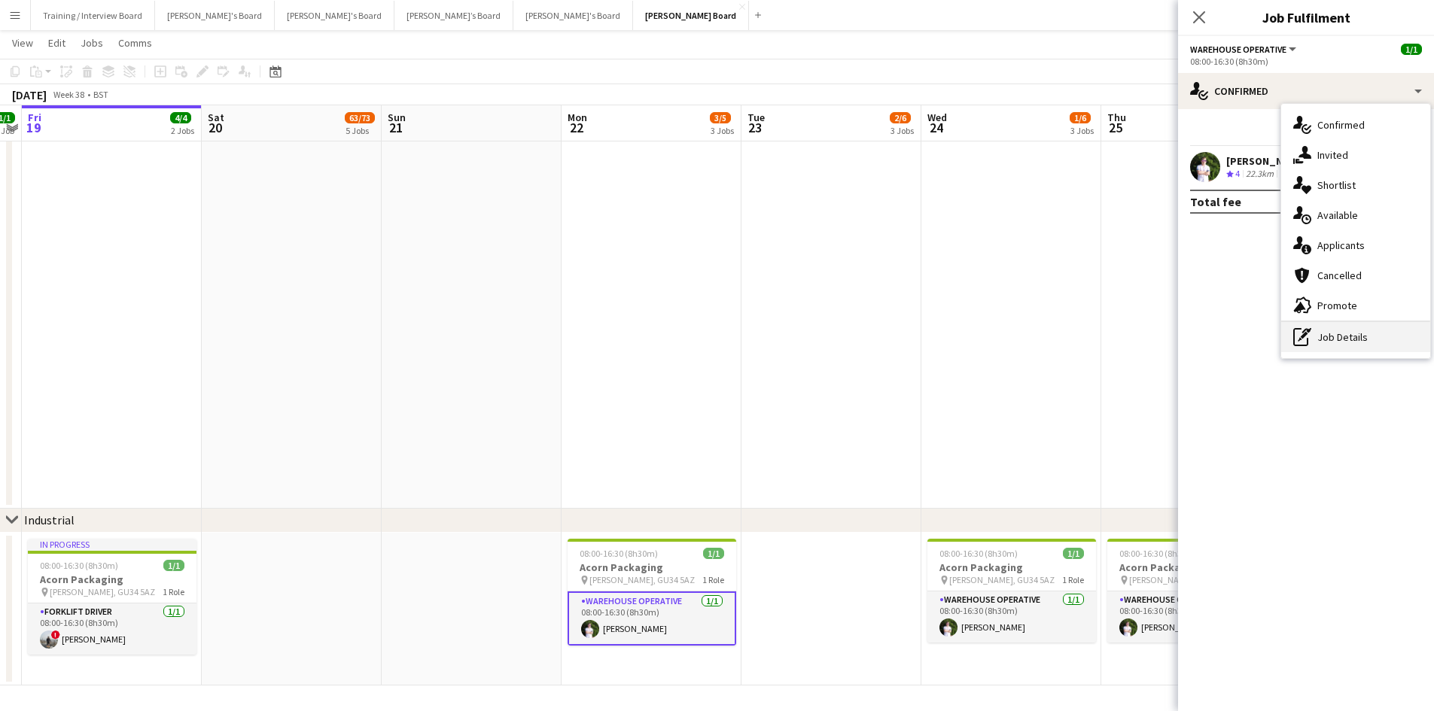
click at [1345, 338] on div "pen-write Job Details" at bounding box center [1355, 337] width 149 height 30
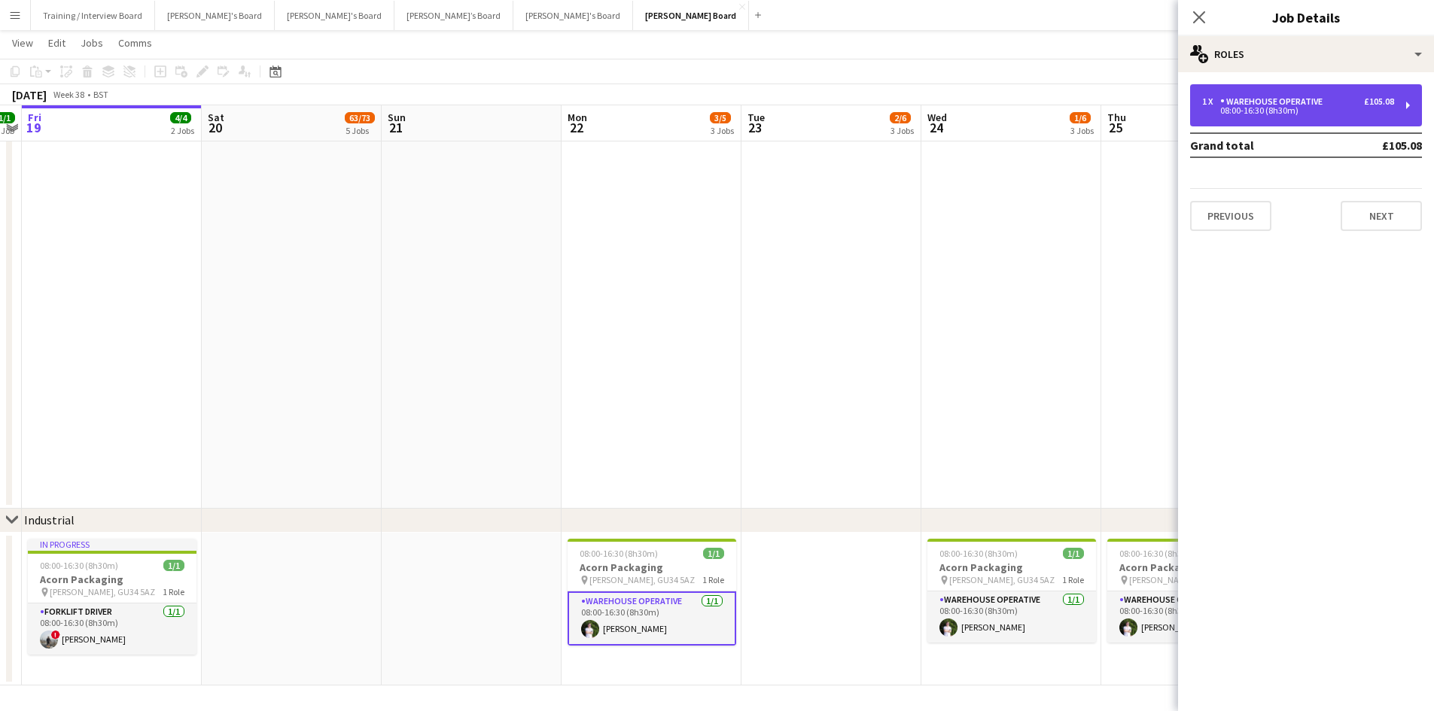
click at [1274, 120] on div "1 x Warehouse Operative £105.08 08:00-16:30 (8h30m)" at bounding box center [1306, 105] width 232 height 42
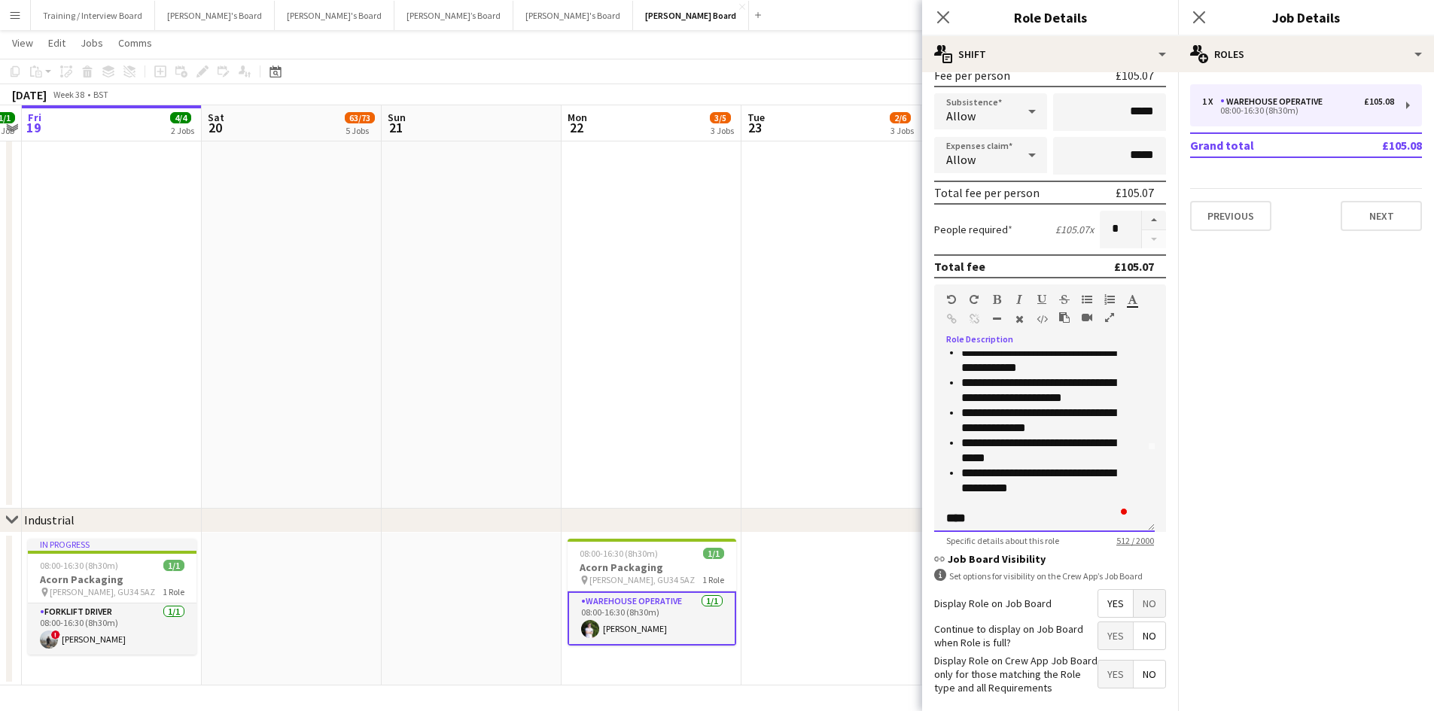
scroll to position [0, 0]
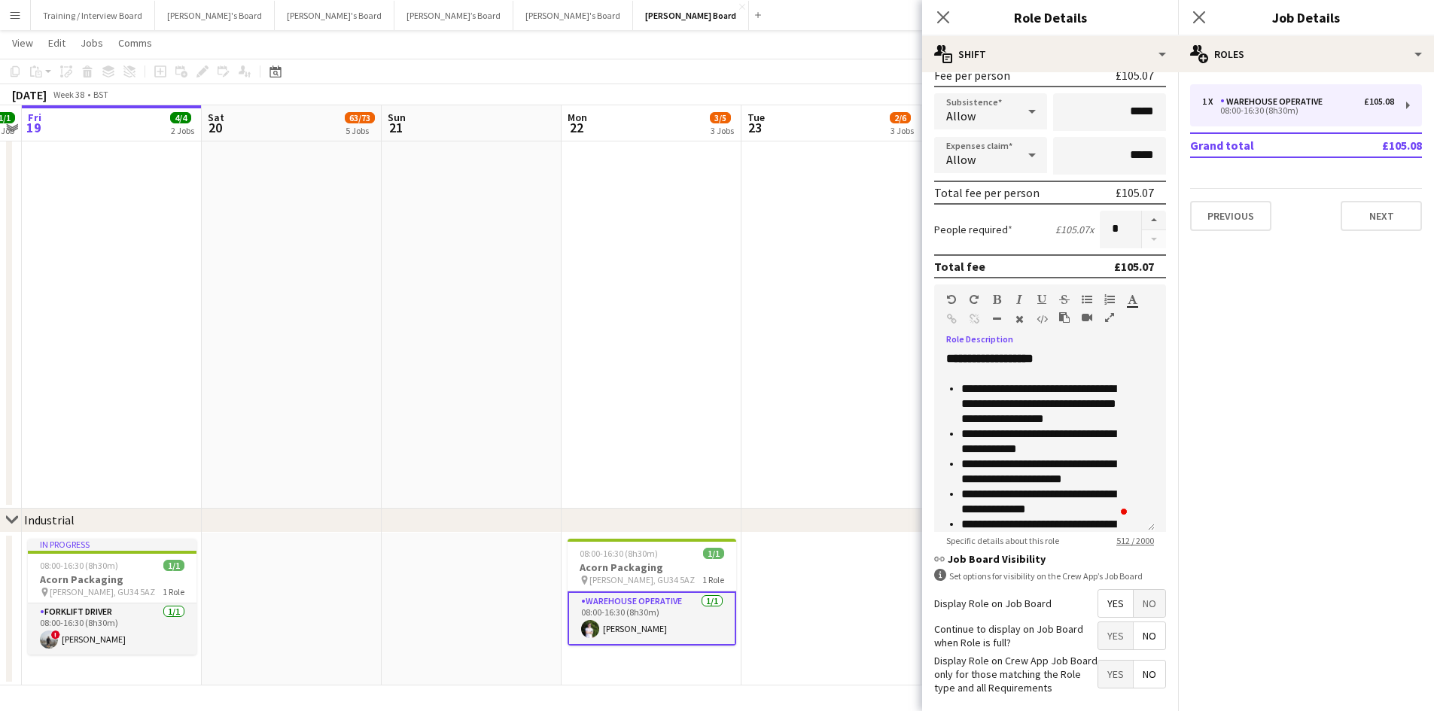
click at [770, 51] on app-page-menu "View Day view expanded Day view collapsed Month view Date picker Jump to [DATE]…" at bounding box center [717, 44] width 1434 height 29
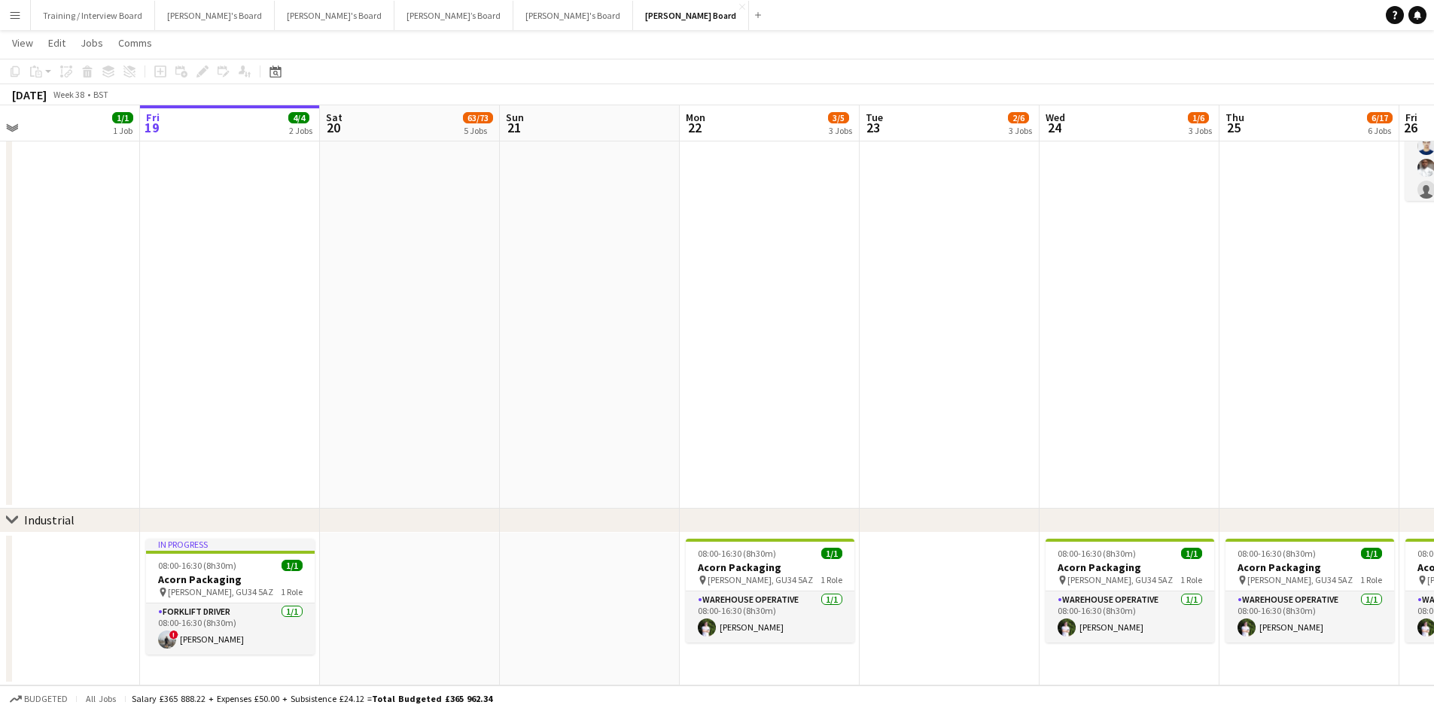
scroll to position [0, 401]
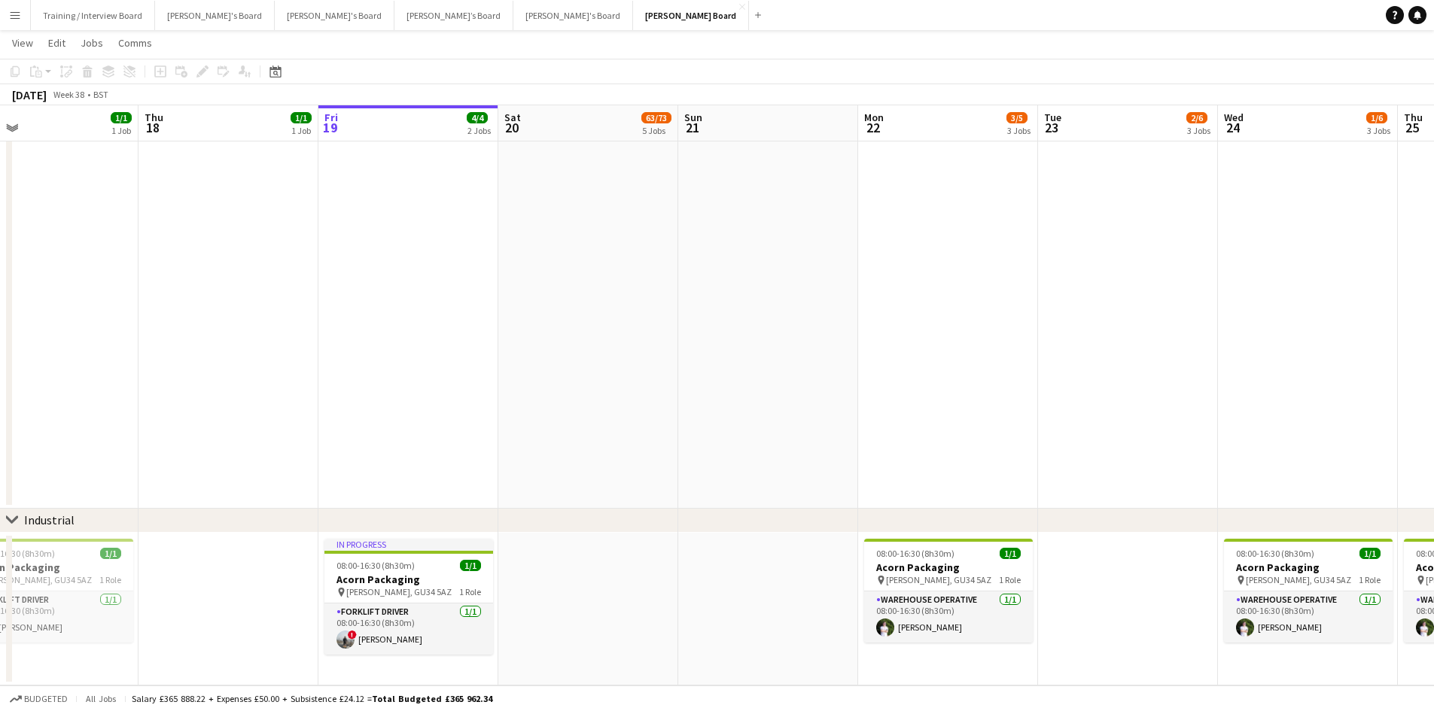
drag, startPoint x: 616, startPoint y: 131, endPoint x: 870, endPoint y: 123, distance: 254.6
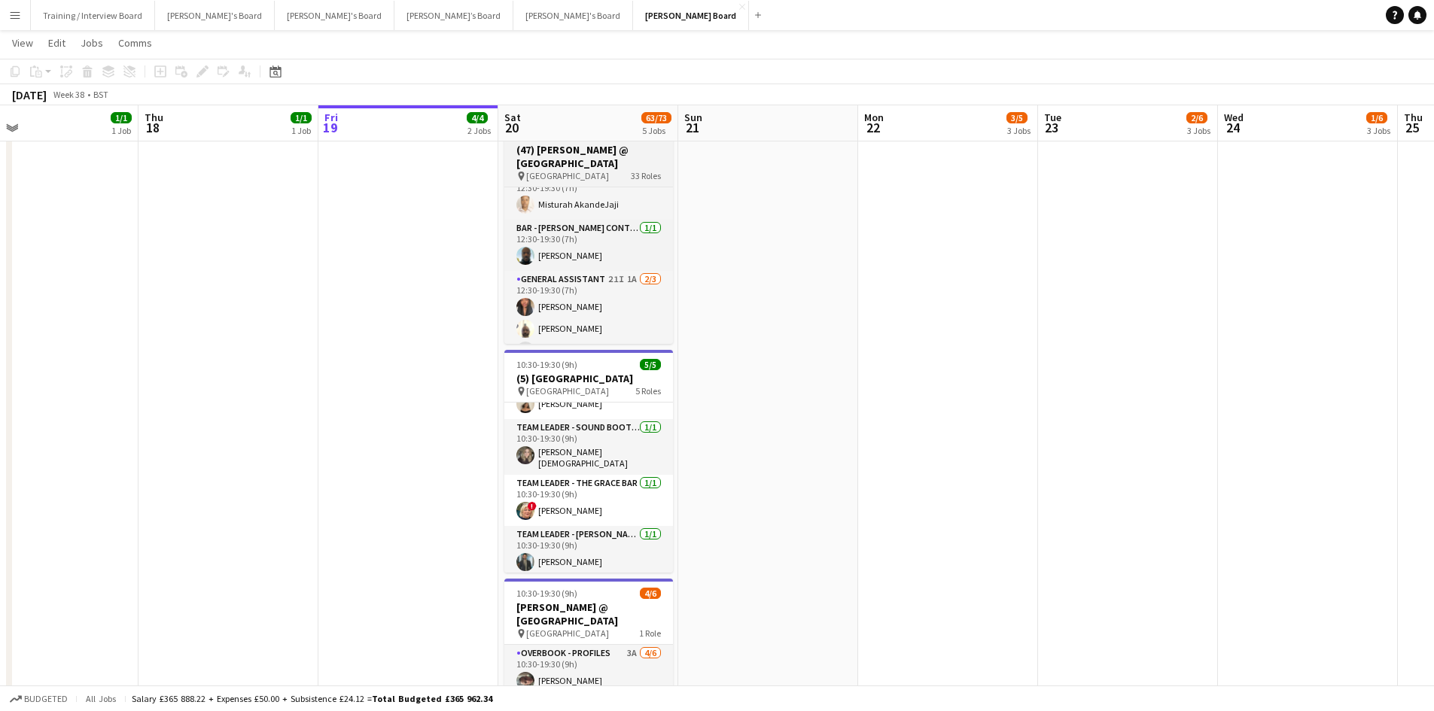
scroll to position [2013, 0]
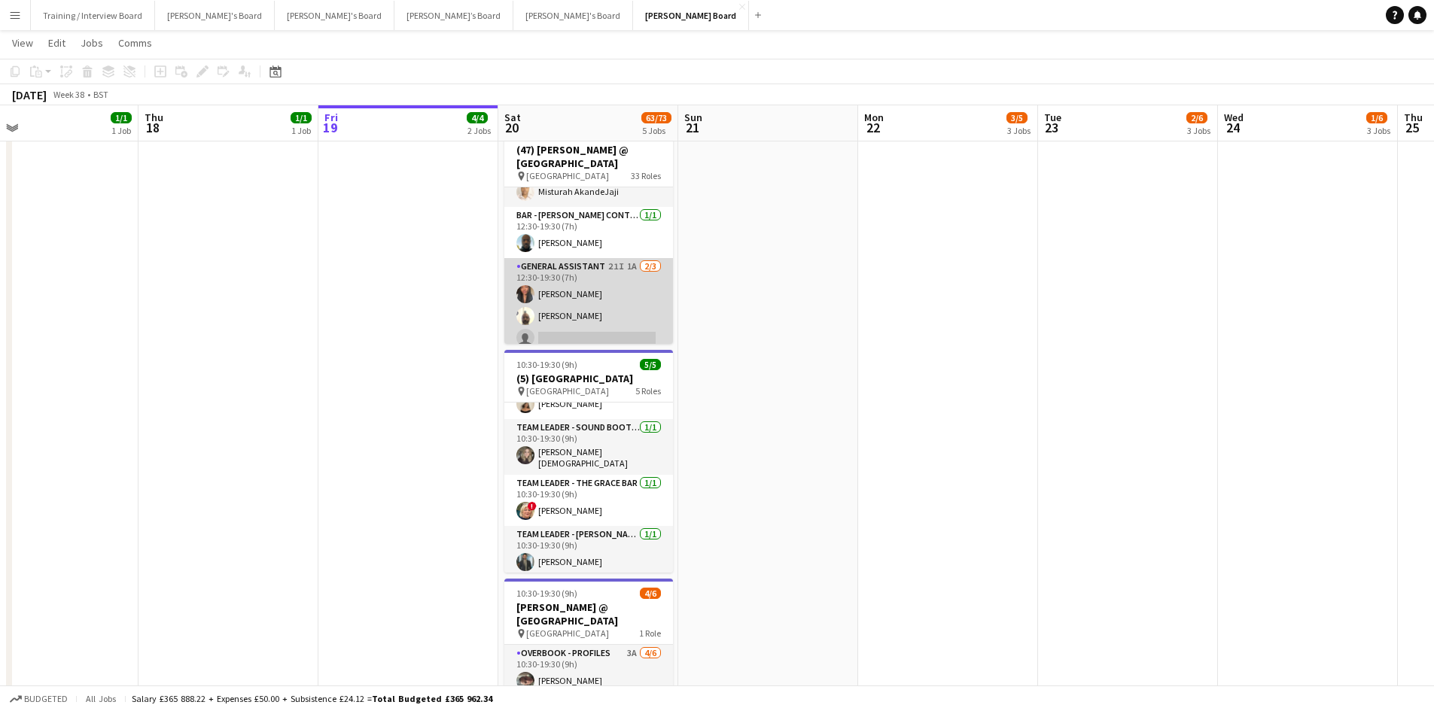
click at [631, 297] on app-card-role "General Assistant 21I 1A [DATE] 12:30-19:30 (7h) [PERSON_NAME] [PERSON_NAME] [P…" at bounding box center [588, 305] width 169 height 95
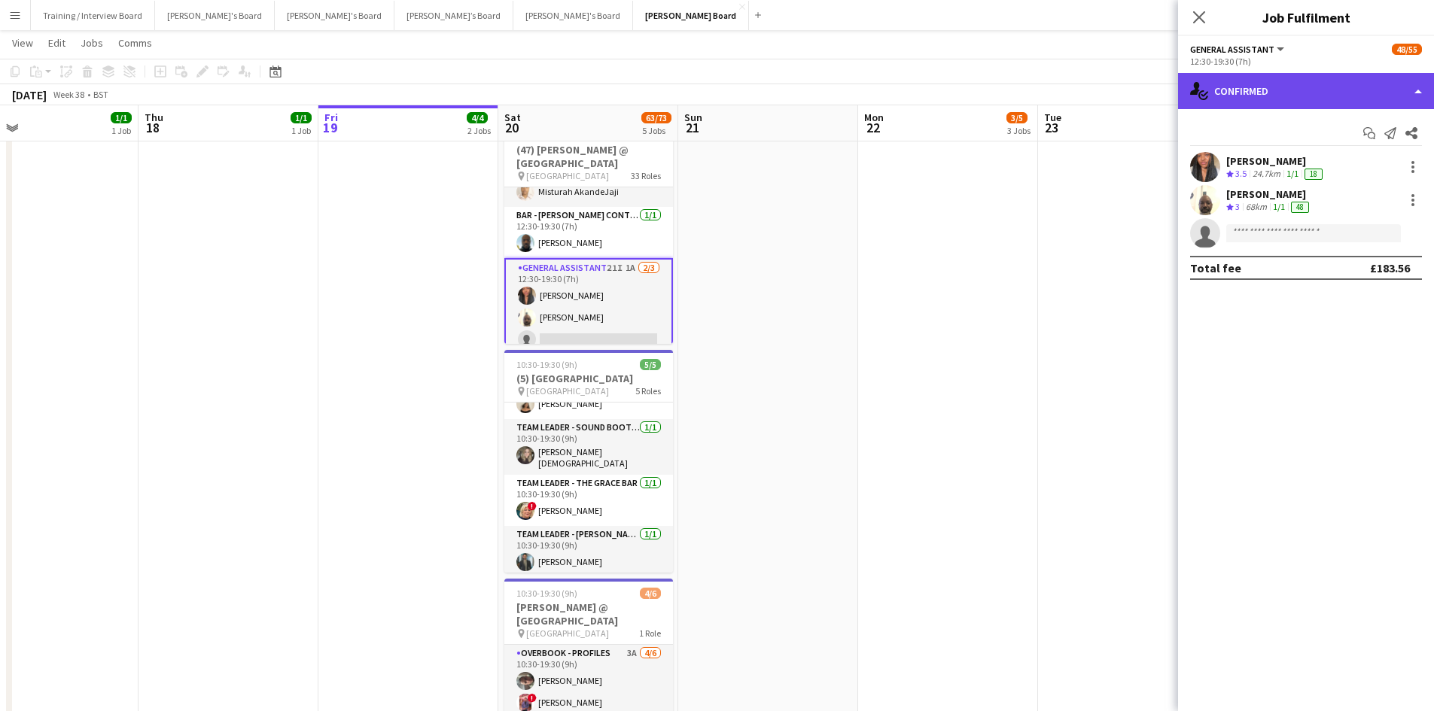
click at [1293, 94] on div "single-neutral-actions-check-2 Confirmed" at bounding box center [1306, 91] width 256 height 36
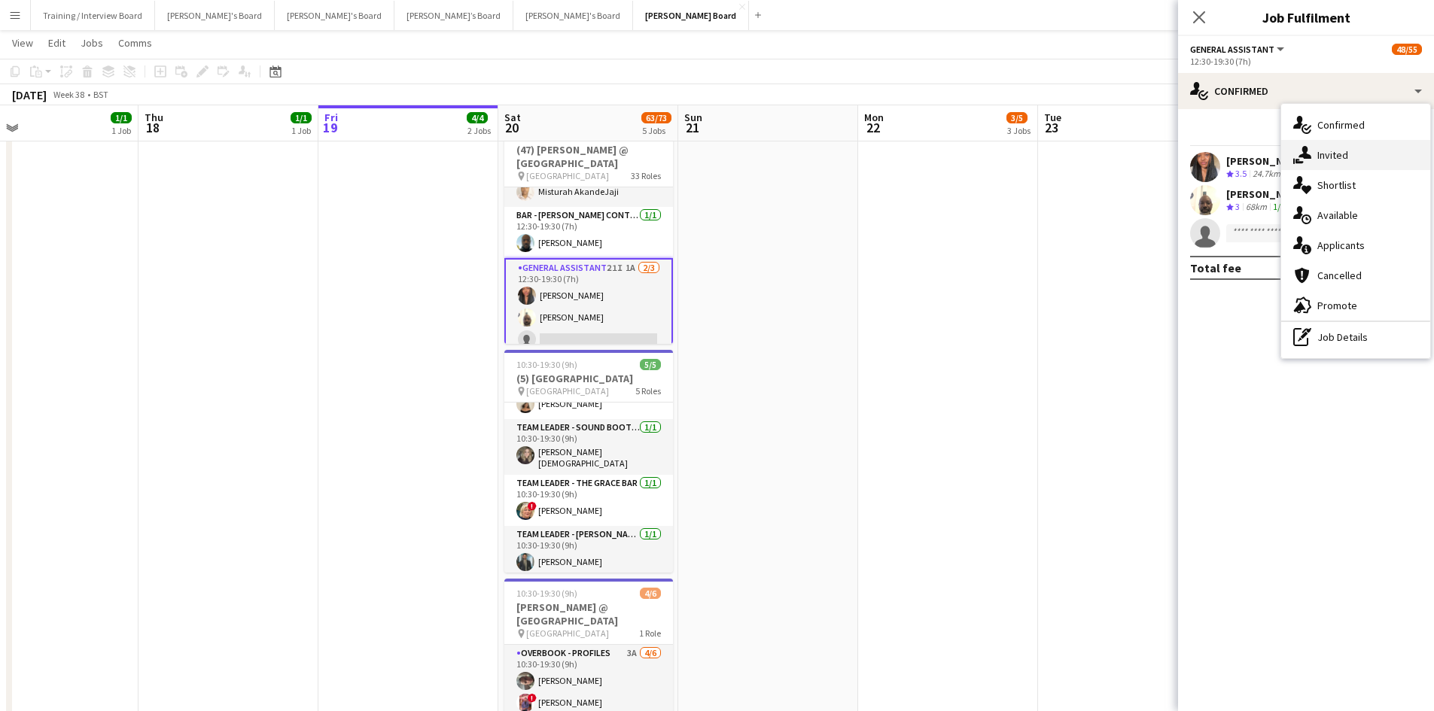
click at [1339, 153] on span "Invited" at bounding box center [1333, 155] width 31 height 14
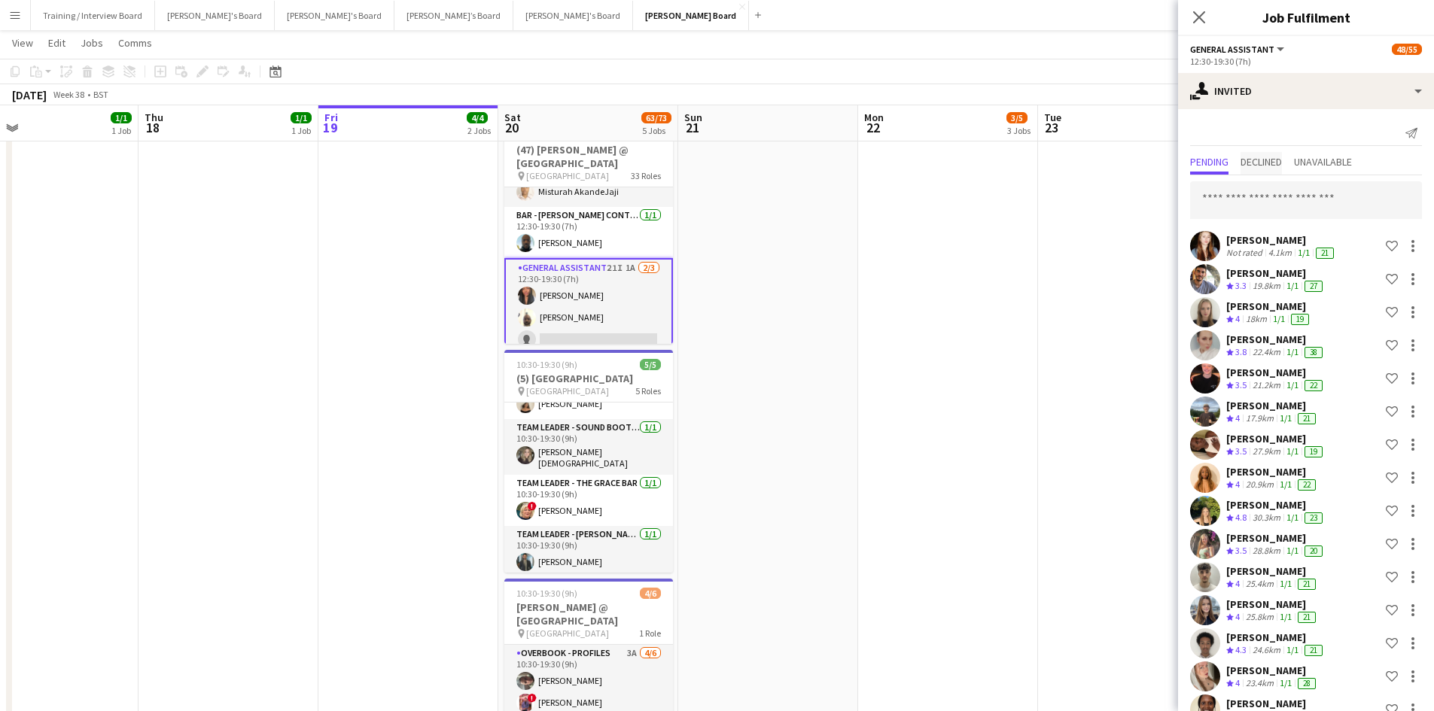
click at [1273, 159] on span "Declined" at bounding box center [1261, 162] width 41 height 11
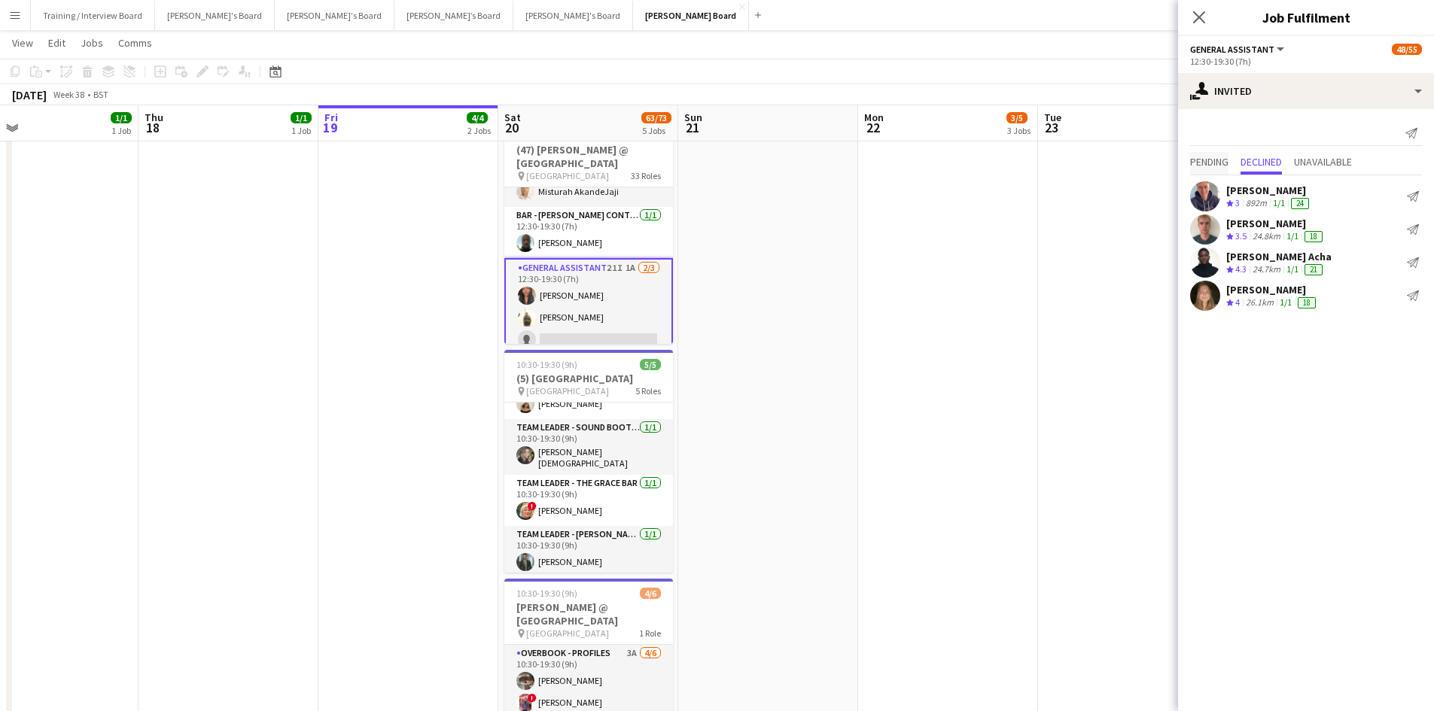
click at [1229, 164] on span "Pending" at bounding box center [1209, 162] width 38 height 11
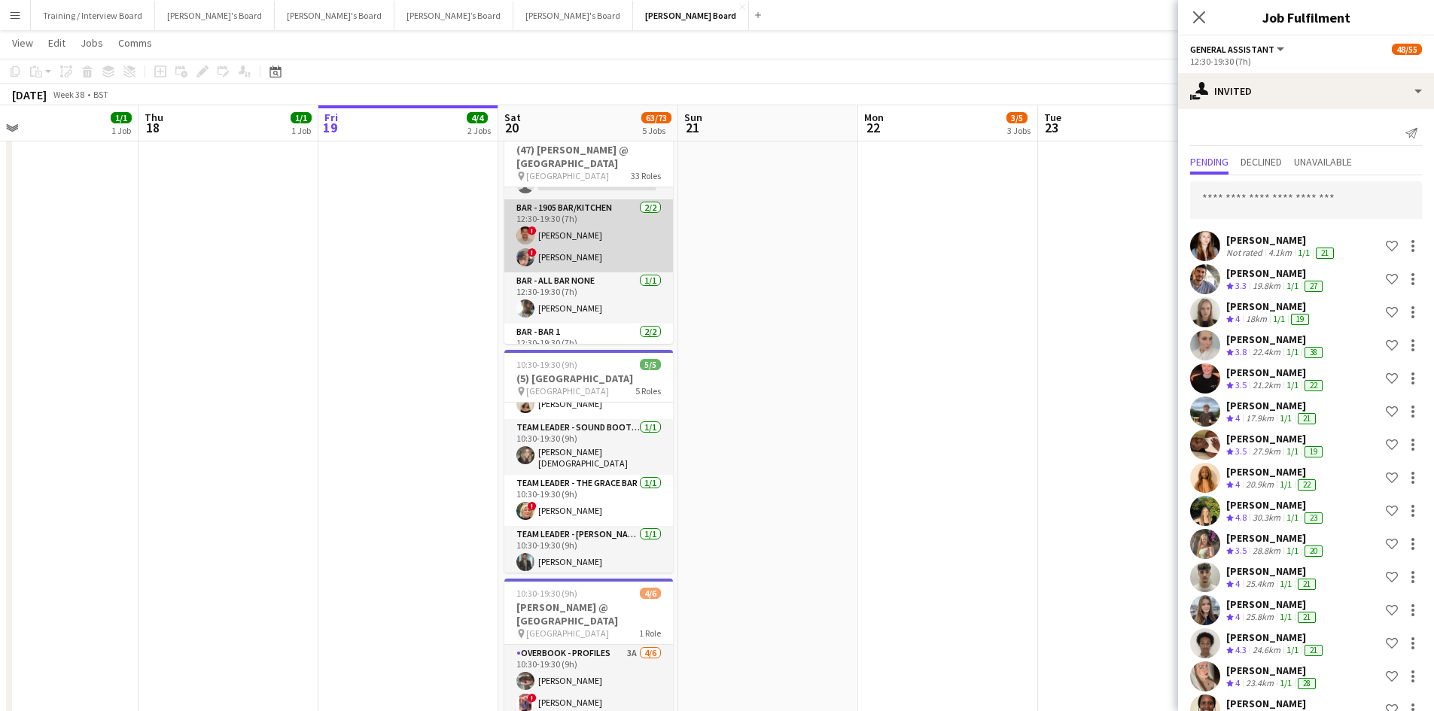
scroll to position [812, 0]
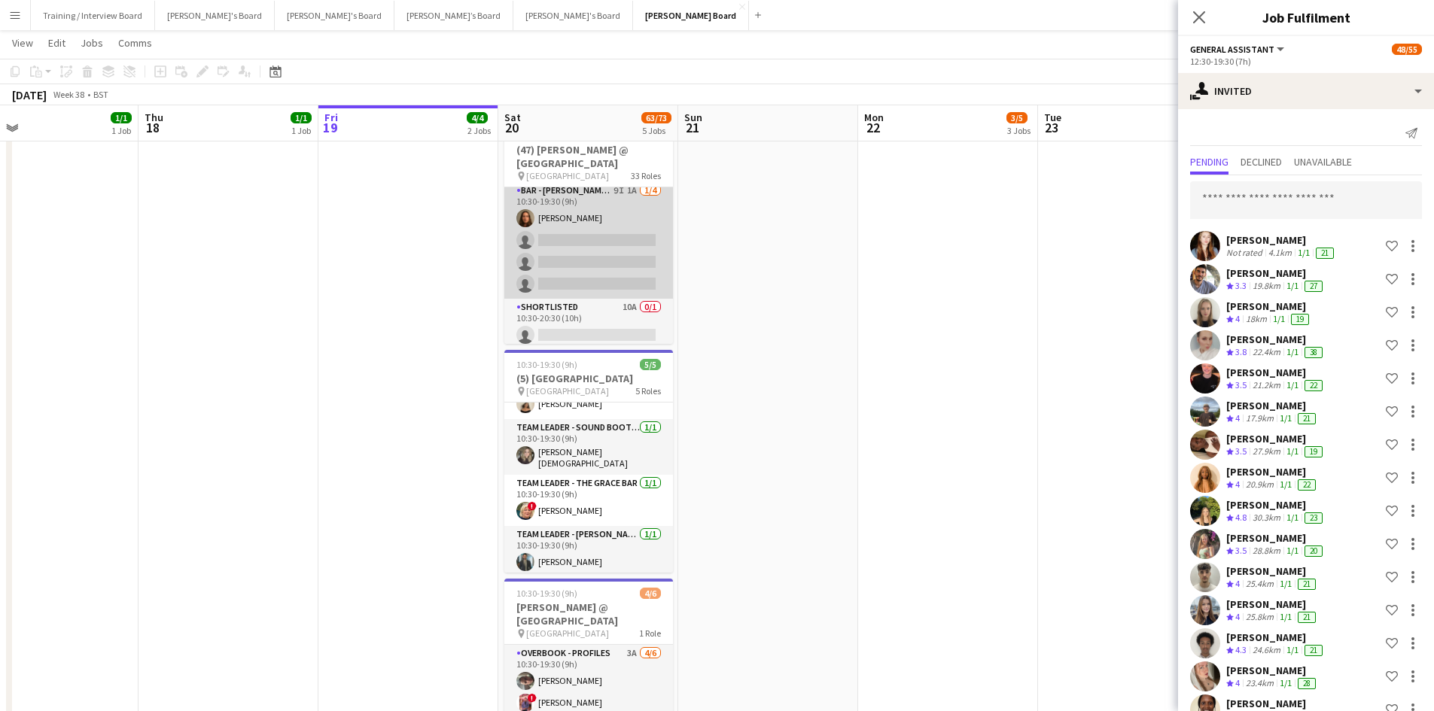
click at [601, 236] on app-card-role "Bar - [PERSON_NAME] Container 9I 1A [DATE] 10:30-19:30 (9h) [PERSON_NAME] singl…" at bounding box center [588, 240] width 169 height 117
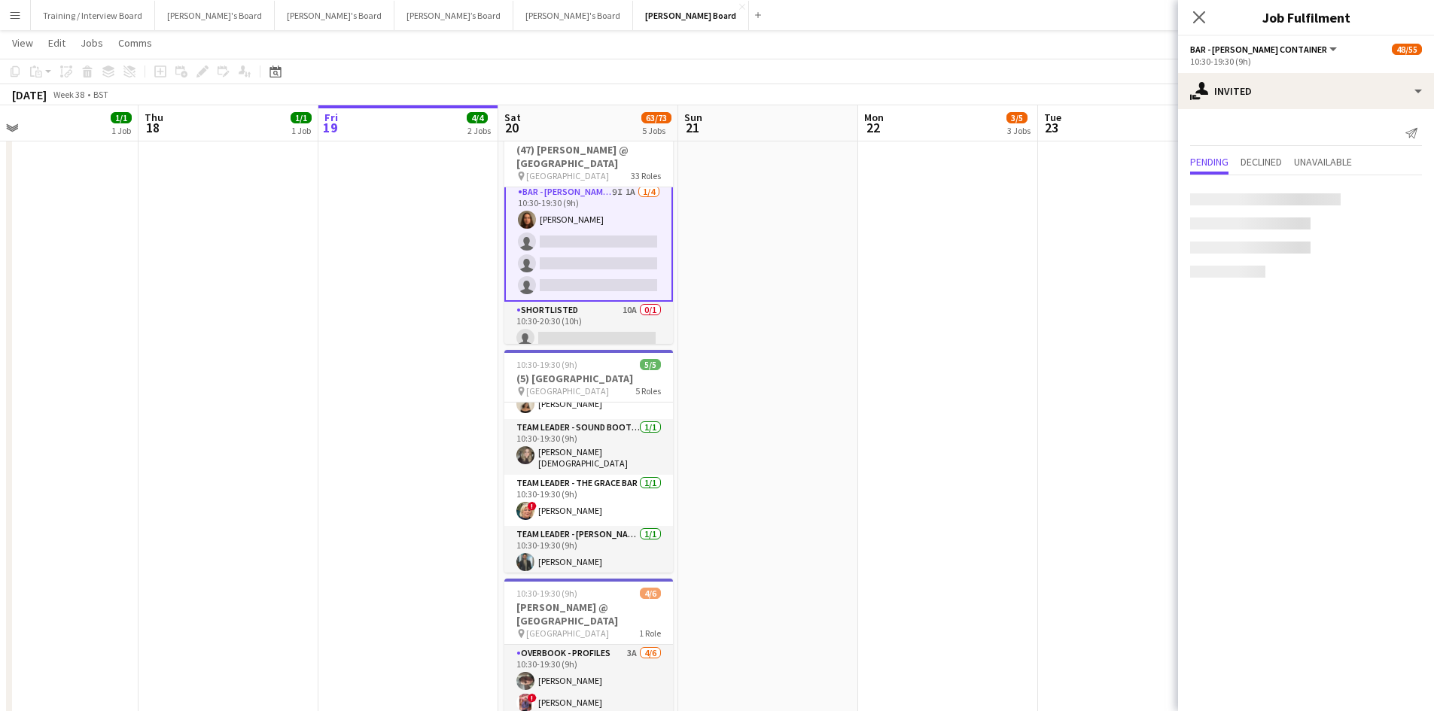
scroll to position [738, 0]
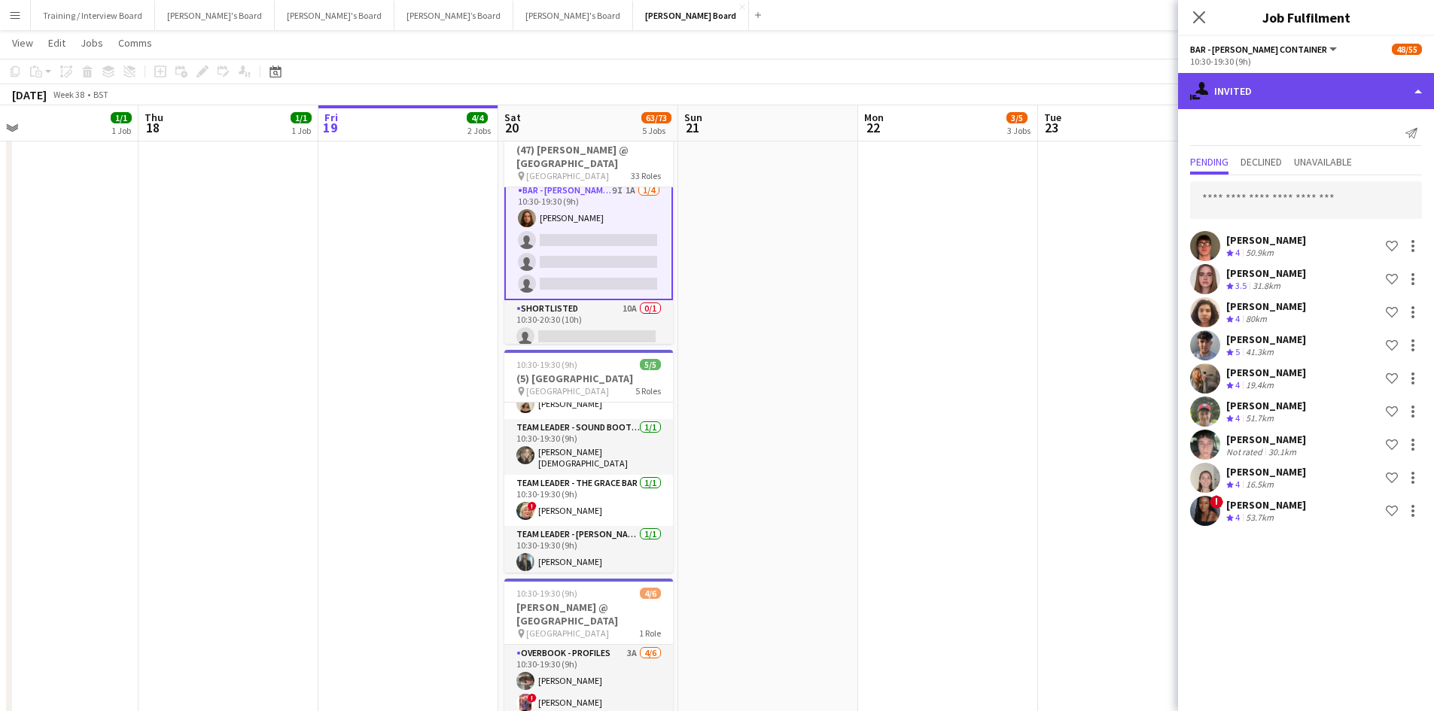
click at [1263, 97] on div "single-neutral-actions-share-1 Invited" at bounding box center [1306, 91] width 256 height 36
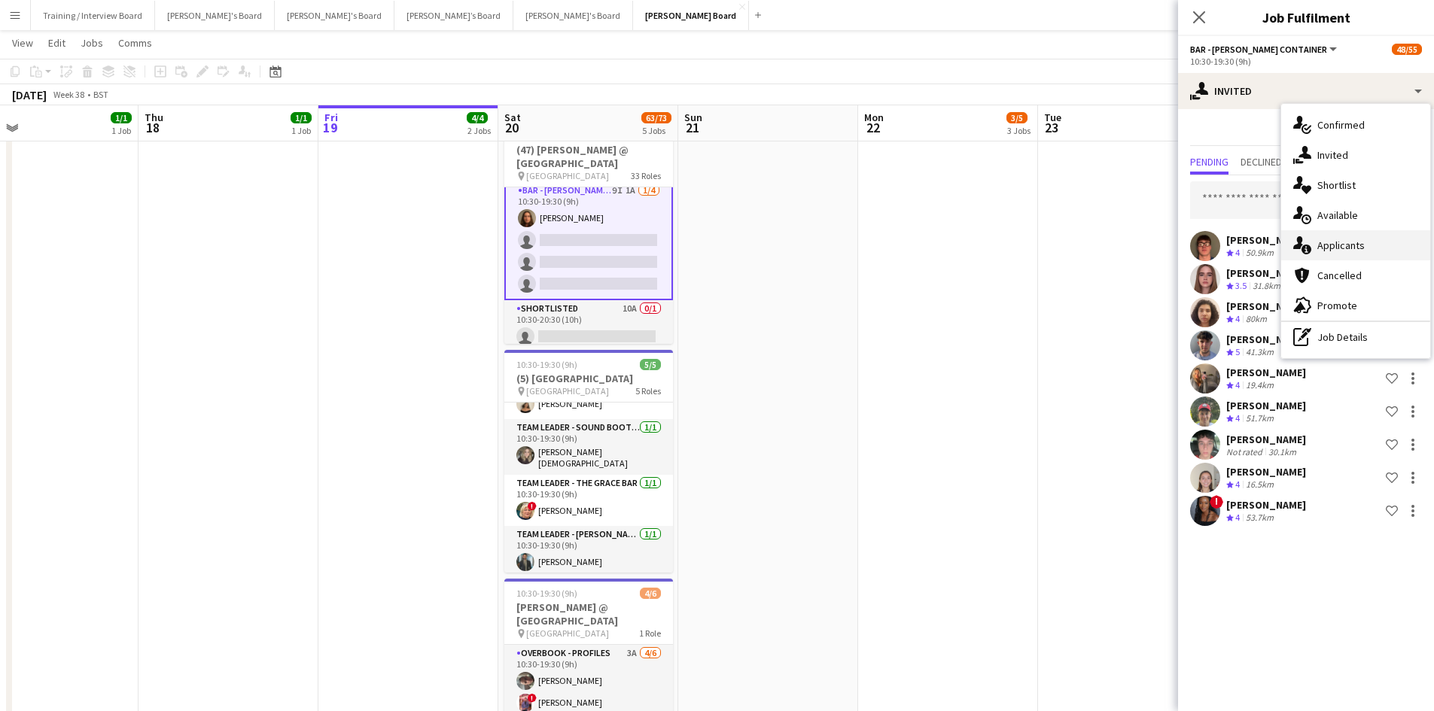
click at [1344, 239] on span "Applicants" at bounding box center [1341, 246] width 47 height 14
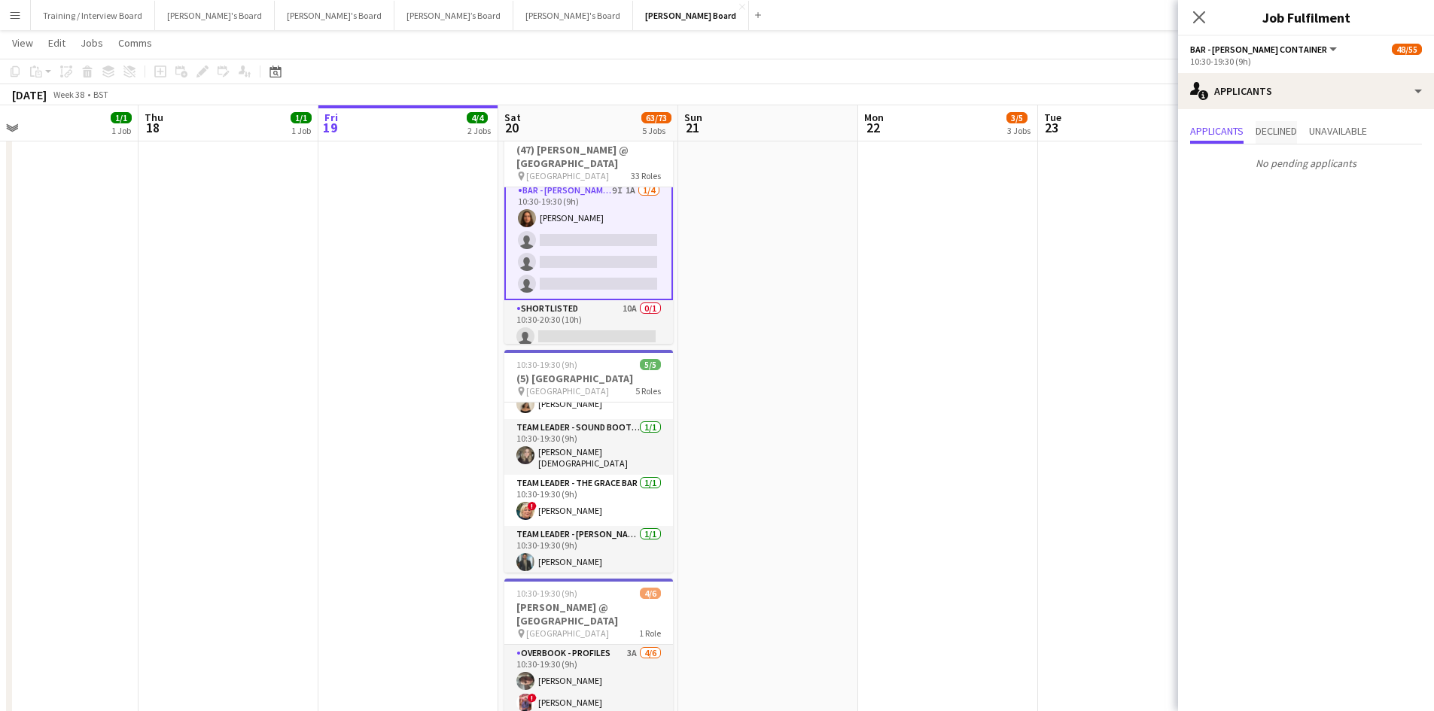
click at [1290, 135] on span "Declined" at bounding box center [1276, 131] width 41 height 11
drag, startPoint x: 1333, startPoint y: 132, endPoint x: 1288, endPoint y: 133, distance: 44.4
click at [1321, 131] on span "Unavailable" at bounding box center [1338, 131] width 58 height 11
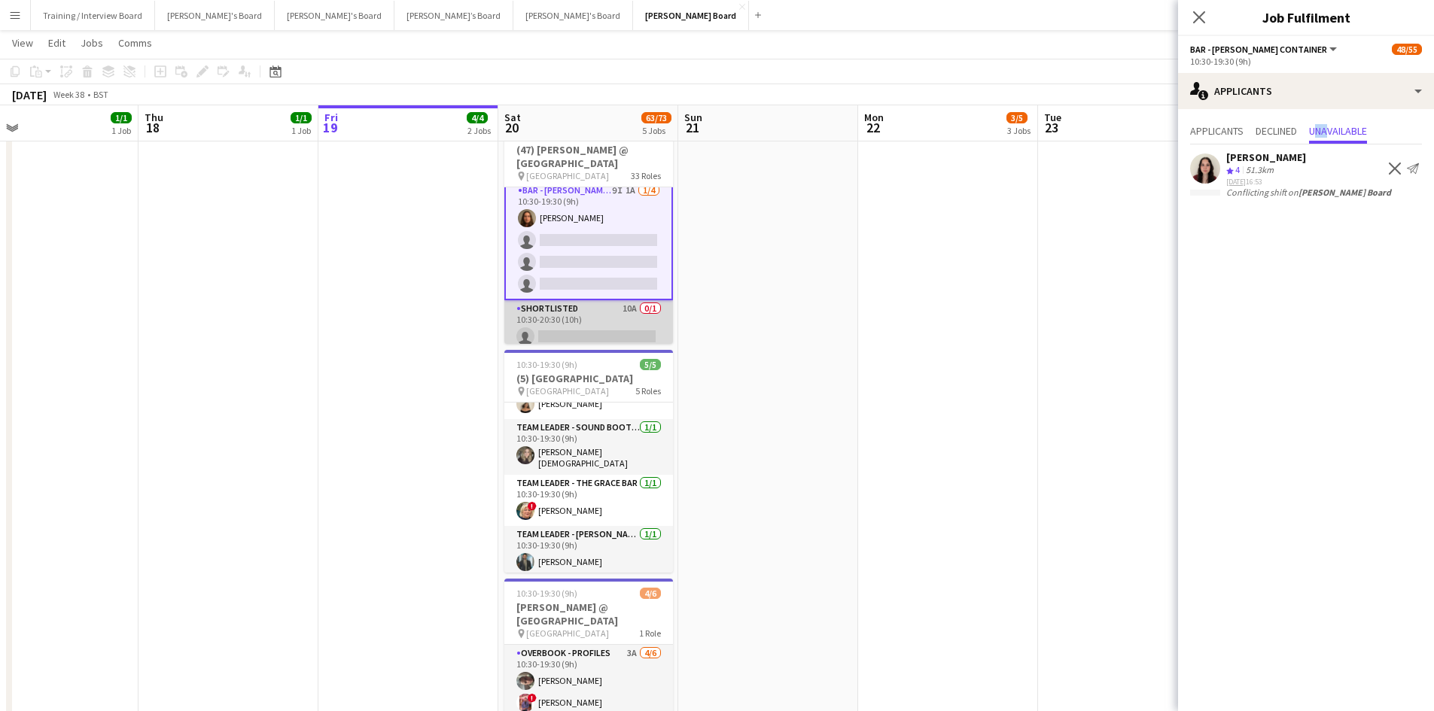
click at [576, 312] on app-card-role "Shortlisted 10A 0/1 10:30-20:30 (10h) single-neutral-actions" at bounding box center [588, 325] width 169 height 51
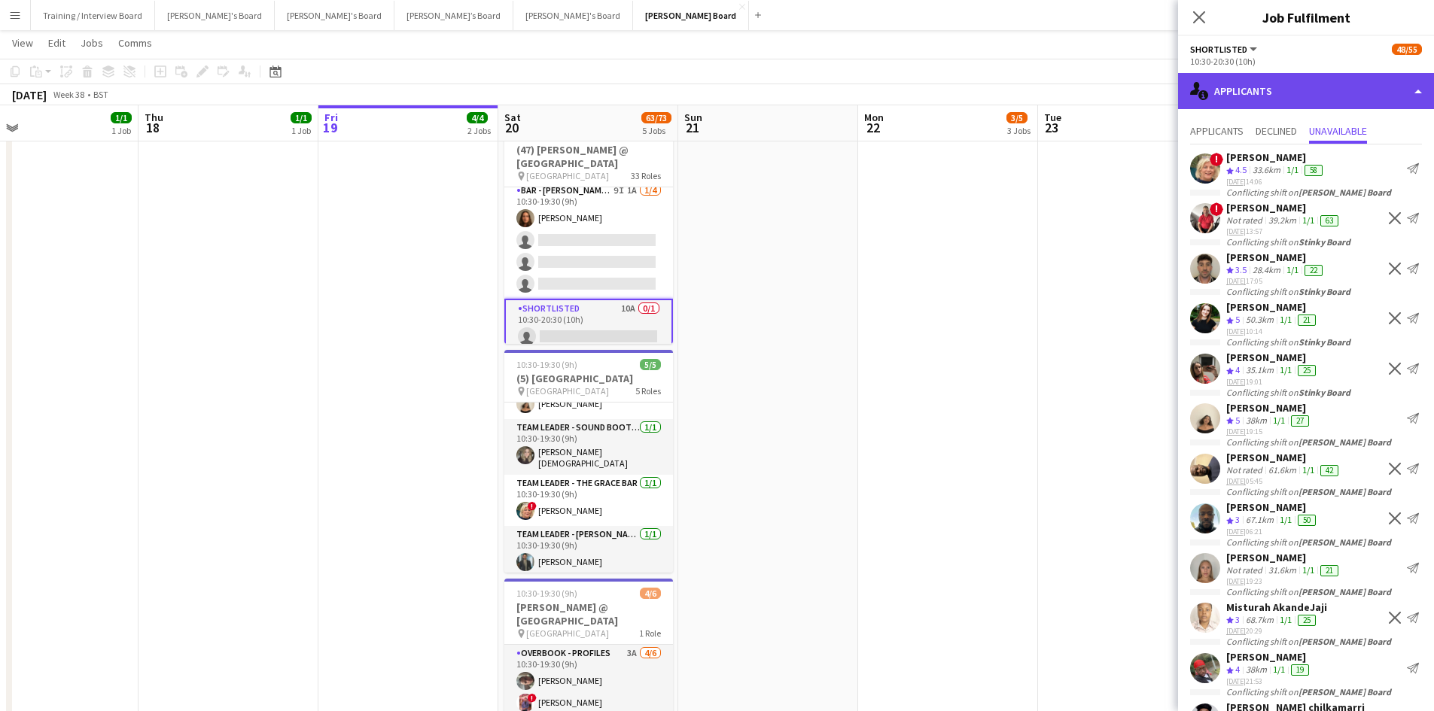
click at [1258, 99] on div "single-neutral-actions-information Applicants" at bounding box center [1306, 91] width 256 height 36
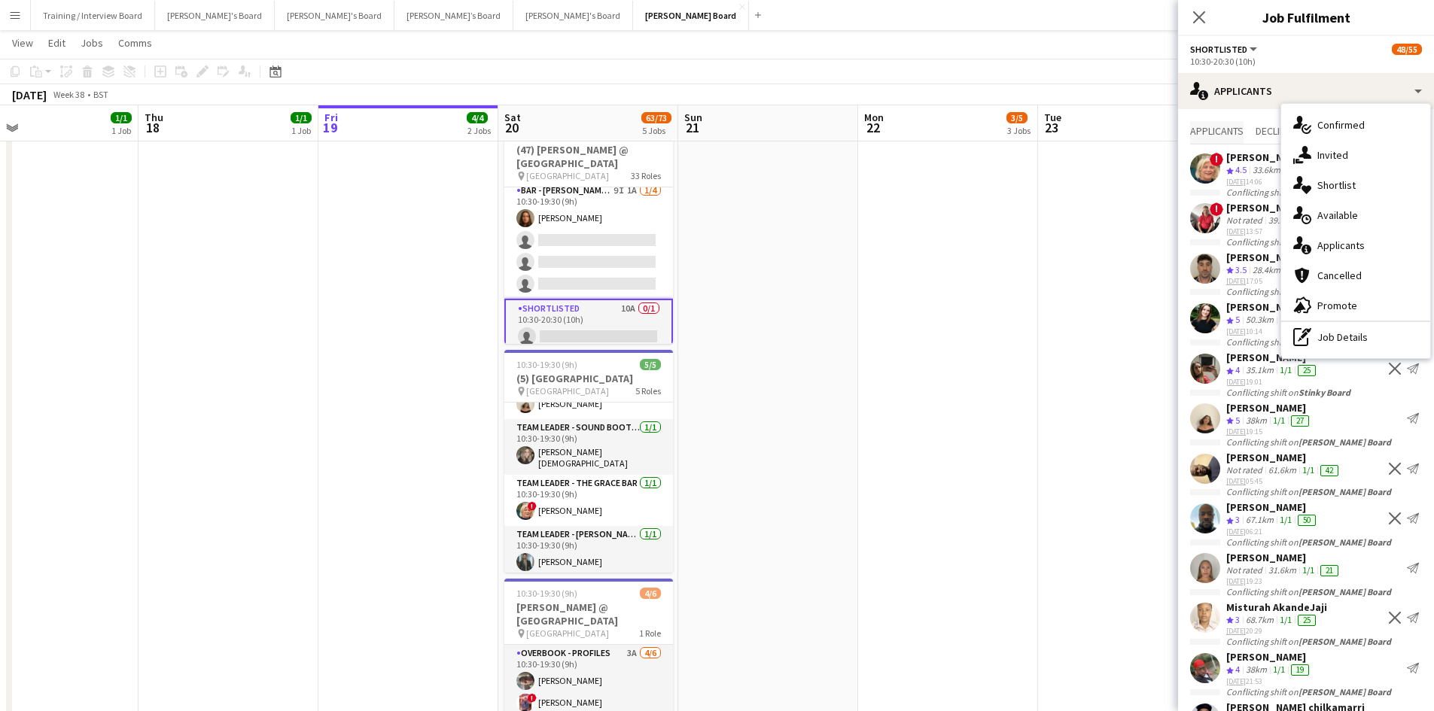
click at [1226, 126] on span "Applicants" at bounding box center [1216, 131] width 53 height 11
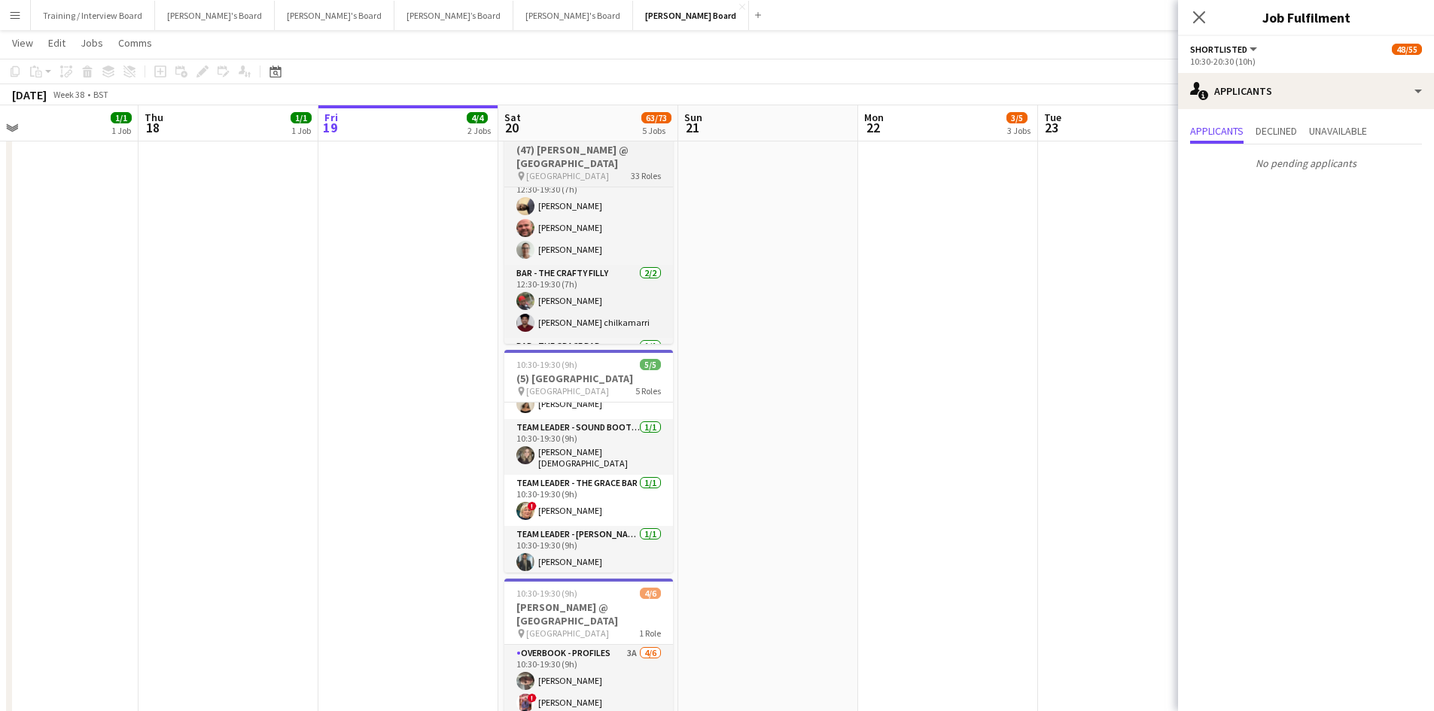
scroll to position [2016, 0]
drag, startPoint x: 627, startPoint y: 308, endPoint x: 876, endPoint y: 242, distance: 257.1
click at [628, 308] on app-card-role "General Assistant 21I 1A [DATE] 12:30-19:30 (7h) [PERSON_NAME] [PERSON_NAME] [P…" at bounding box center [588, 305] width 169 height 95
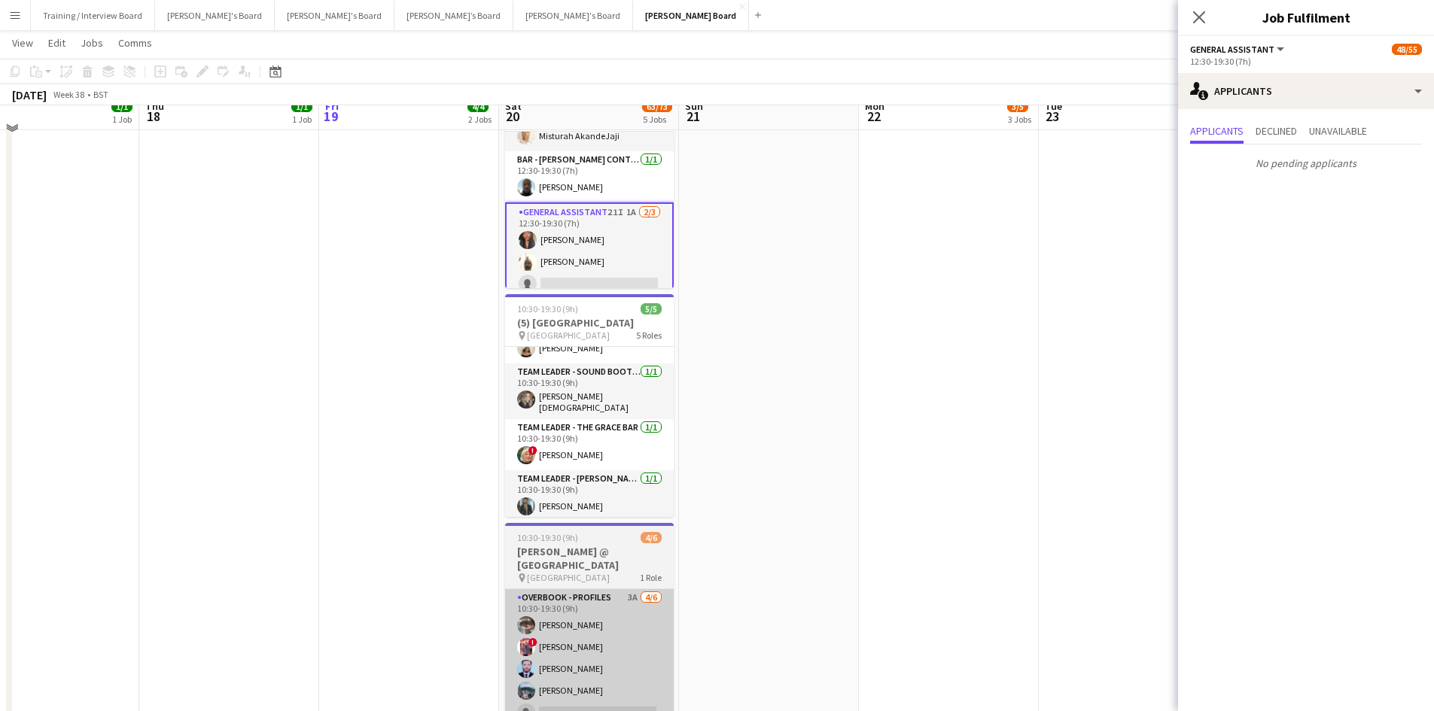
scroll to position [523, 0]
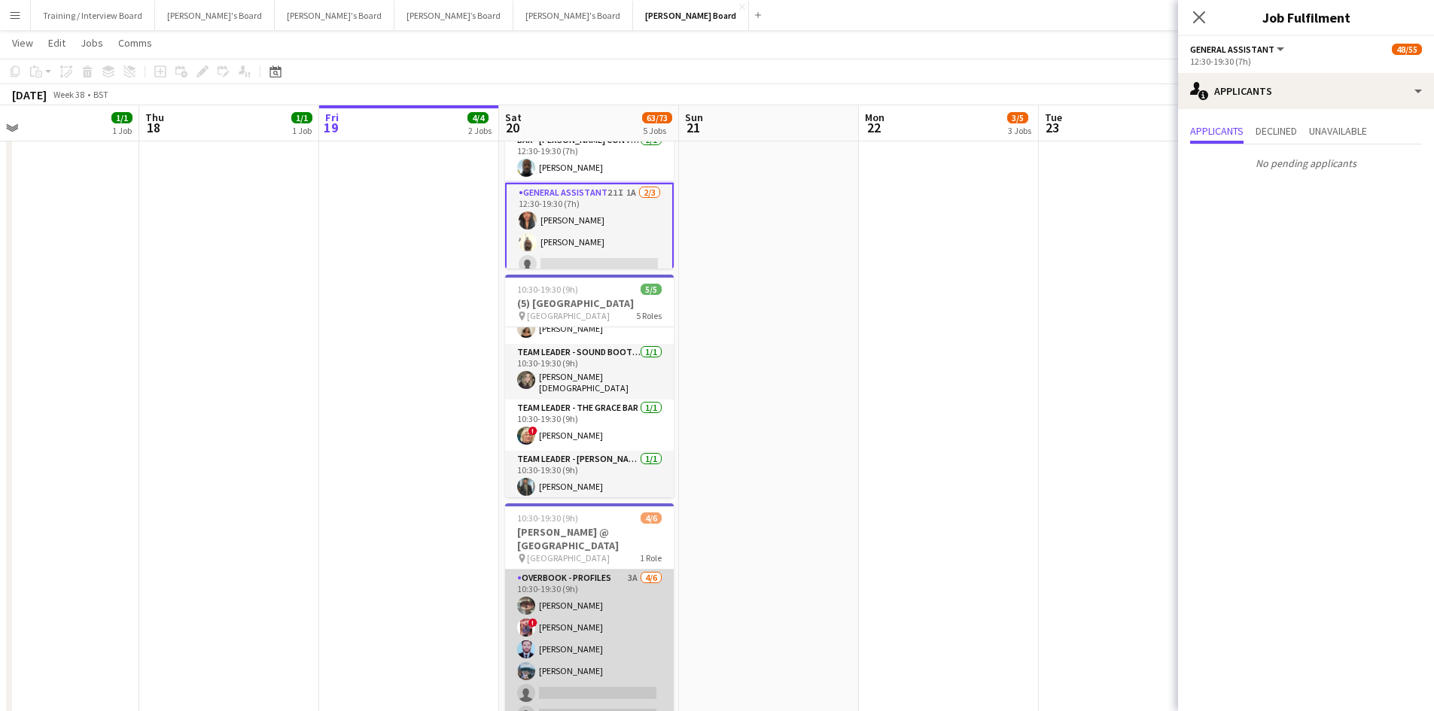
drag, startPoint x: 519, startPoint y: 666, endPoint x: 551, endPoint y: 653, distance: 34.4
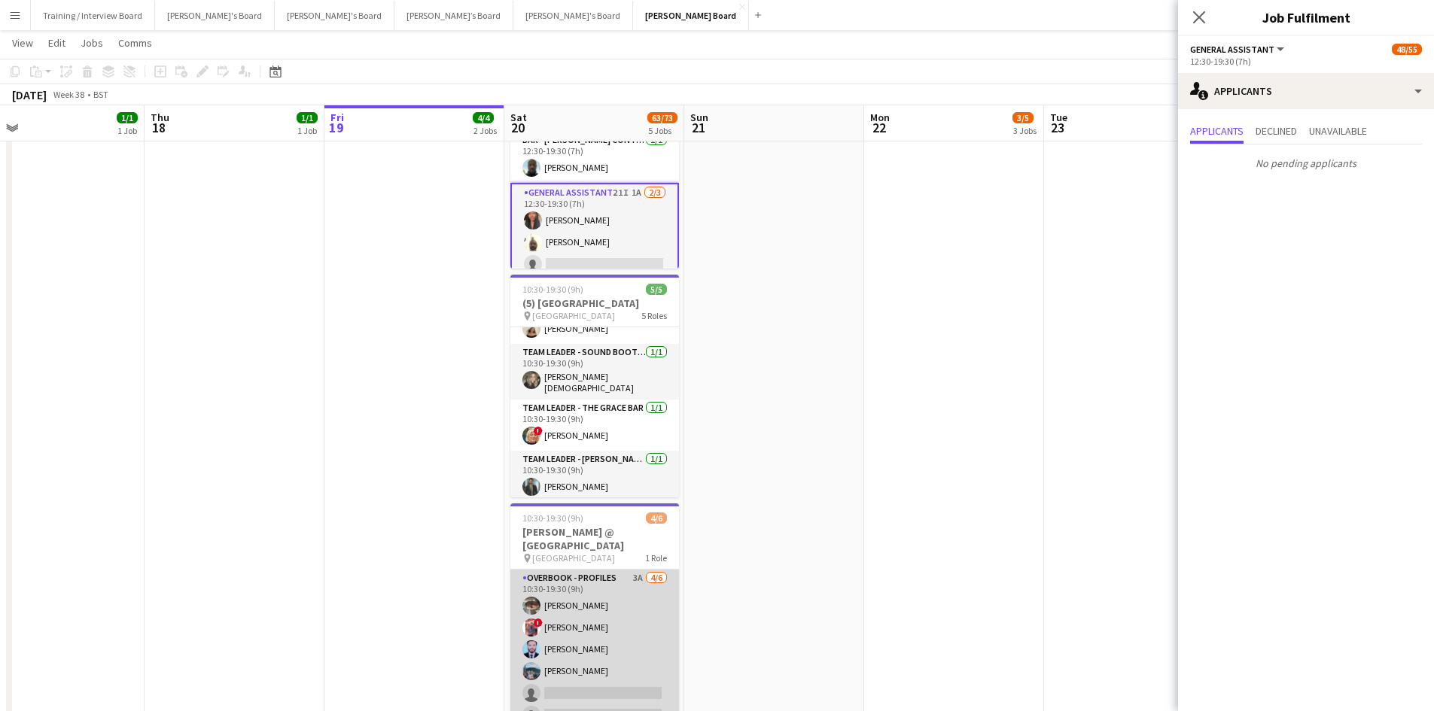
click at [563, 642] on app-card-role "Overbook - Profiles 3A [DATE] 10:30-19:30 (9h) [PERSON_NAME] ! [PERSON_NAME] [P…" at bounding box center [594, 650] width 169 height 160
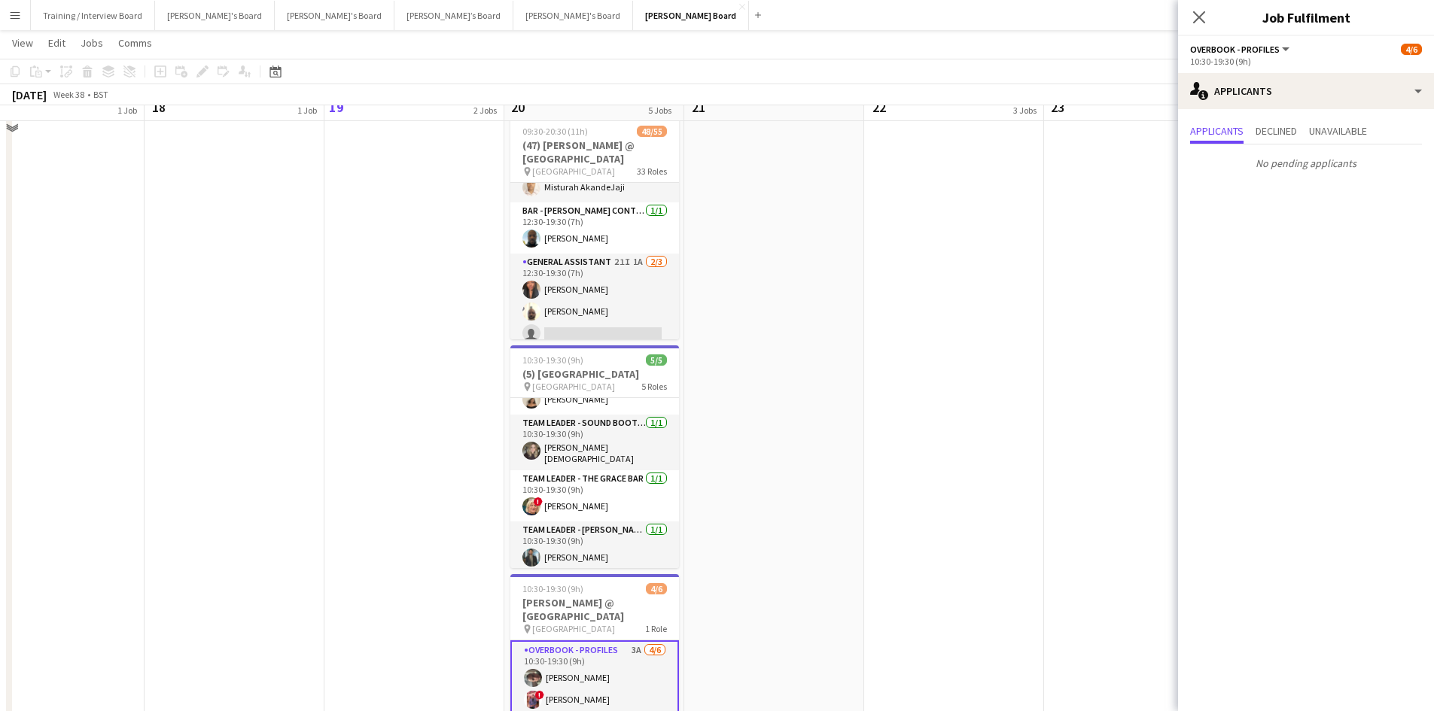
scroll to position [373, 0]
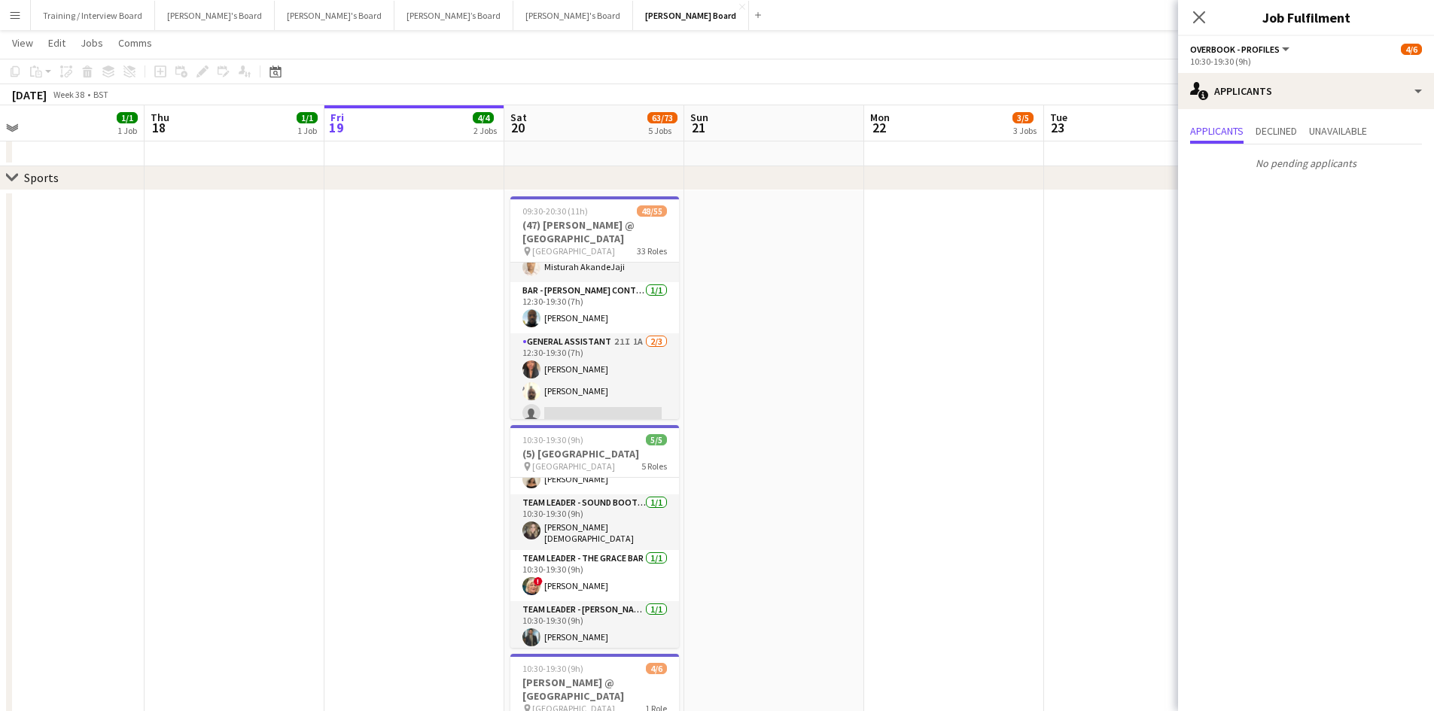
click at [1053, 69] on app-toolbar "Copy Paste Paste Ctrl+V Paste with crew Ctrl+Shift+V Paste linked Job [GEOGRAPH…" at bounding box center [717, 72] width 1434 height 26
